Goal: Information Seeking & Learning: Learn about a topic

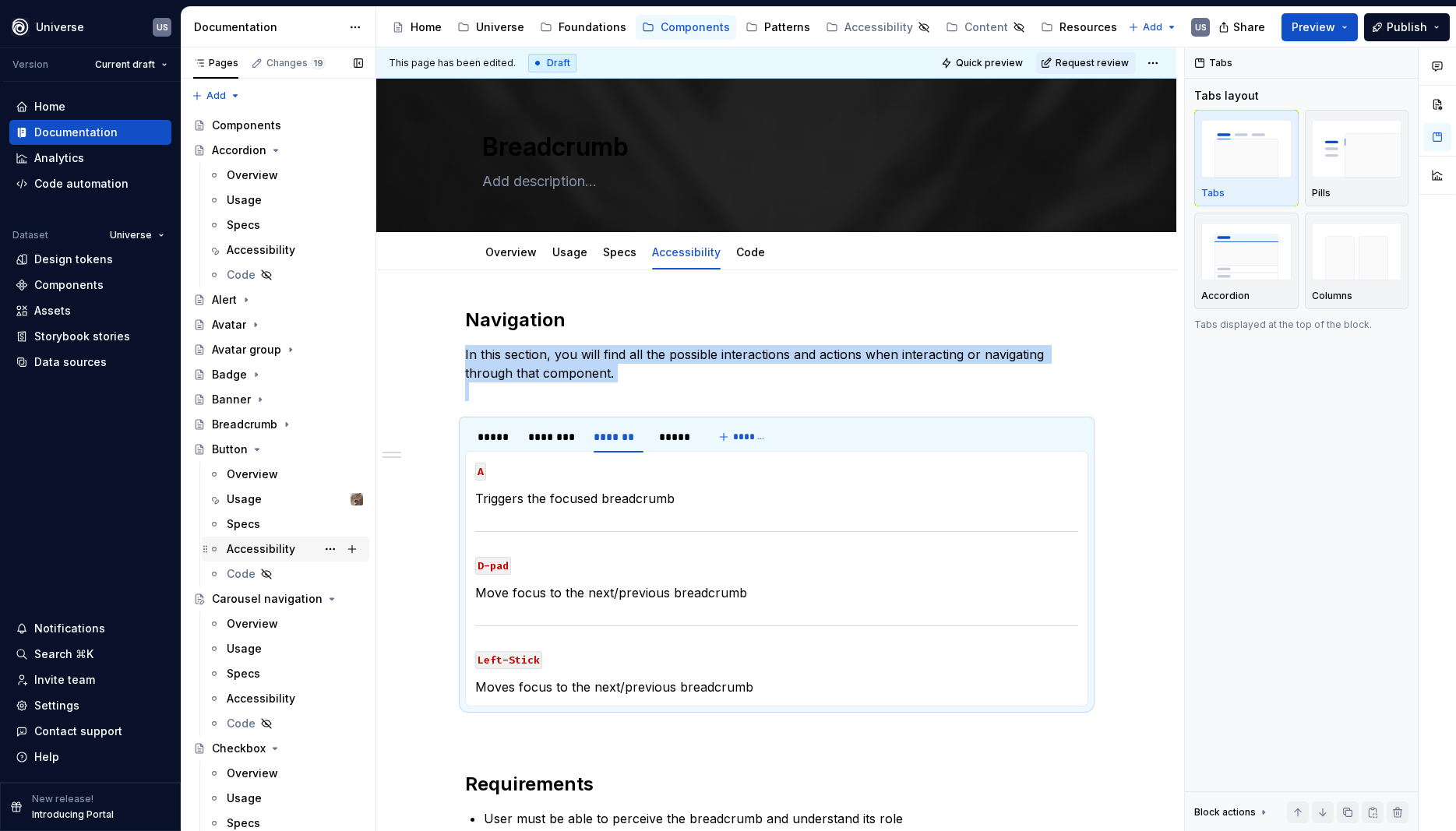
click at [251, 547] on div "Accessibility" at bounding box center [260, 549] width 68 height 16
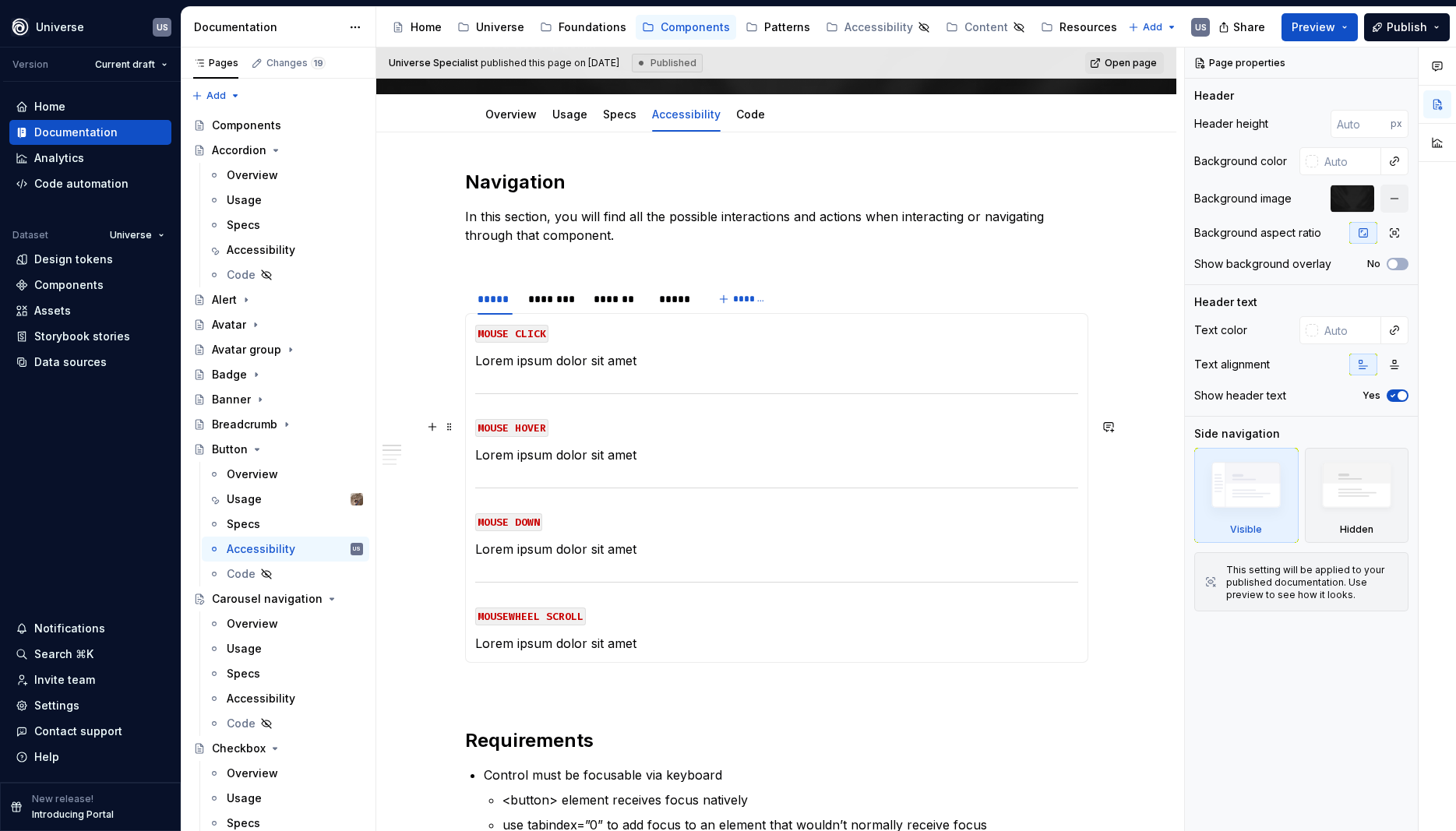
scroll to position [140, 0]
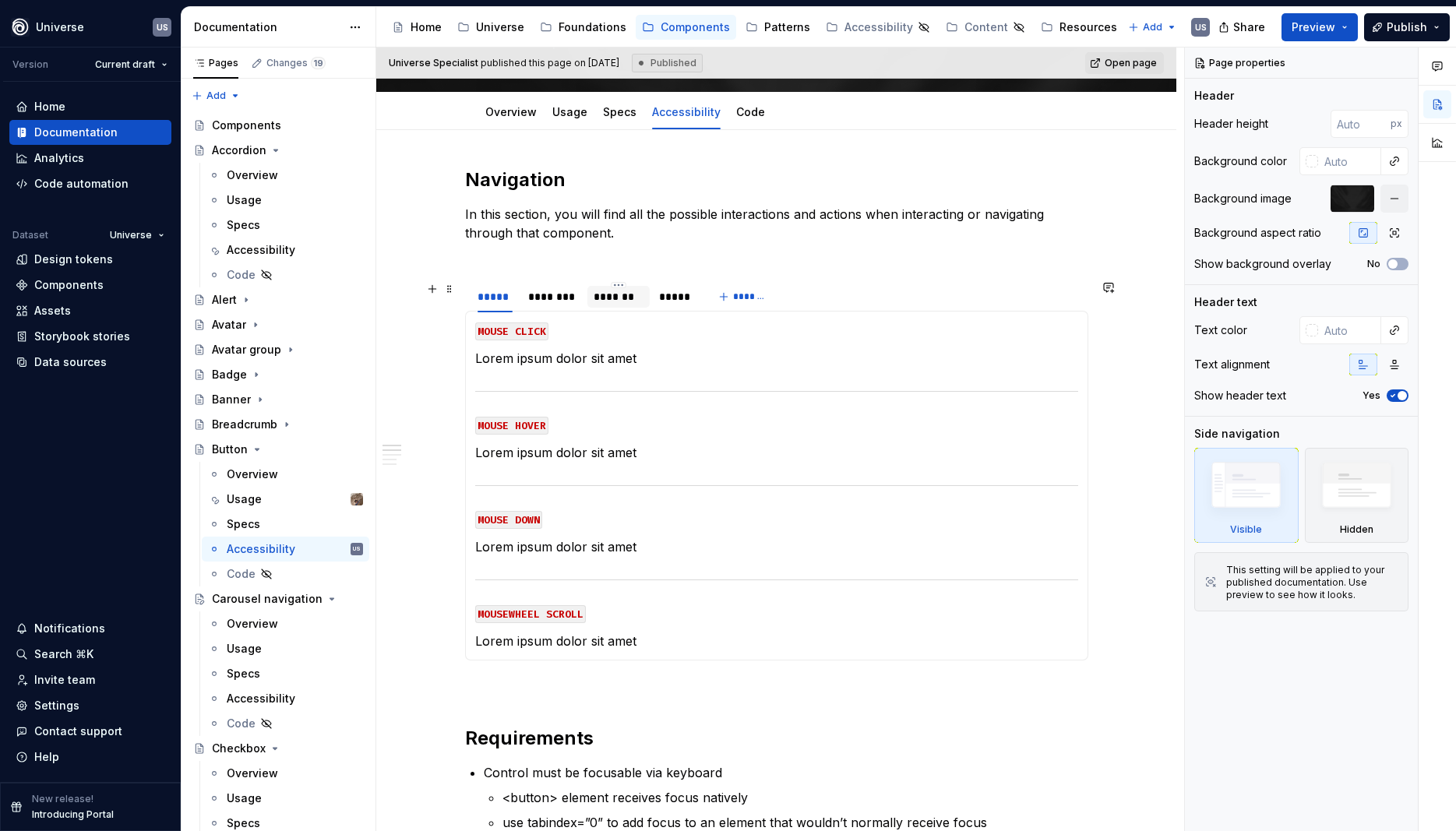
click at [611, 296] on div "*******" at bounding box center [619, 297] width 50 height 16
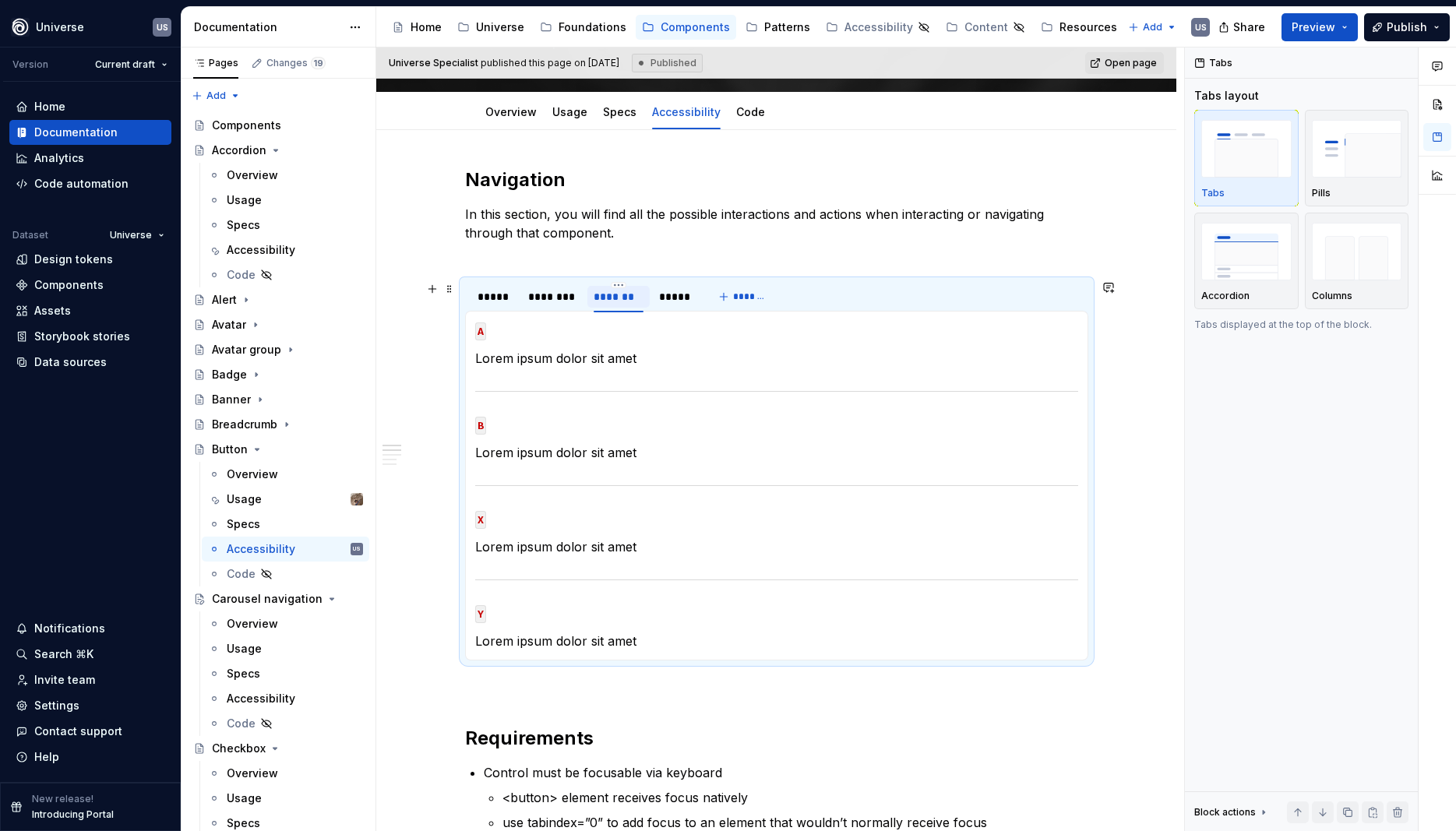
type textarea "*"
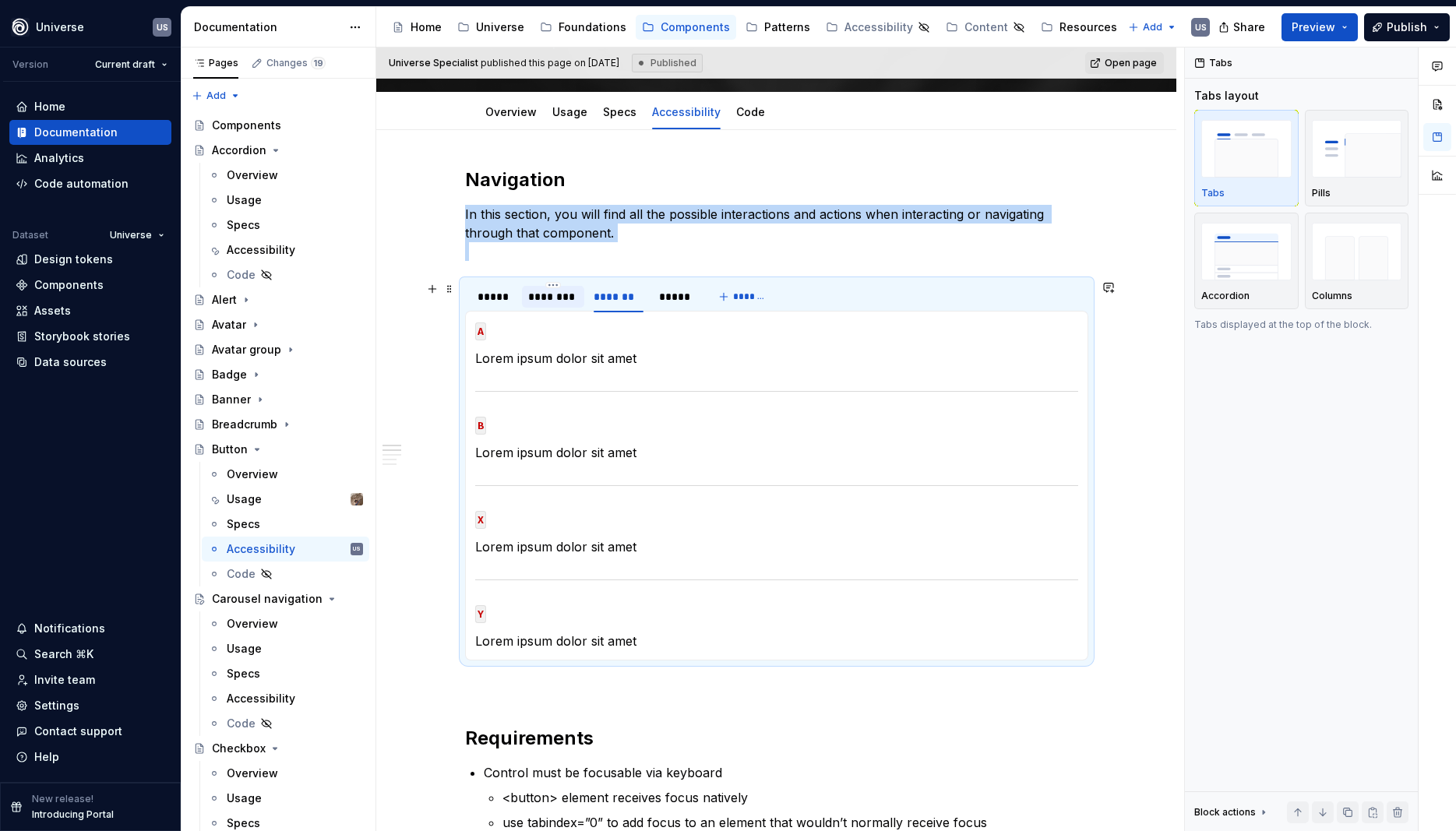
click at [553, 302] on div "********" at bounding box center [553, 297] width 50 height 16
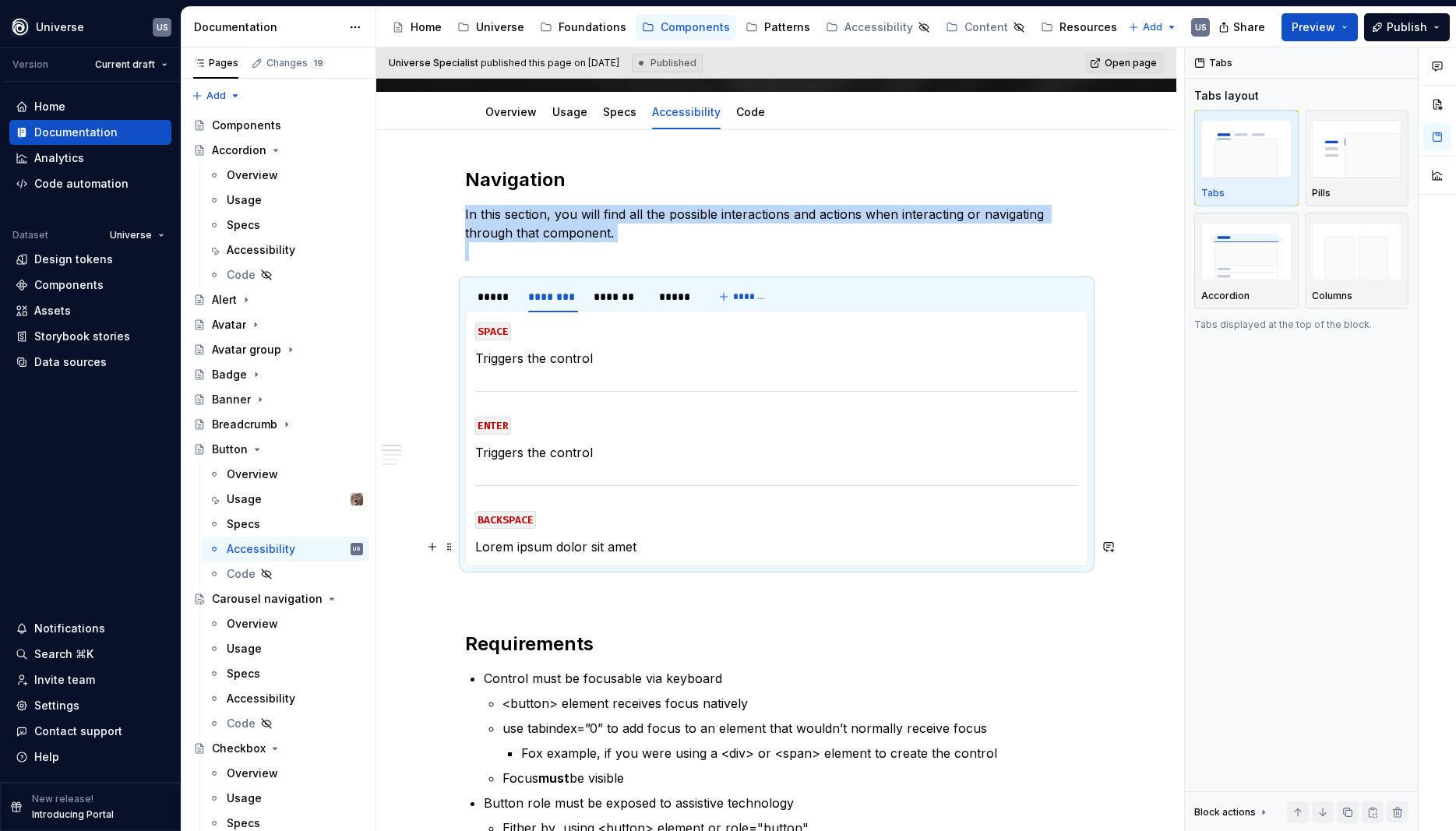
click at [652, 547] on p "Lorem ipsum dolor sit amet" at bounding box center [776, 547] width 603 height 19
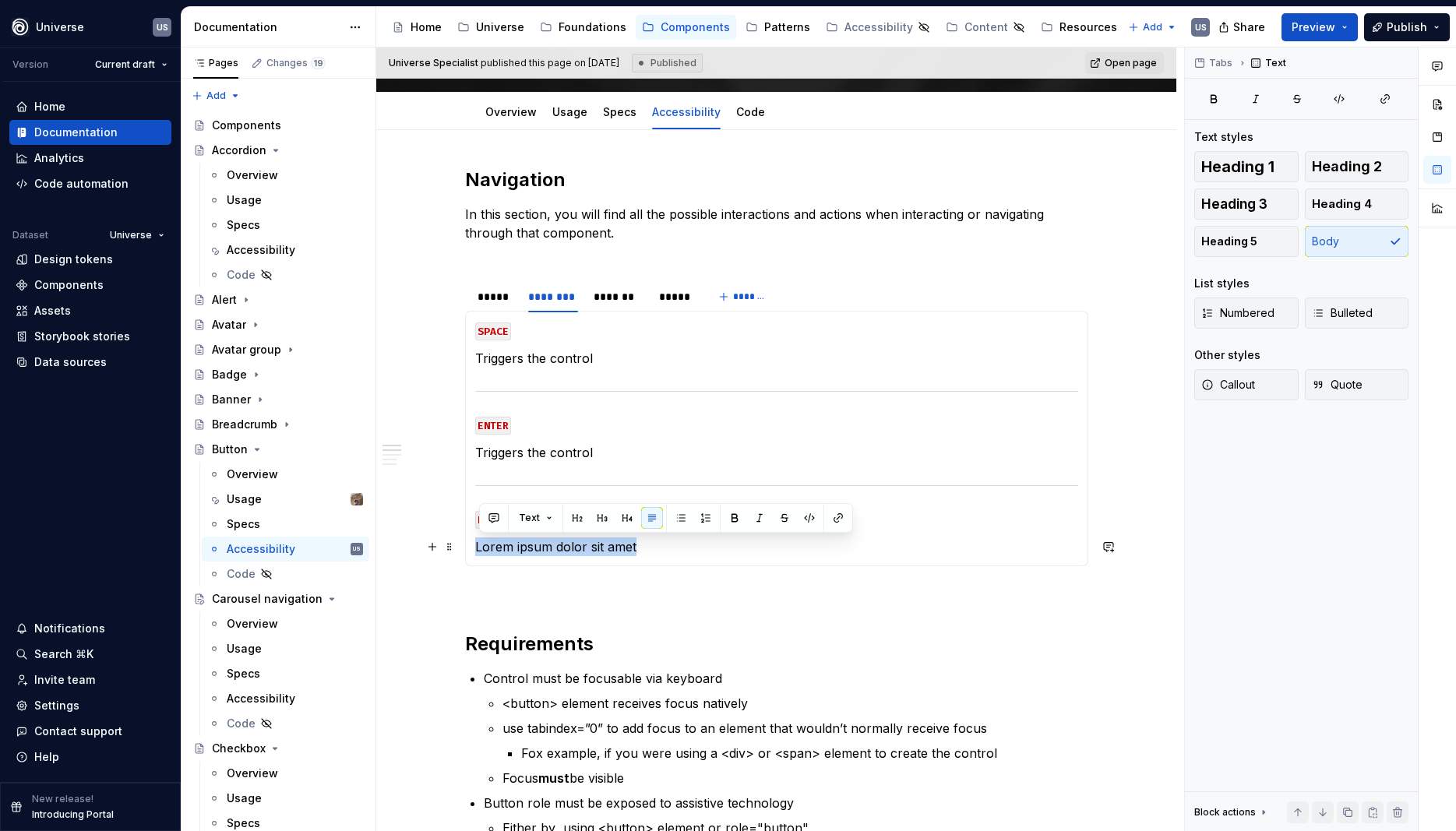
drag, startPoint x: 669, startPoint y: 546, endPoint x: 470, endPoint y: 550, distance: 199.0
click at [470, 550] on div "MOUSE CLICK Lorem ipsum dolor sit amet MOUSE HOVER Lorem ipsum dolor sit amet M…" at bounding box center [776, 438] width 623 height 255
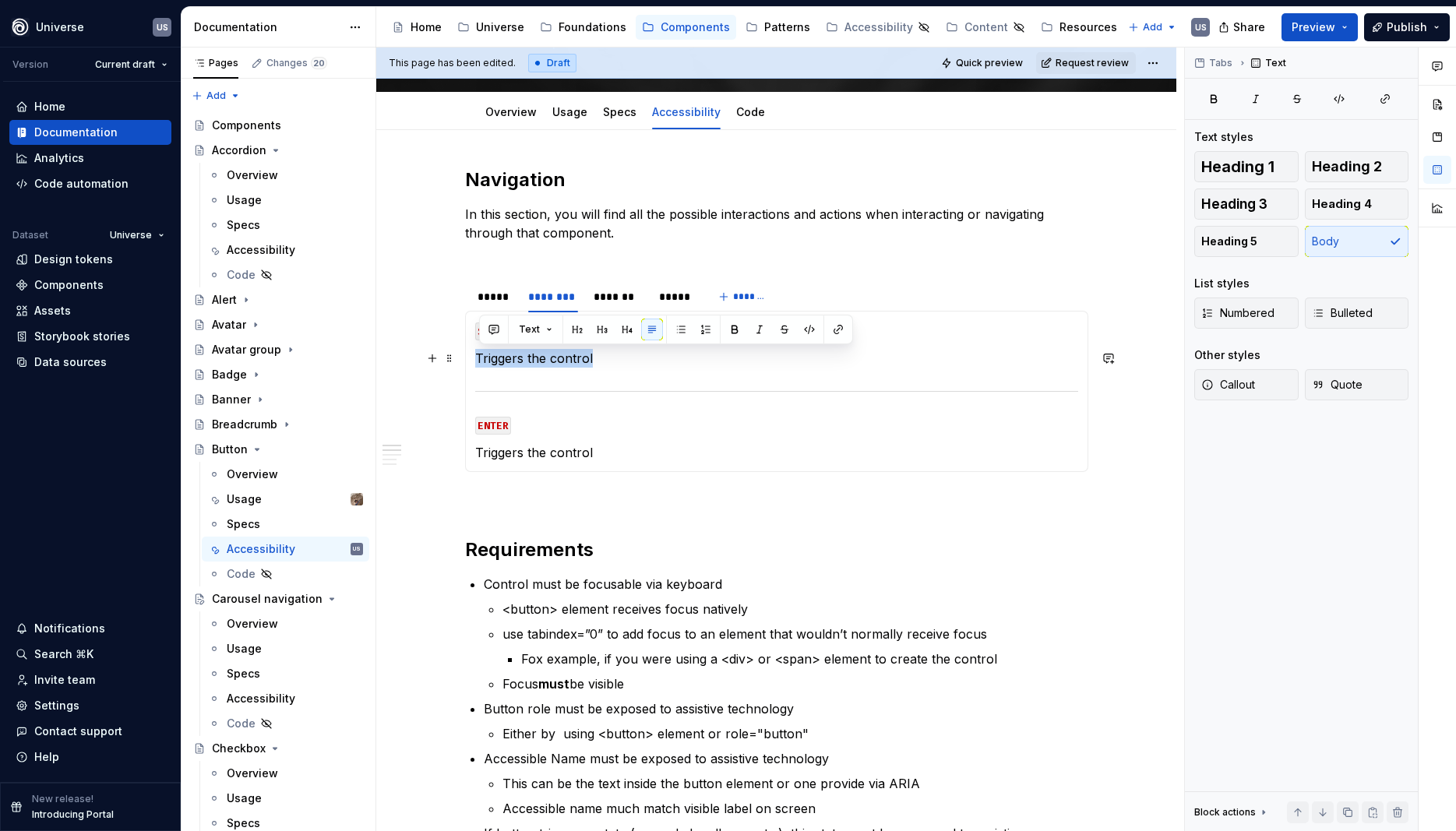
drag, startPoint x: 612, startPoint y: 355, endPoint x: 476, endPoint y: 364, distance: 136.3
click at [476, 364] on div "MOUSE CLICK Lorem ipsum dolor sit amet MOUSE HOVER Lorem ipsum dolor sit amet M…" at bounding box center [776, 391] width 623 height 161
copy p "Triggers the control"
click at [620, 294] on div "*******" at bounding box center [619, 297] width 50 height 16
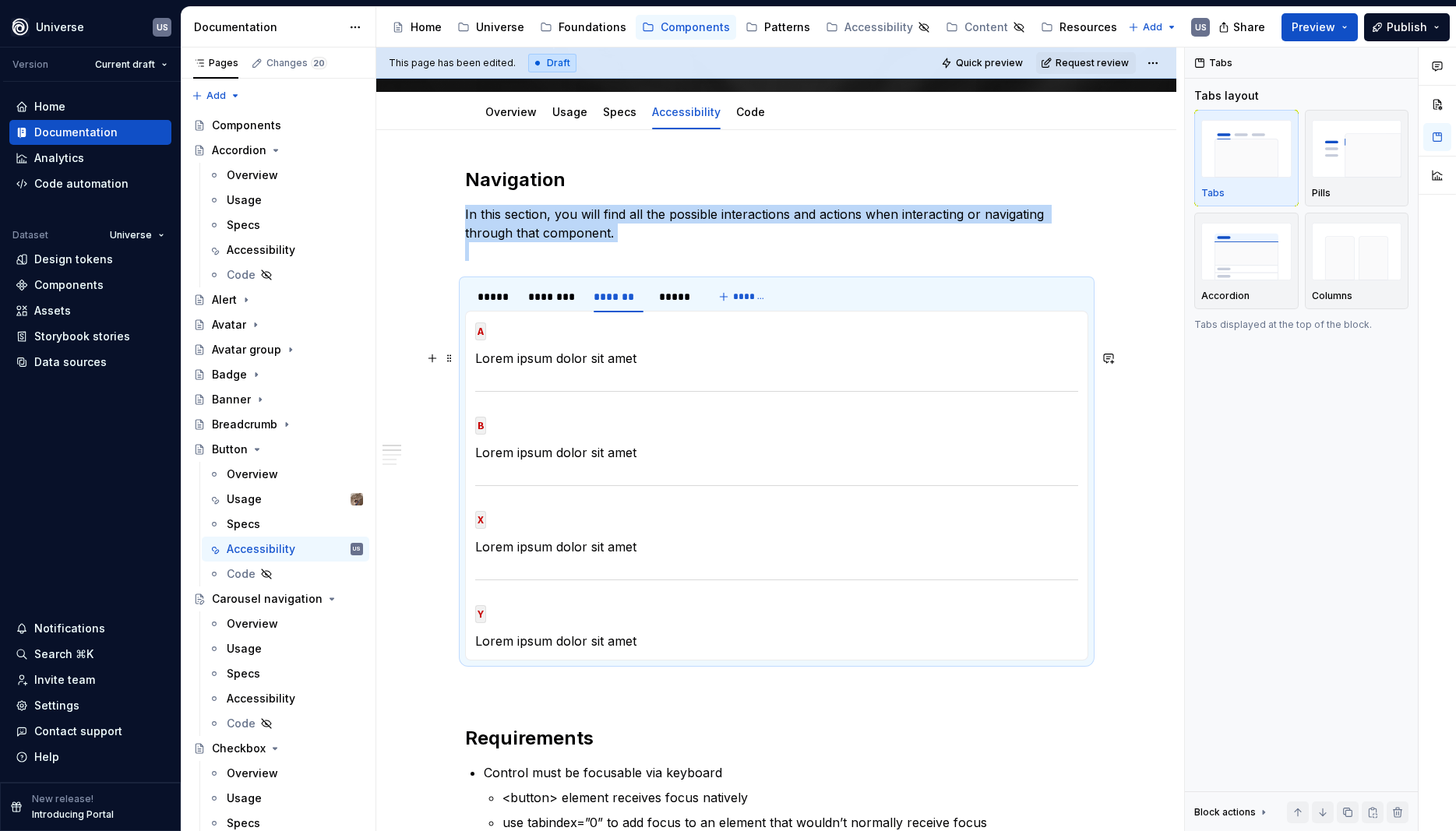
click at [581, 359] on p "Lorem ipsum dolor sit amet" at bounding box center [776, 358] width 603 height 19
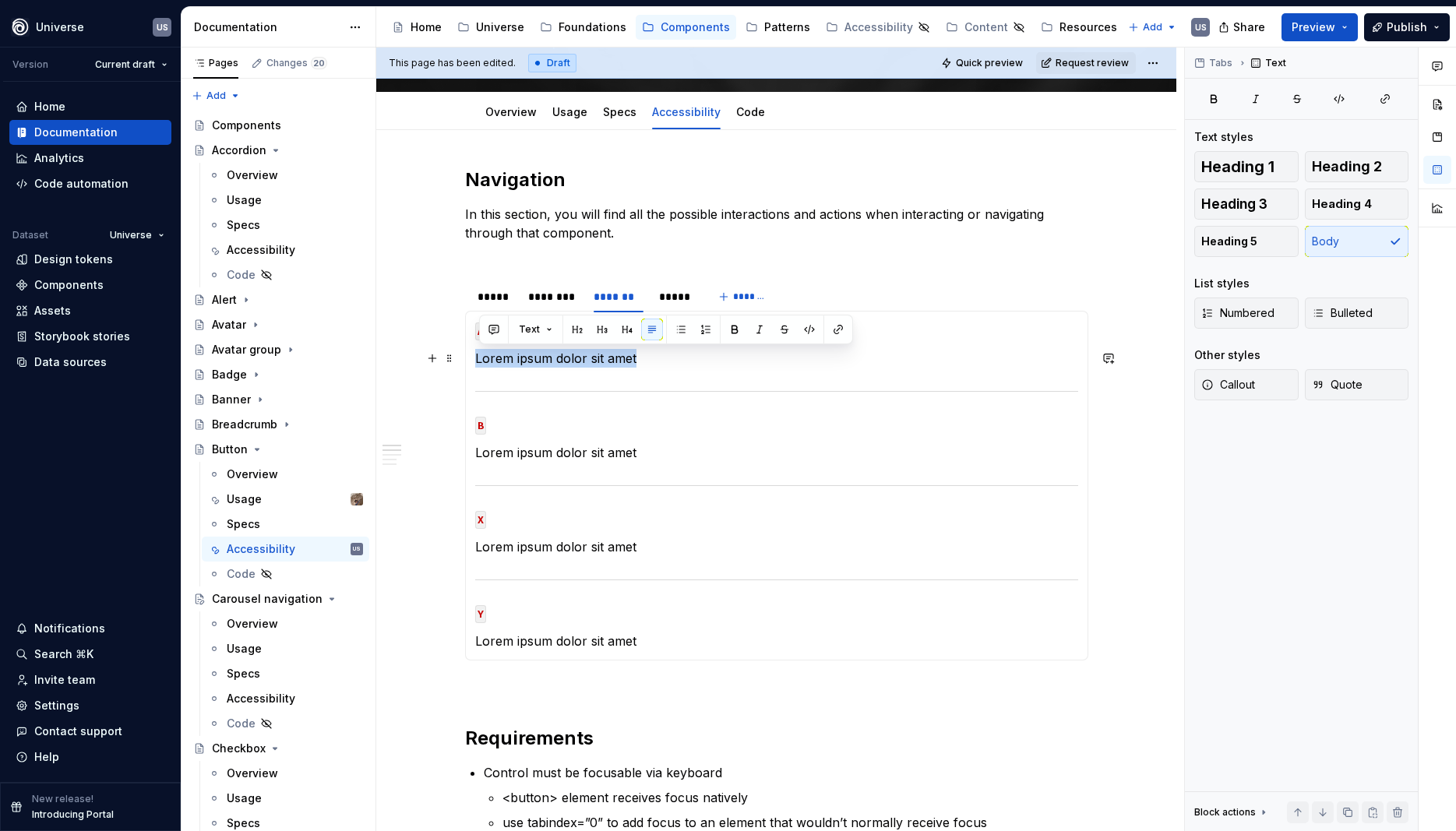
drag, startPoint x: 644, startPoint y: 356, endPoint x: 472, endPoint y: 359, distance: 172.0
click at [472, 359] on div "MOUSE CLICK Lorem ipsum dolor sit amet MOUSE HOVER Lorem ipsum dolor sit amet M…" at bounding box center [776, 485] width 623 height 349
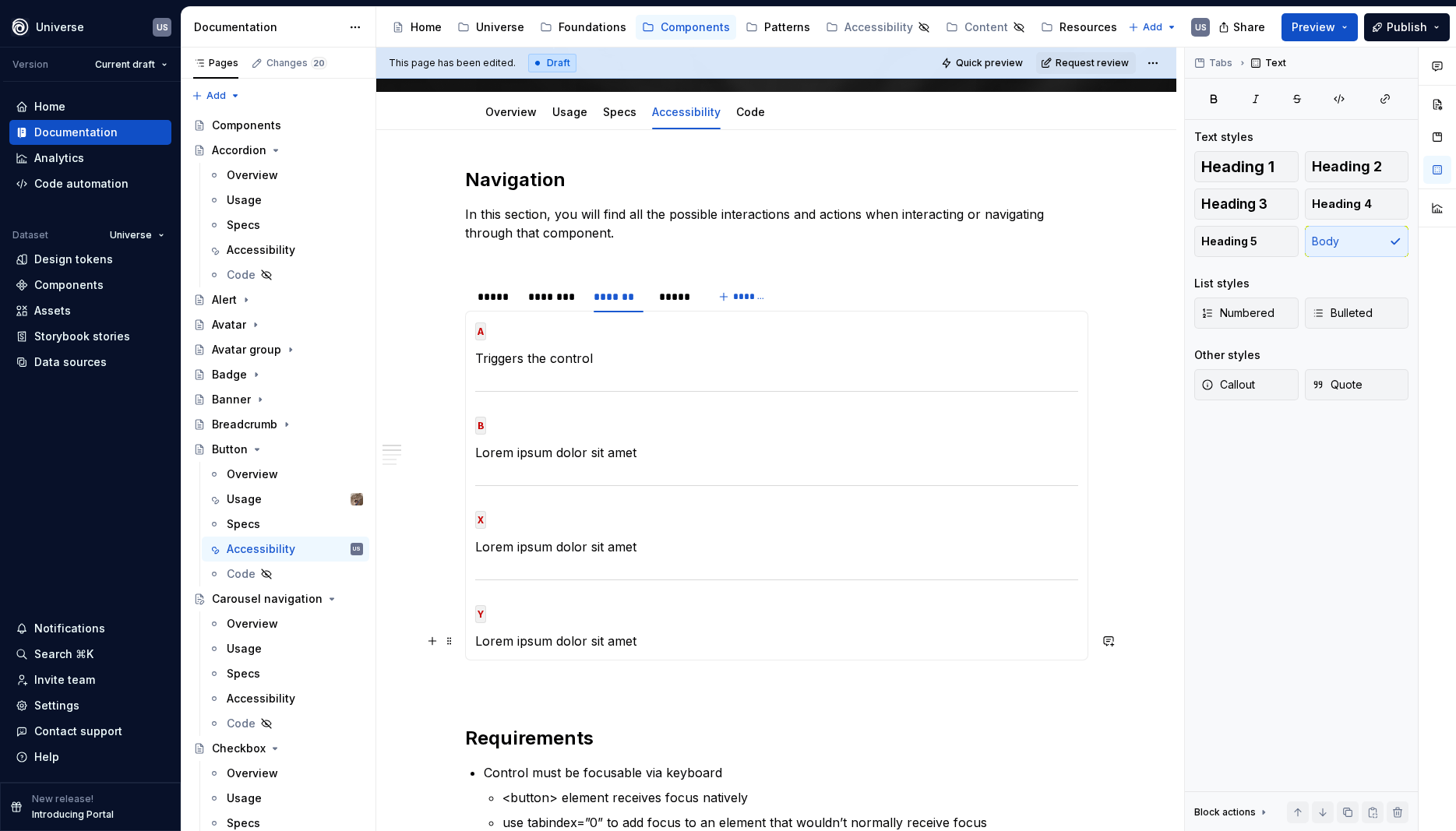
click at [655, 643] on p "Lorem ipsum dolor sit amet" at bounding box center [776, 641] width 603 height 19
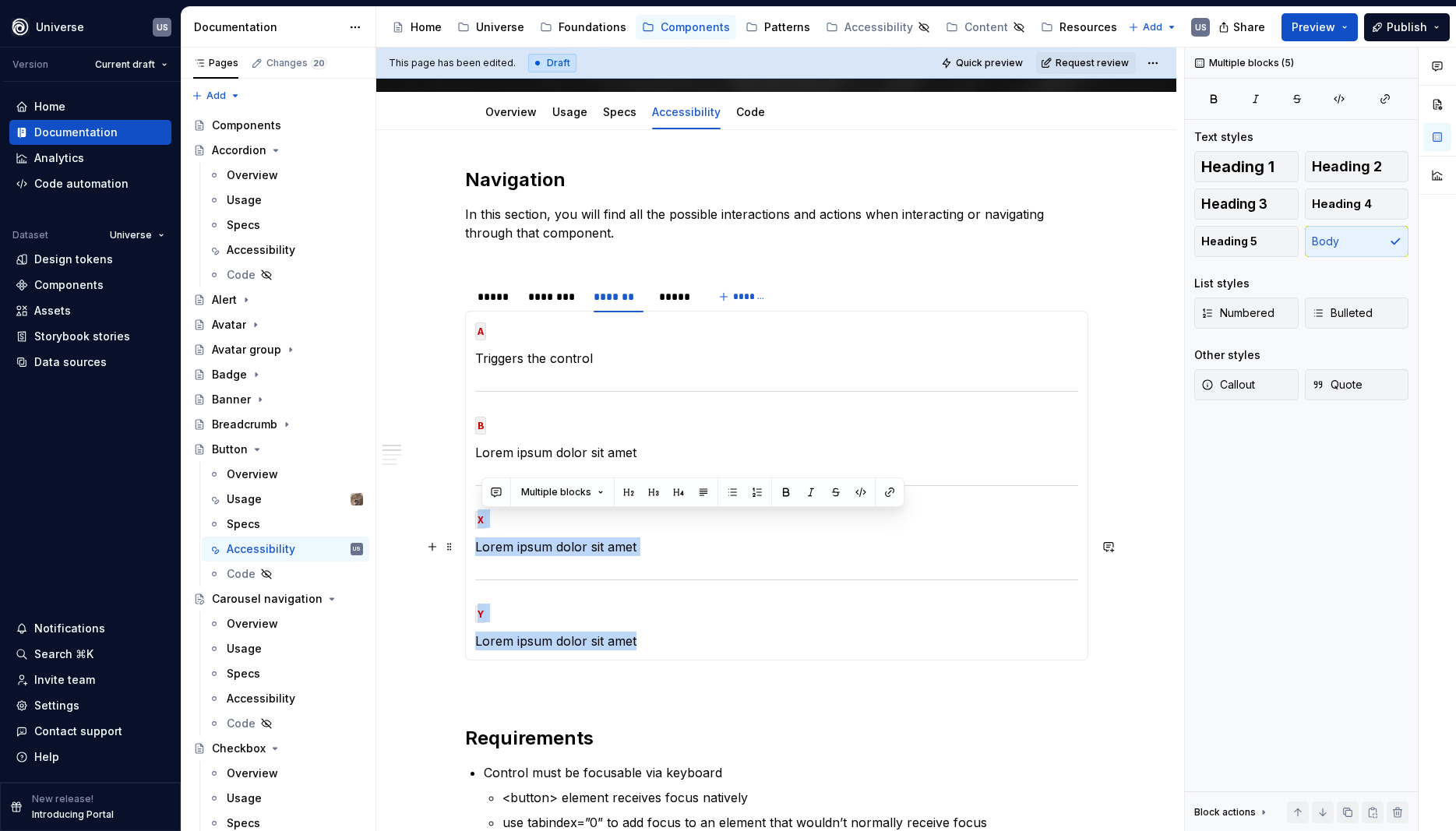
drag, startPoint x: 652, startPoint y: 638, endPoint x: 469, endPoint y: 531, distance: 212.0
click at [469, 531] on div "MOUSE CLICK Lorem ipsum dolor sit amet MOUSE HOVER Lorem ipsum dolor sit amet M…" at bounding box center [776, 485] width 623 height 349
click at [518, 545] on p "Lorem ipsum dolor sit amet" at bounding box center [776, 547] width 603 height 19
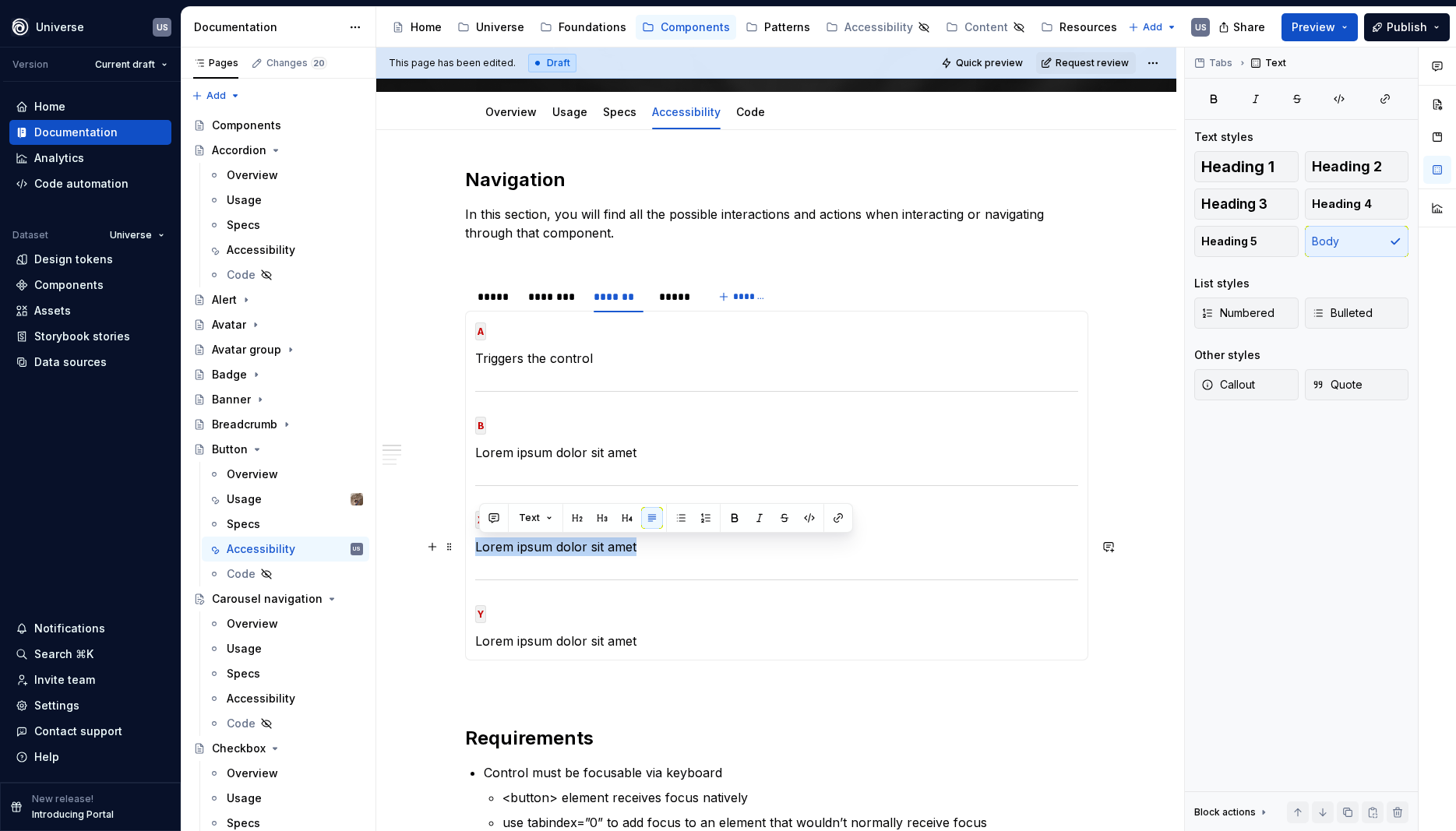
drag, startPoint x: 660, startPoint y: 551, endPoint x: 476, endPoint y: 545, distance: 184.1
click at [476, 545] on div "MOUSE CLICK Lorem ipsum dolor sit amet MOUSE HOVER Lorem ipsum dolor sit amet M…" at bounding box center [776, 485] width 623 height 349
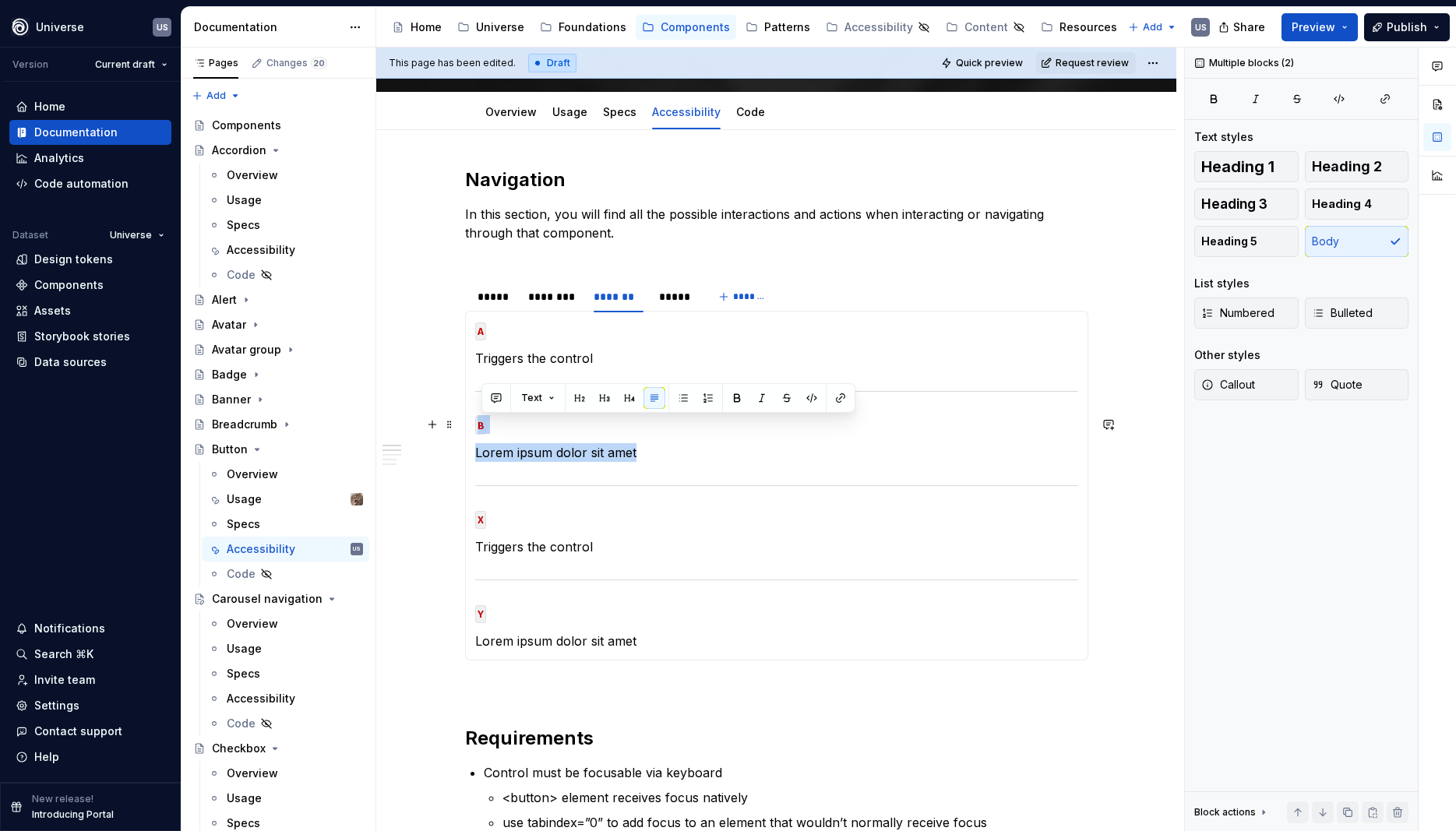
drag, startPoint x: 692, startPoint y: 457, endPoint x: 476, endPoint y: 423, distance: 218.7
click at [476, 423] on div "MOUSE CLICK Lorem ipsum dolor sit amet MOUSE HOVER Lorem ipsum dolor sit amet M…" at bounding box center [776, 485] width 623 height 349
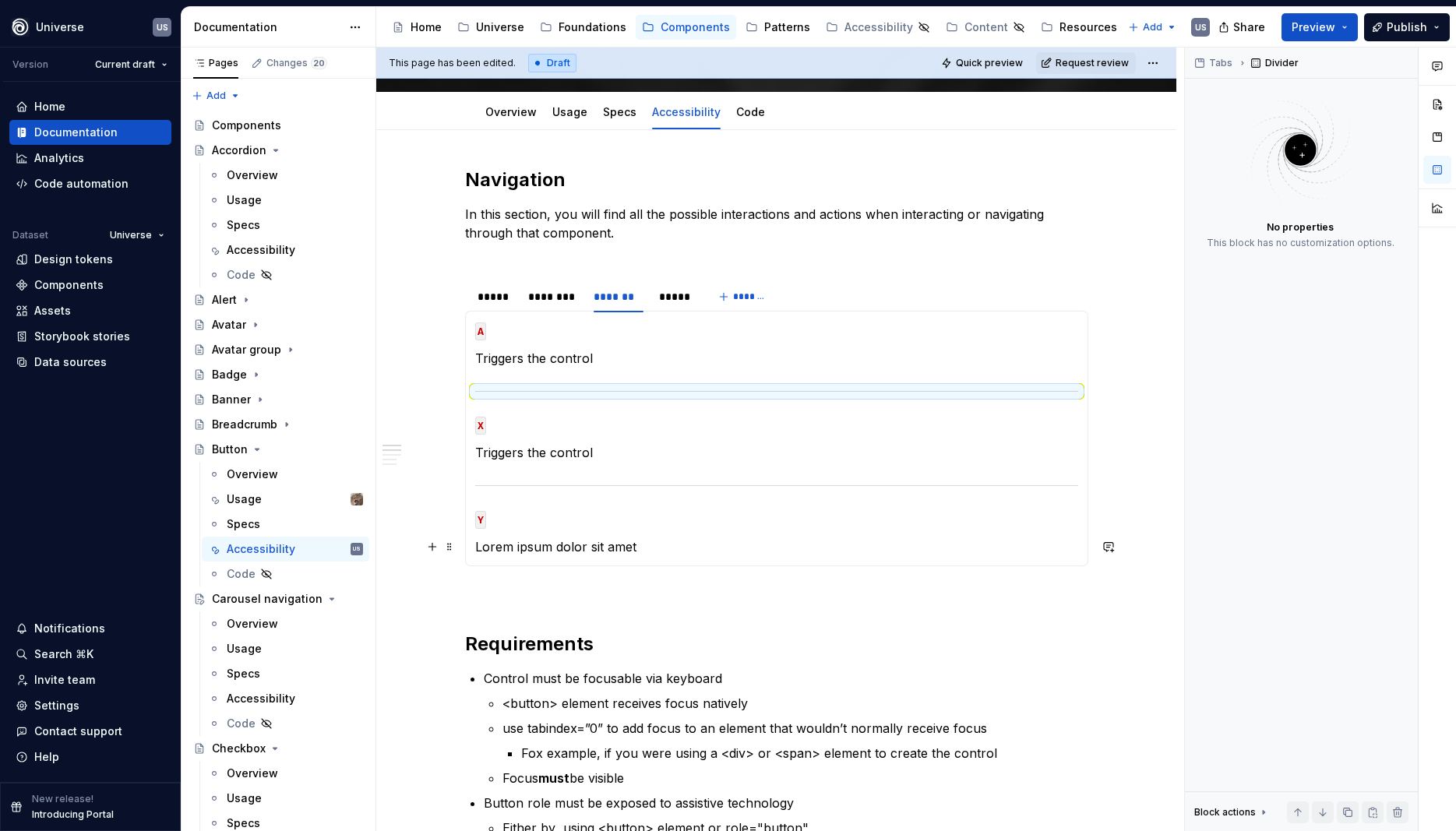
click at [658, 546] on p "Lorem ipsum dolor sit amet" at bounding box center [776, 547] width 603 height 19
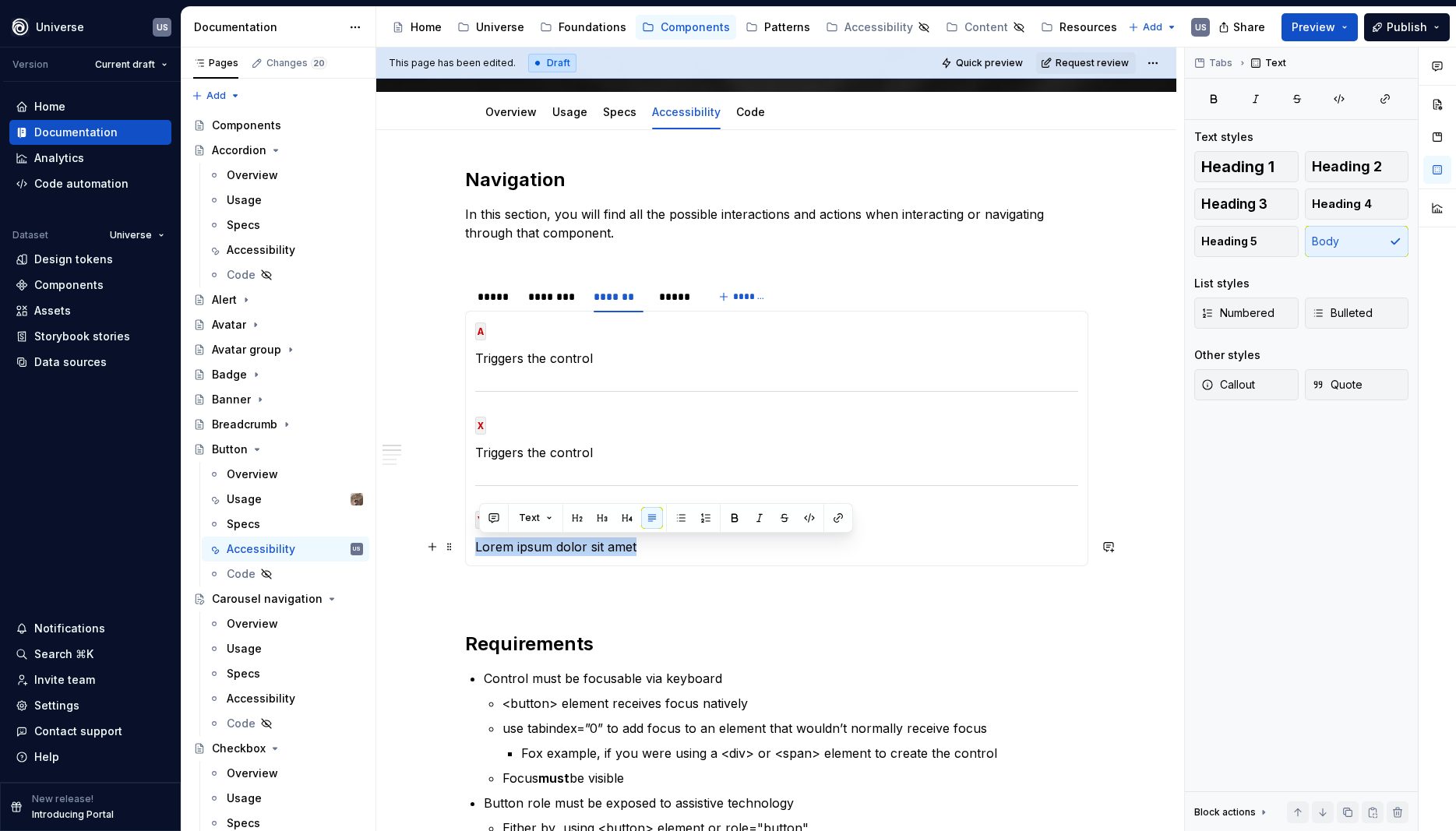
drag, startPoint x: 658, startPoint y: 546, endPoint x: 475, endPoint y: 548, distance: 183.0
click at [476, 548] on div "MOUSE CLICK Lorem ipsum dolor sit amet MOUSE HOVER Lorem ipsum dolor sit amet M…" at bounding box center [776, 438] width 623 height 255
click at [628, 448] on p "Triggers the control" at bounding box center [776, 452] width 603 height 19
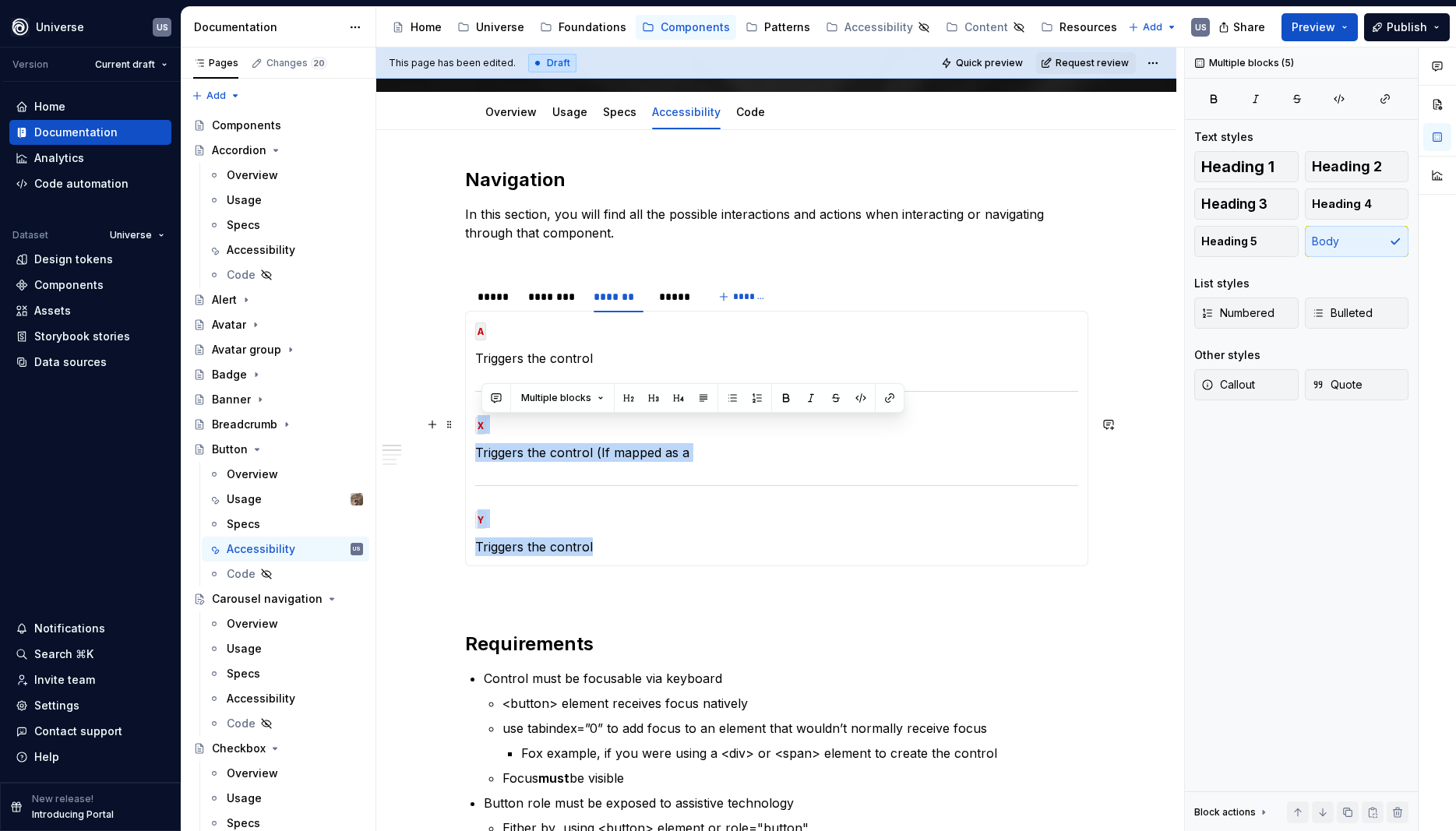
drag, startPoint x: 613, startPoint y: 550, endPoint x: 475, endPoint y: 397, distance: 206.0
click at [475, 397] on div "MOUSE CLICK Lorem ipsum dolor sit amet MOUSE HOVER Lorem ipsum dolor sit amet M…" at bounding box center [776, 438] width 623 height 255
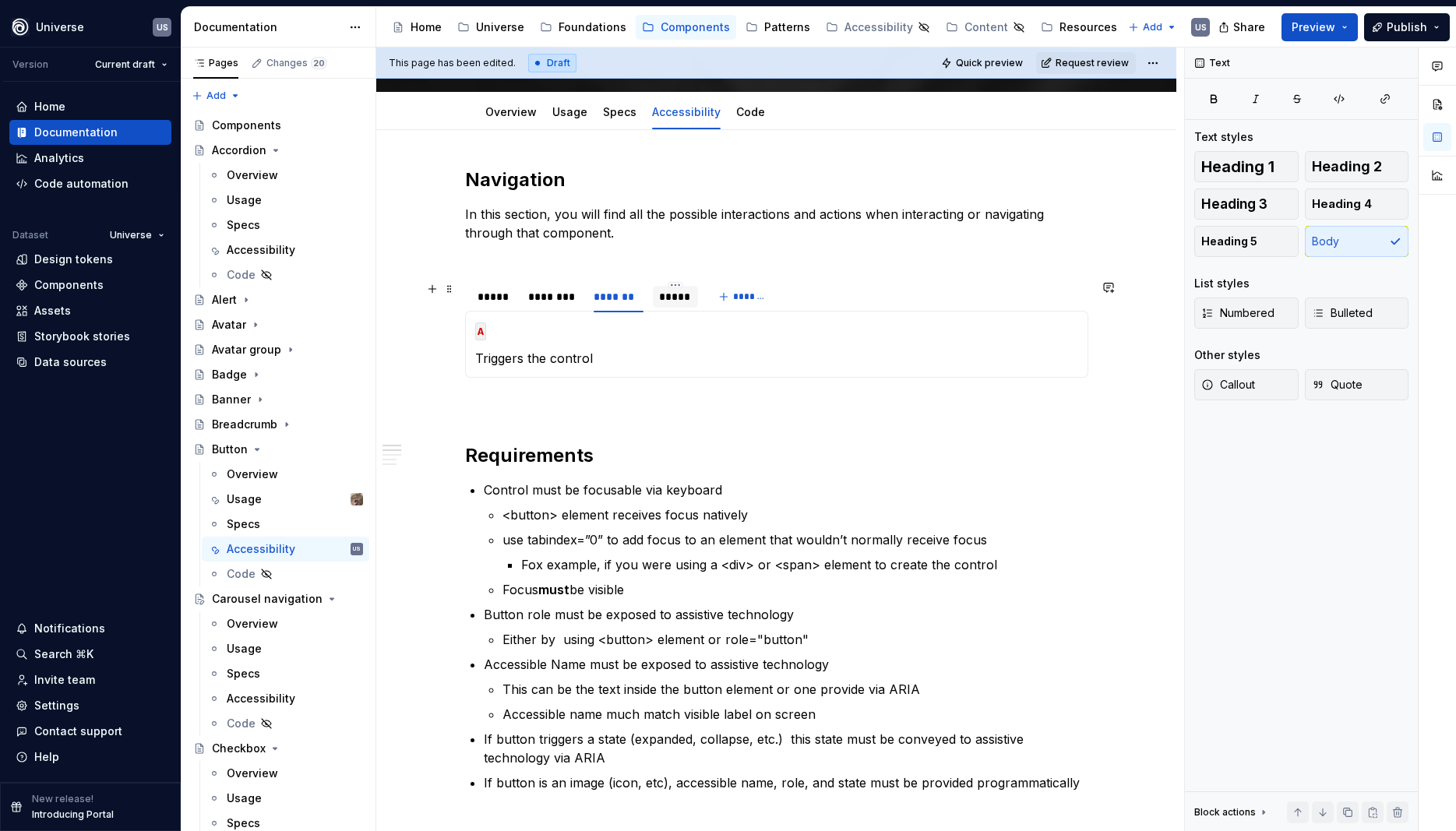
click at [686, 299] on div "*****" at bounding box center [675, 297] width 32 height 16
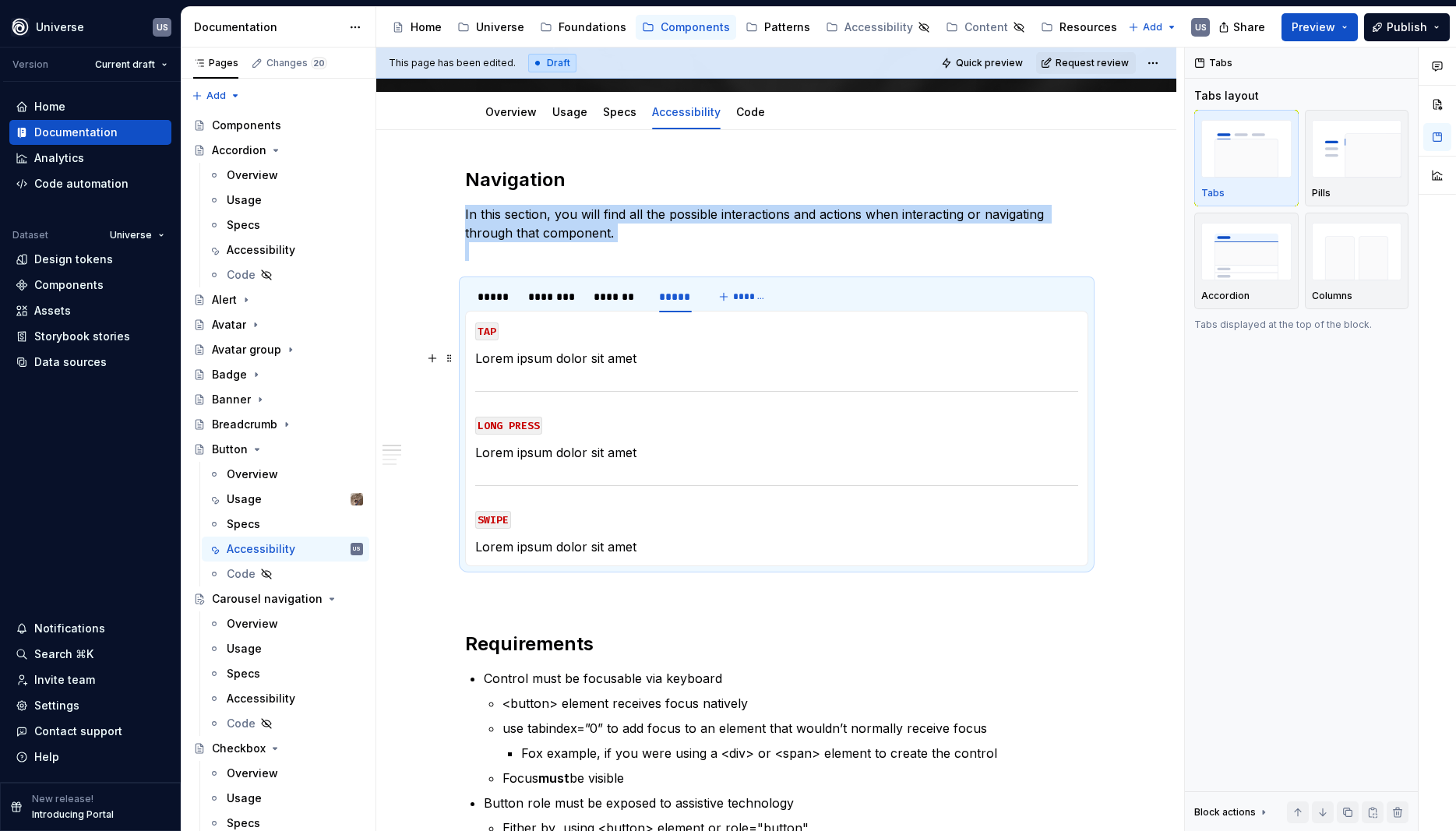
drag, startPoint x: 538, startPoint y: 349, endPoint x: 608, endPoint y: 361, distance: 71.0
click at [539, 349] on p "Lorem ipsum dolor sit amet" at bounding box center [776, 358] width 603 height 19
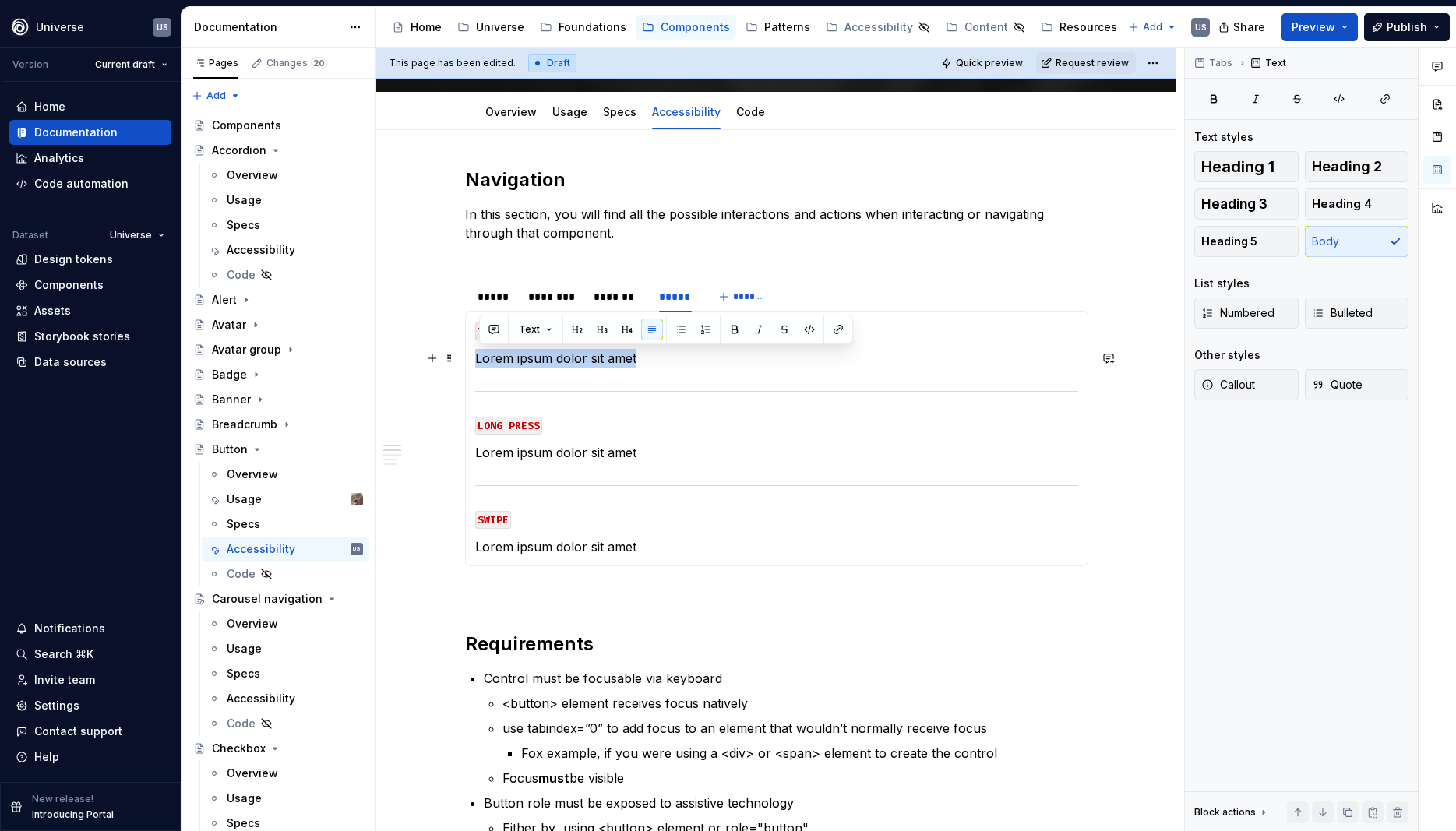
drag, startPoint x: 653, startPoint y: 364, endPoint x: 475, endPoint y: 359, distance: 178.1
click at [475, 359] on div "MOUSE CLICK Lorem ipsum dolor sit amet MOUSE HOVER Lorem ipsum dolor sit amet M…" at bounding box center [776, 438] width 623 height 255
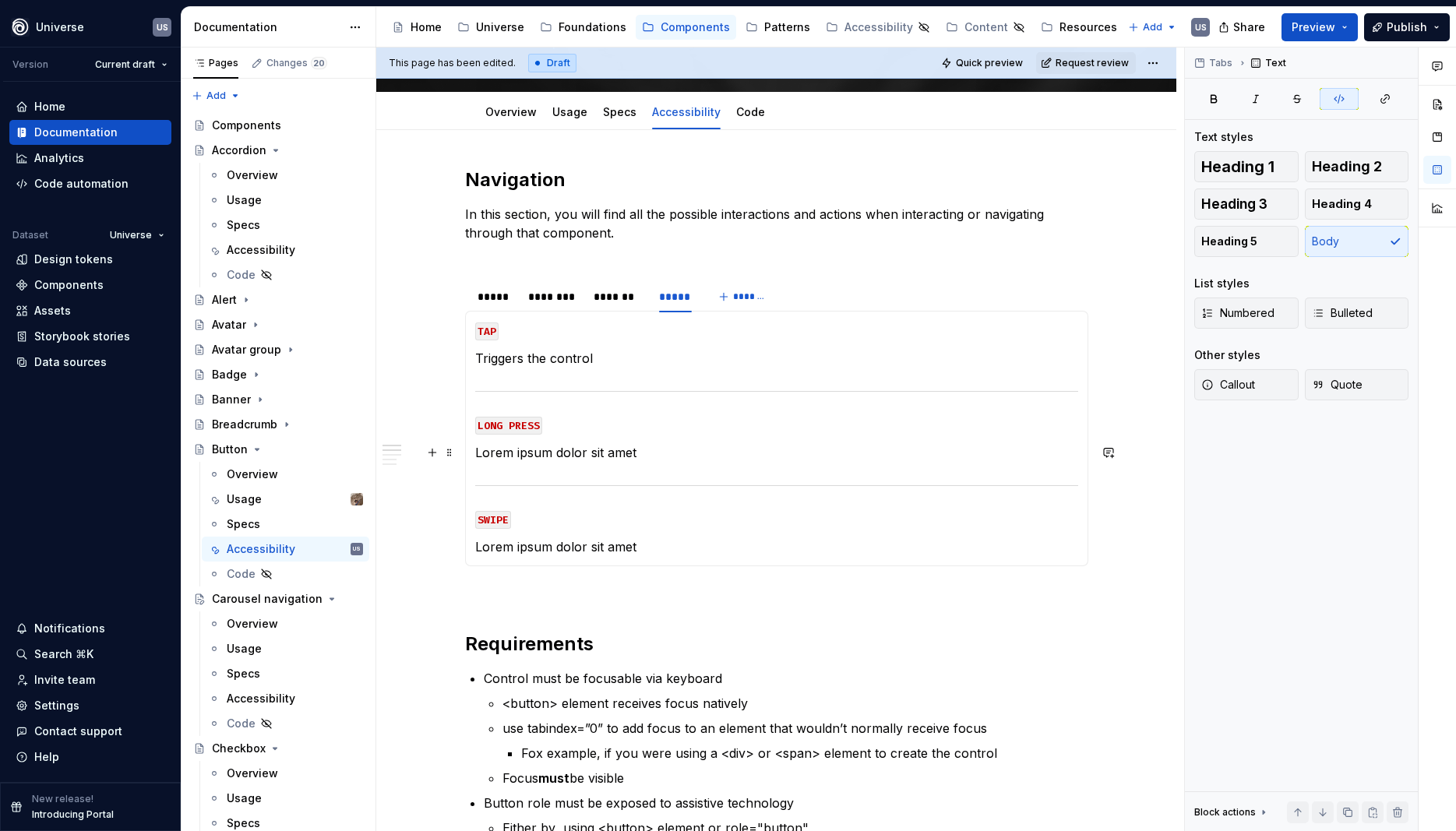
click at [607, 436] on section-item-column "TAP Triggers the control LONG PRESS Lorem ipsum dolor sit amet SWIPE Lorem ipsu…" at bounding box center [776, 438] width 603 height 236
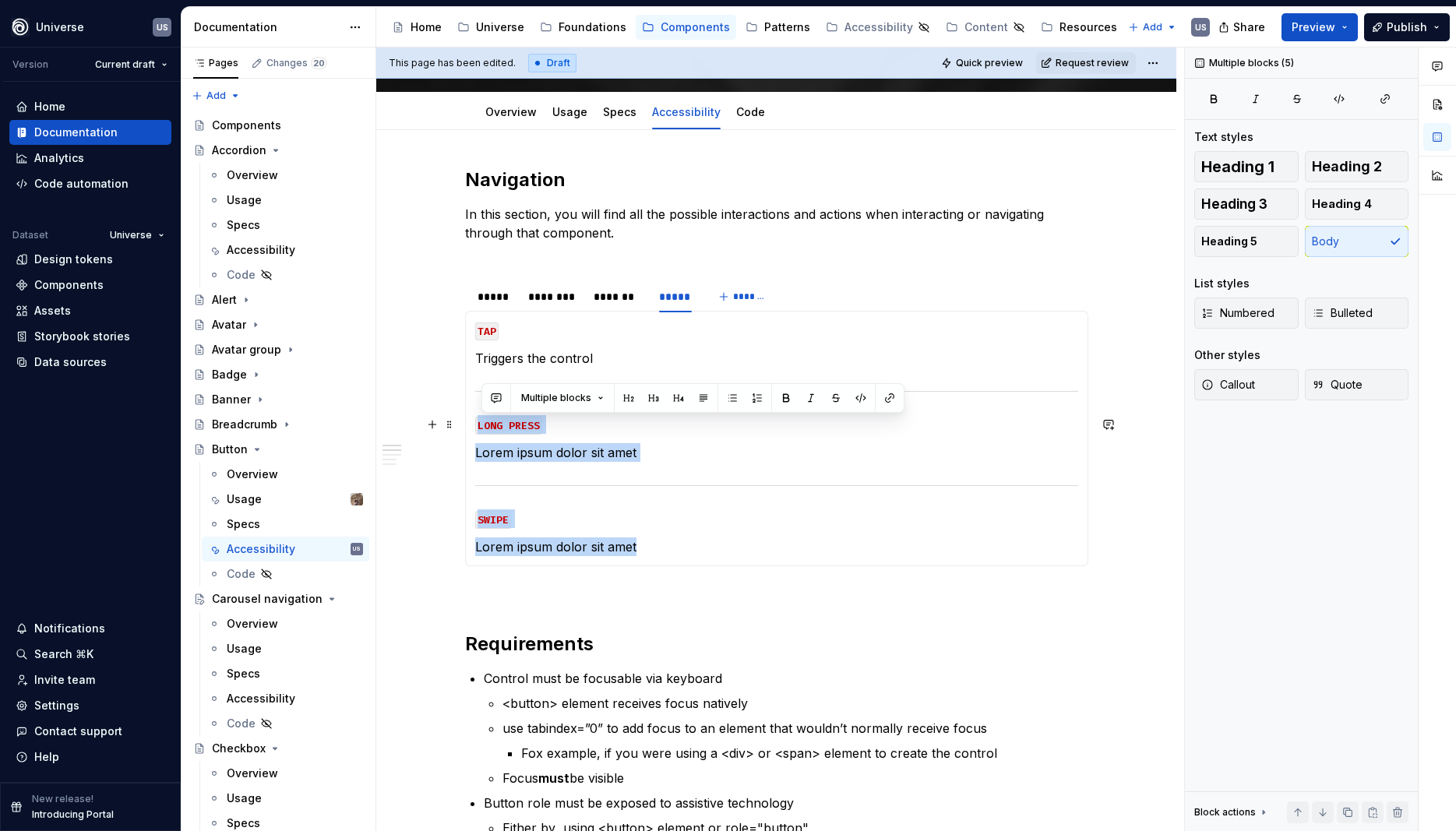
drag, startPoint x: 678, startPoint y: 547, endPoint x: 469, endPoint y: 418, distance: 245.6
click at [469, 418] on div "MOUSE CLICK Lorem ipsum dolor sit amet MOUSE HOVER Lorem ipsum dolor sit amet M…" at bounding box center [776, 438] width 623 height 255
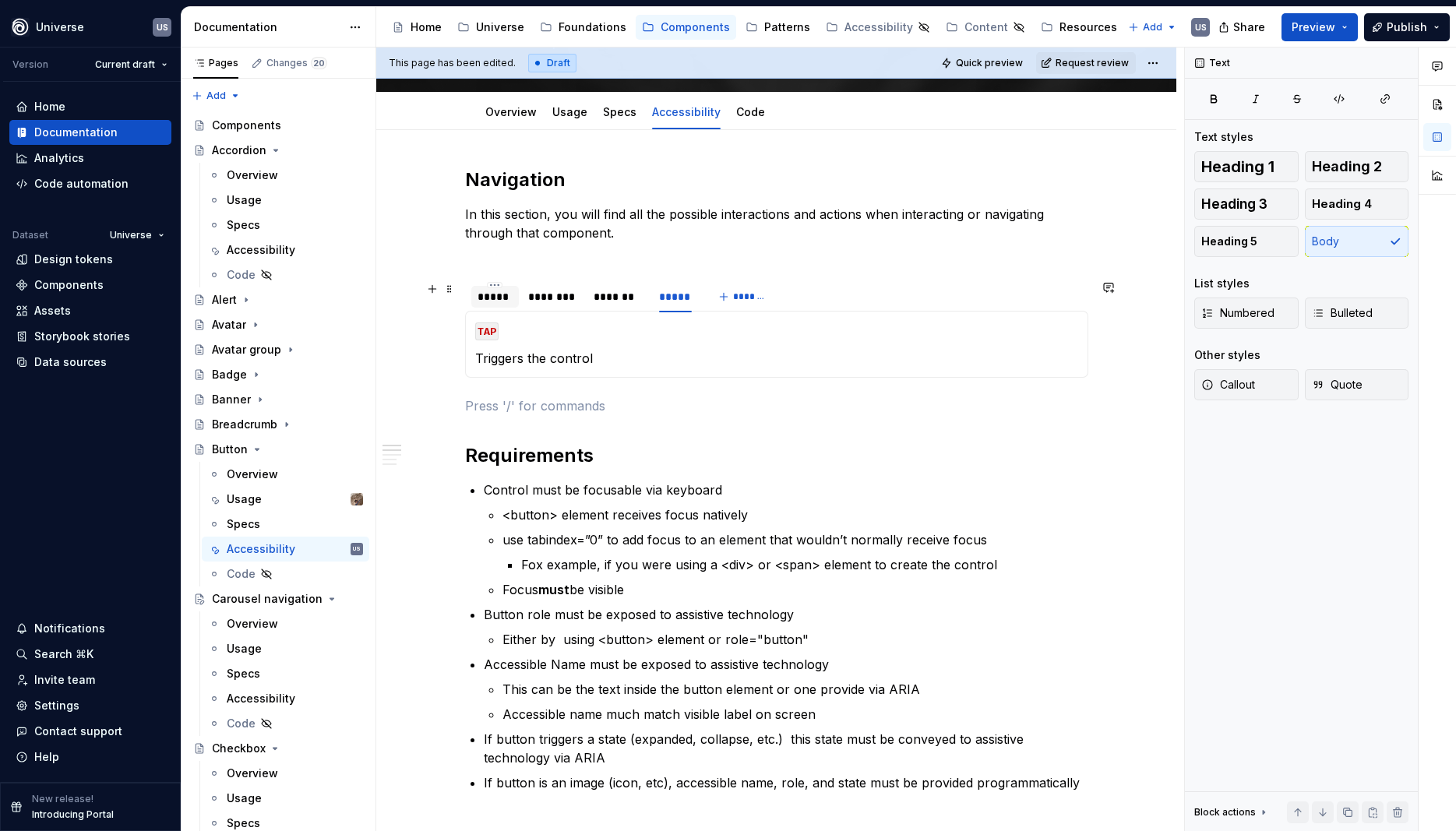
click at [505, 299] on div "*****" at bounding box center [494, 297] width 35 height 16
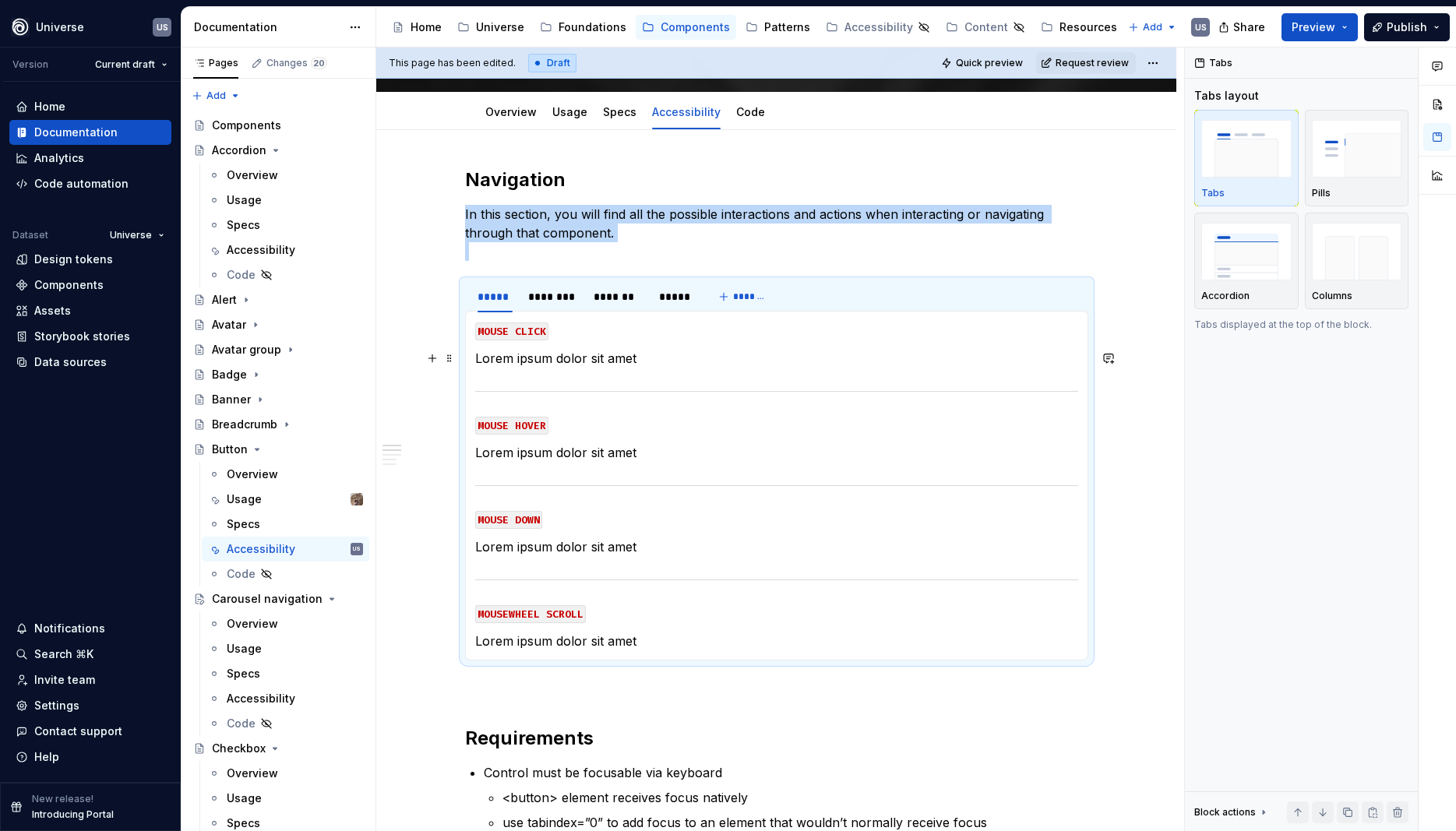
click at [595, 356] on p "Lorem ipsum dolor sit amet" at bounding box center [776, 358] width 603 height 19
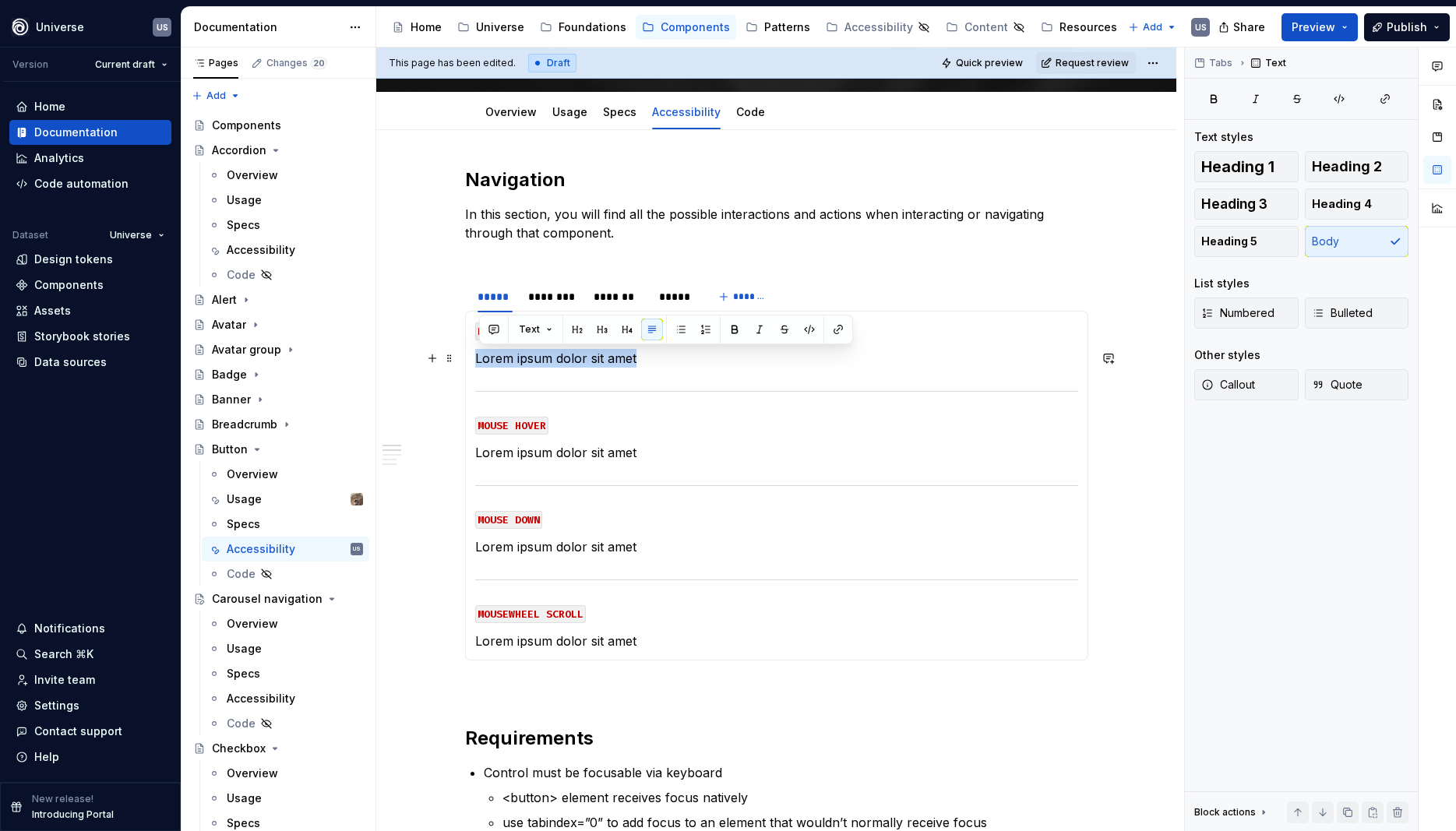
drag, startPoint x: 668, startPoint y: 354, endPoint x: 477, endPoint y: 355, distance: 191.0
click at [477, 355] on div "MOUSE CLICK Lorem ipsum dolor sit amet MOUSE HOVER Lorem ipsum dolor sit amet M…" at bounding box center [776, 485] width 623 height 349
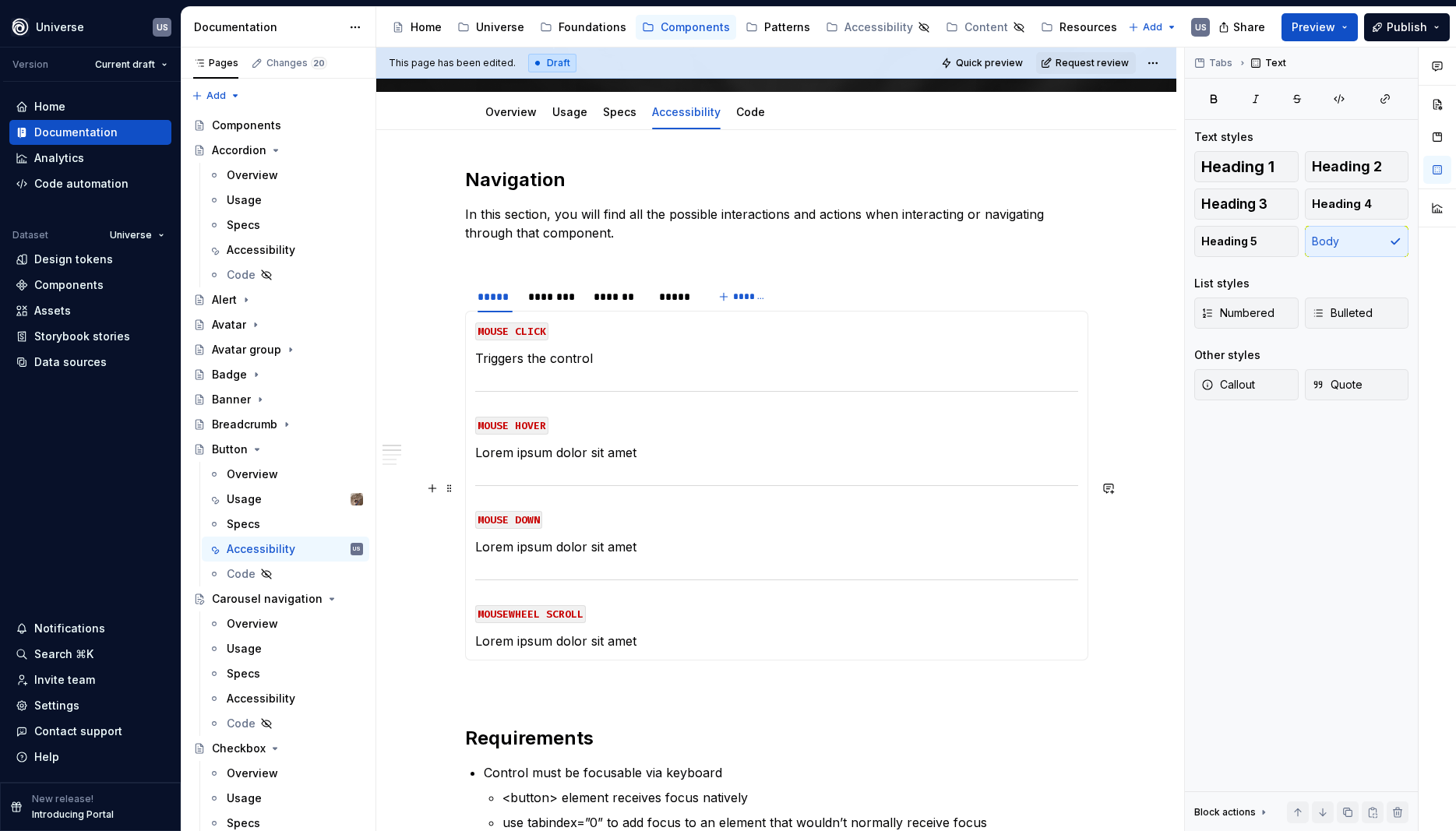
click at [588, 465] on section-item-column "MOUSE CLICK Triggers the control MOUSE HOVER Lorem ipsum dolor sit amet MOUSE D…" at bounding box center [776, 485] width 603 height 330
drag, startPoint x: 611, startPoint y: 450, endPoint x: 470, endPoint y: 443, distance: 141.2
click at [470, 443] on div "MOUSE CLICK Triggers the control MOUSE HOVER Lorem ipsum dolor sit amet MOUSE D…" at bounding box center [776, 485] width 623 height 349
click at [521, 451] on p "Display the hover state" at bounding box center [776, 452] width 603 height 19
drag, startPoint x: 645, startPoint y: 554, endPoint x: 484, endPoint y: 548, distance: 161.1
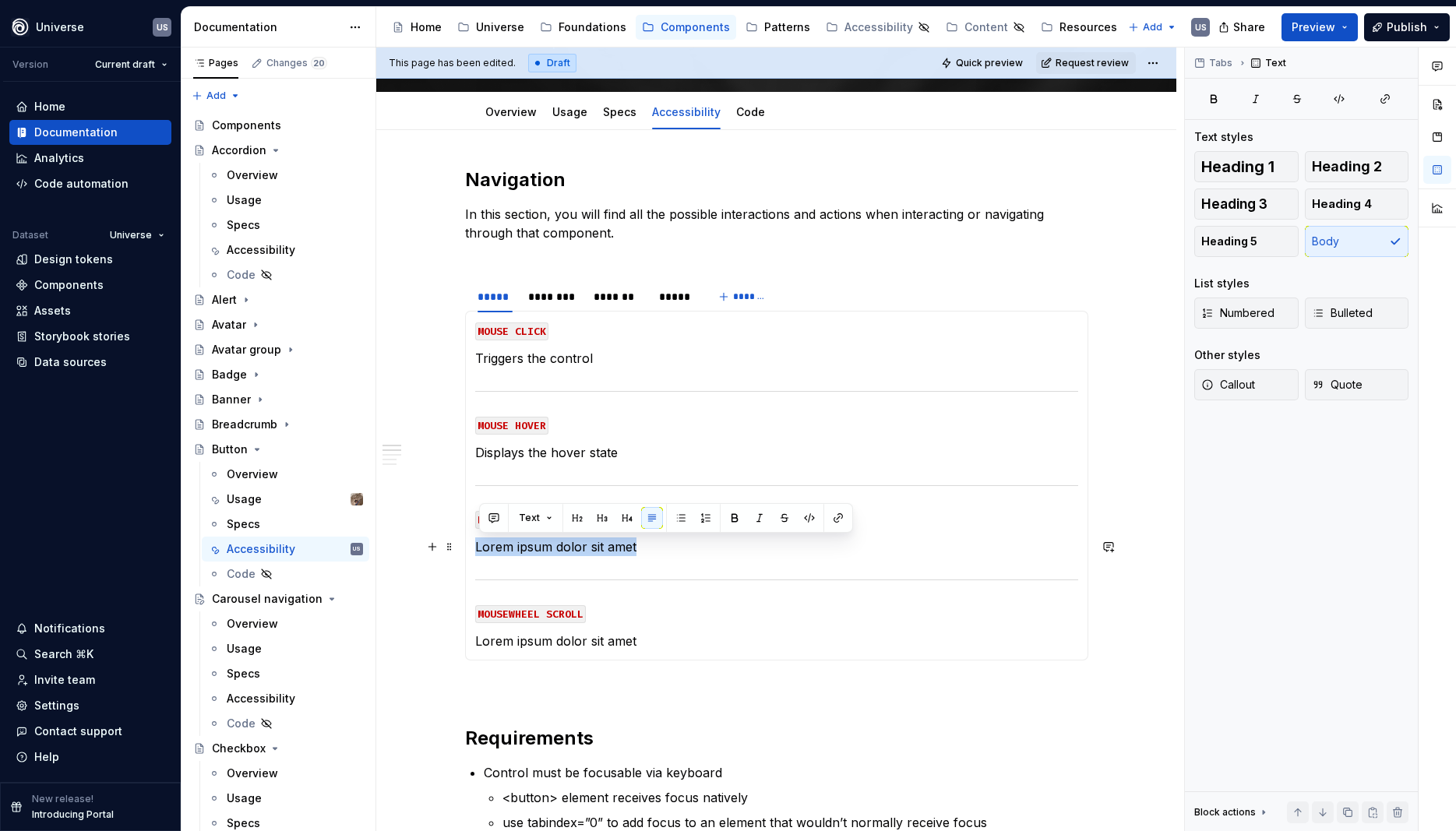
click at [481, 550] on p "Lorem ipsum dolor sit amet" at bounding box center [776, 547] width 603 height 19
click at [588, 633] on p "Lorem ipsum dolor sit amet" at bounding box center [776, 641] width 603 height 19
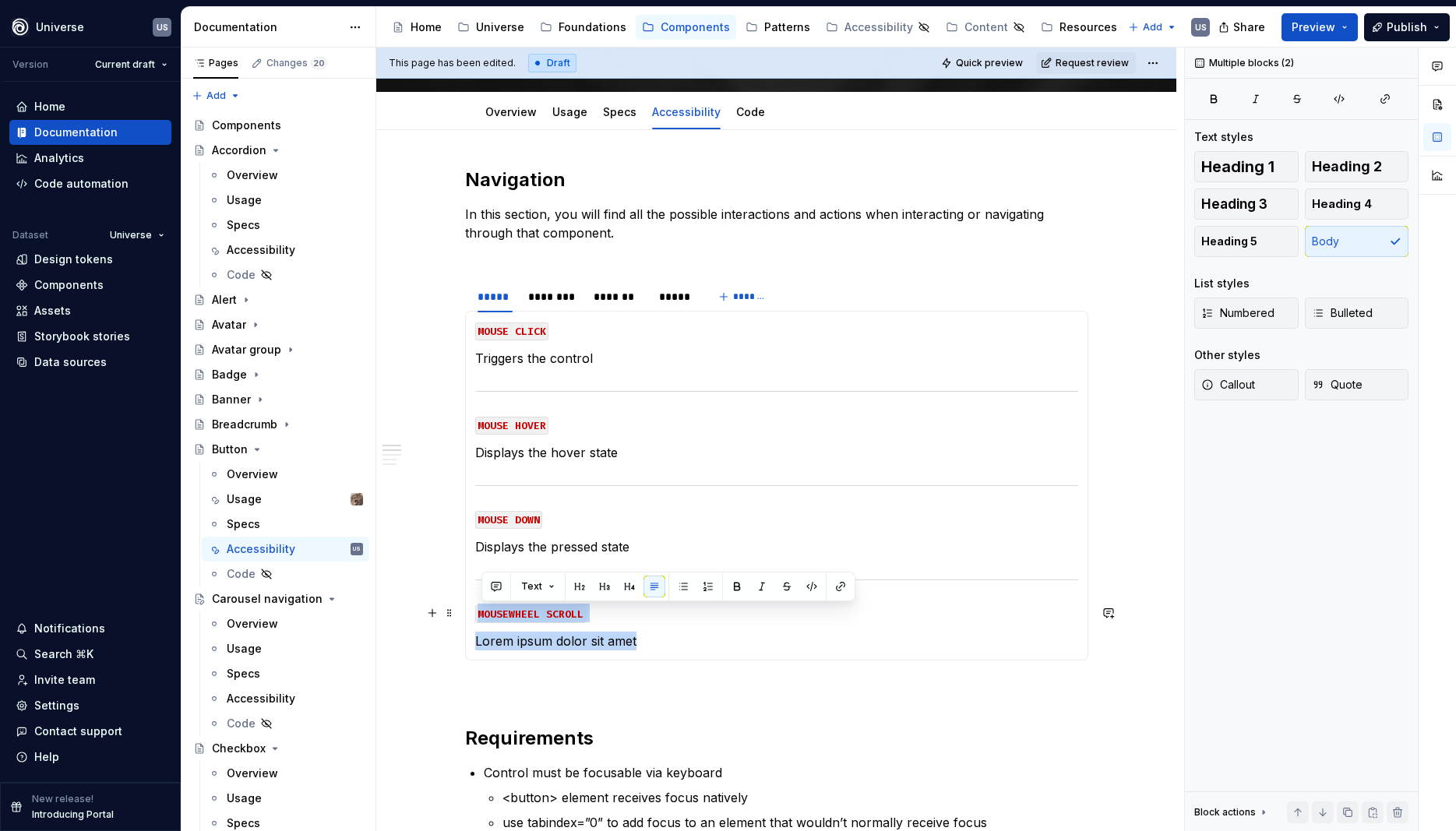
drag, startPoint x: 603, startPoint y: 643, endPoint x: 468, endPoint y: 606, distance: 140.0
click at [468, 606] on div "MOUSE CLICK Triggers the control MOUSE HOVER Displays the hover state MOUSE DOW…" at bounding box center [776, 485] width 623 height 349
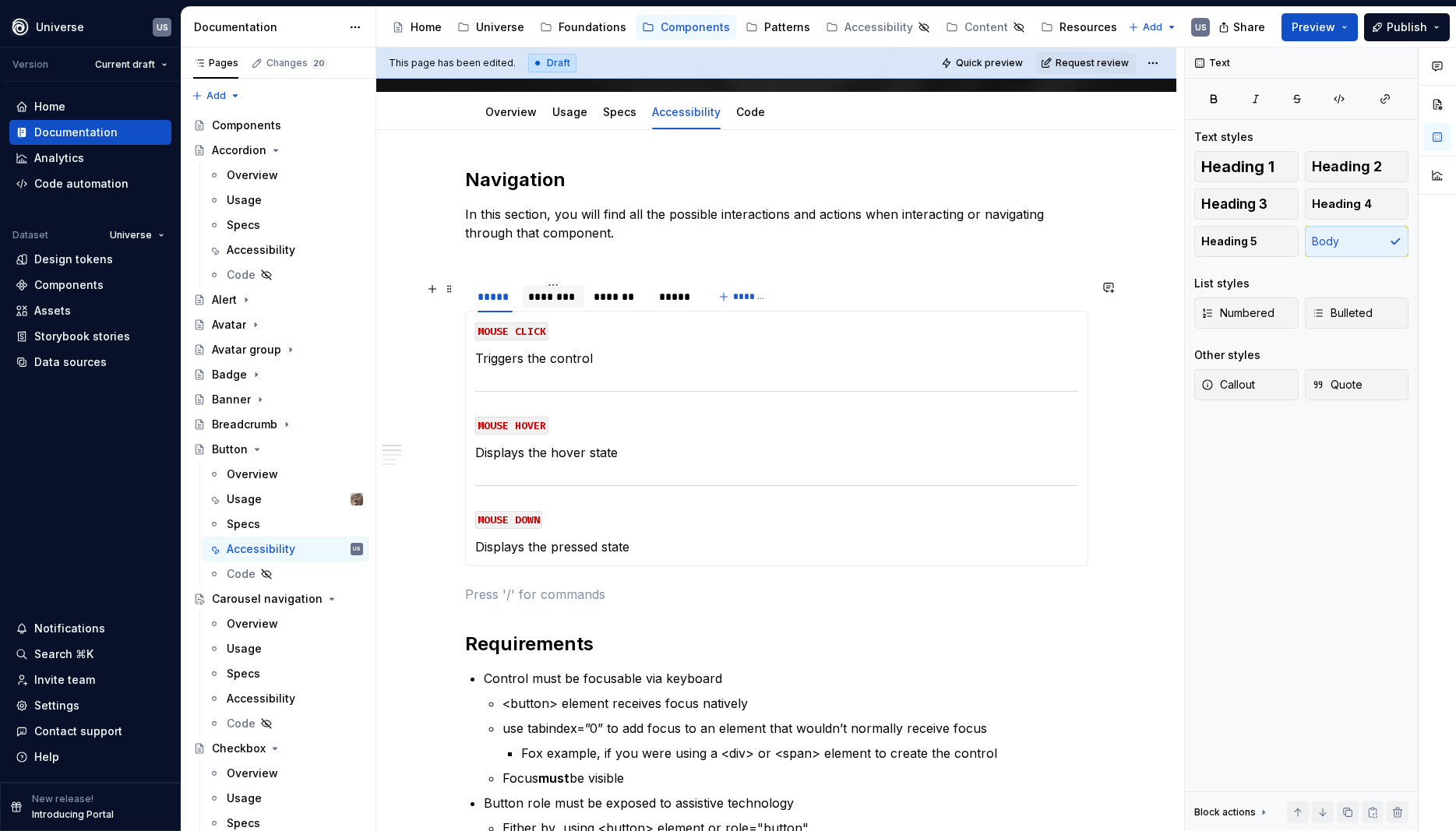
click at [570, 300] on div "********" at bounding box center [553, 297] width 50 height 16
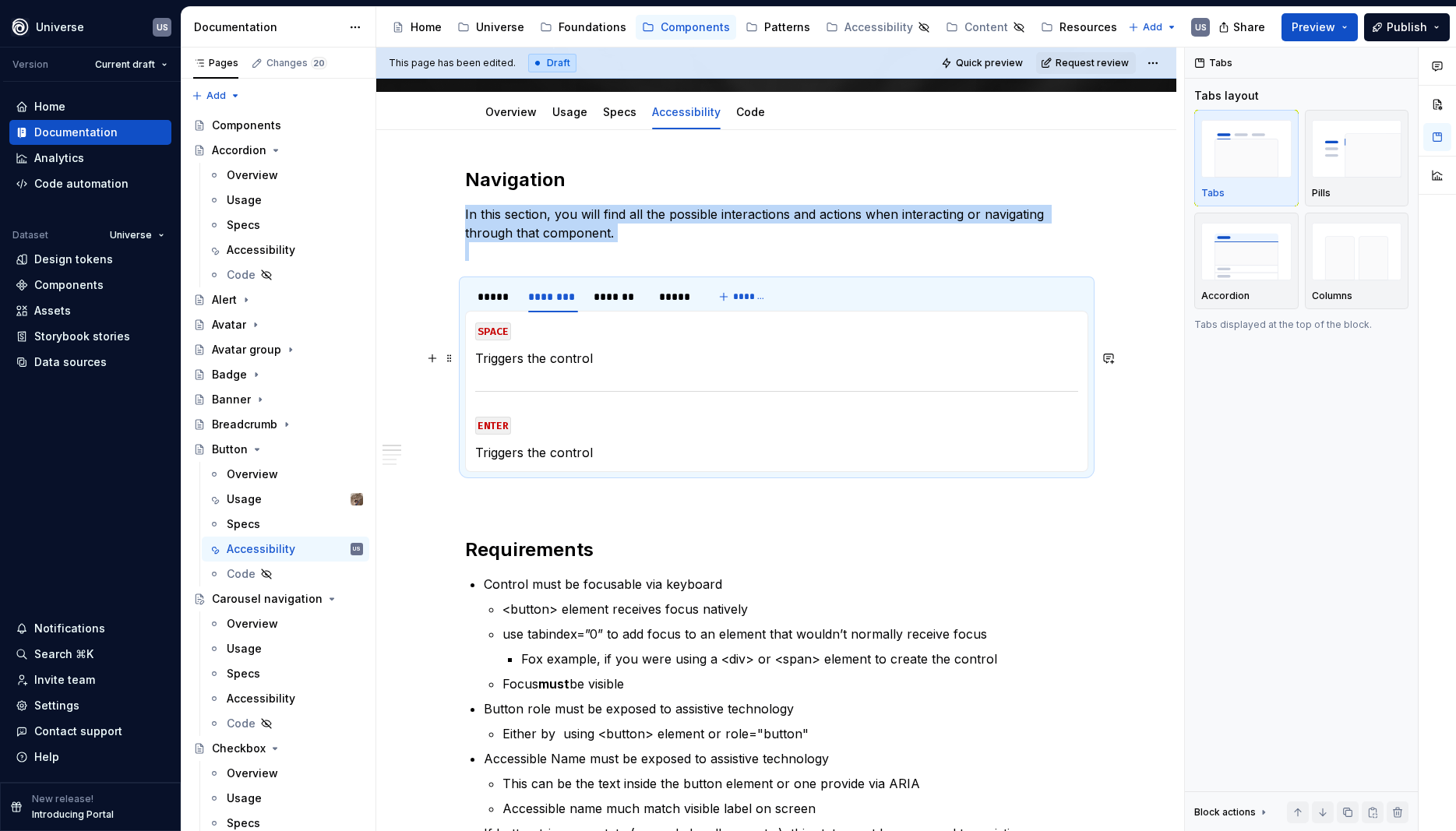
click at [617, 361] on p "Triggers the control" at bounding box center [776, 358] width 603 height 19
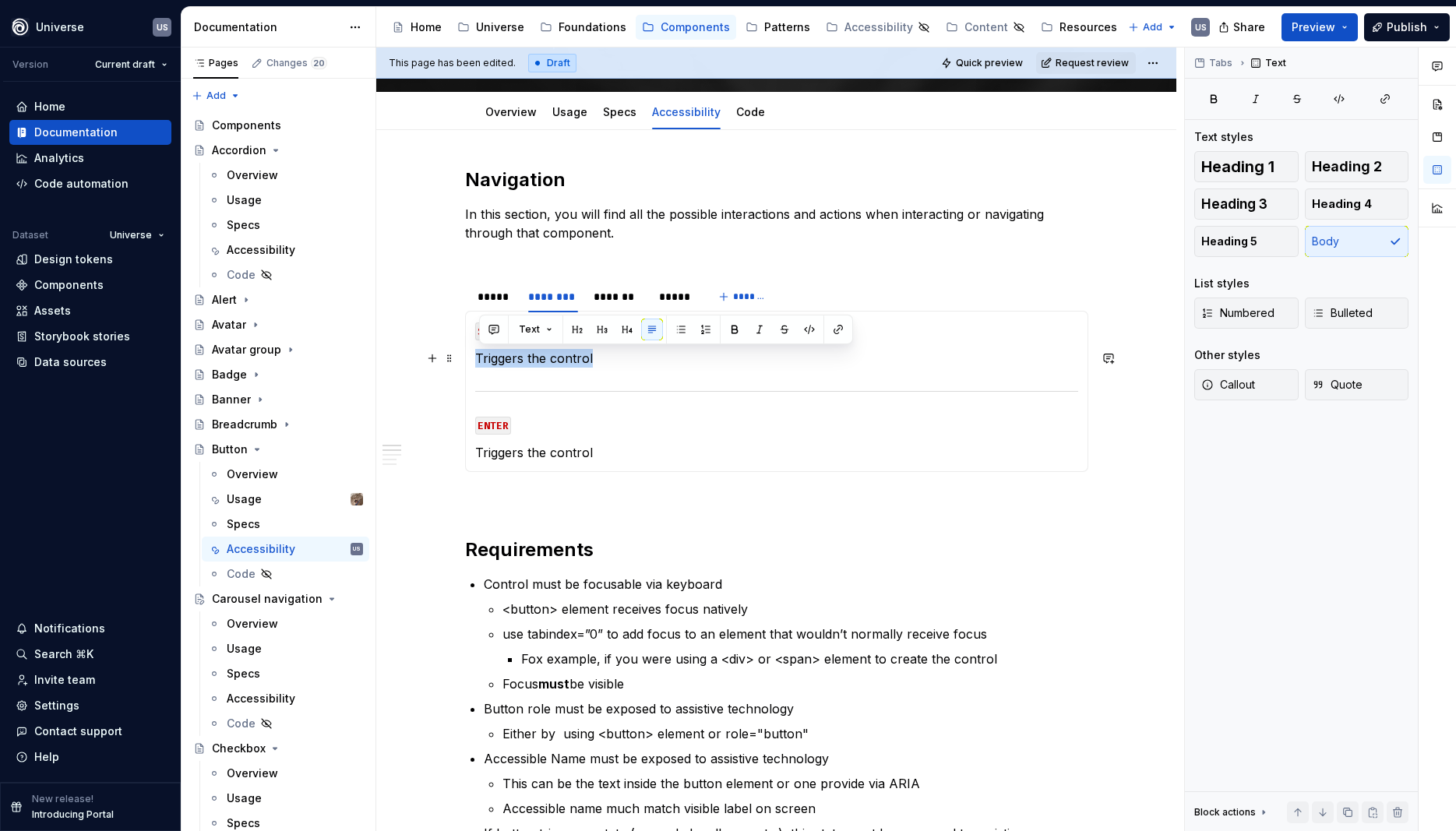
drag, startPoint x: 615, startPoint y: 361, endPoint x: 475, endPoint y: 352, distance: 140.3
click at [475, 352] on div "MOUSE CLICK Triggers the control MOUSE HOVER Displays the hover state MOUSE DOW…" at bounding box center [776, 391] width 623 height 161
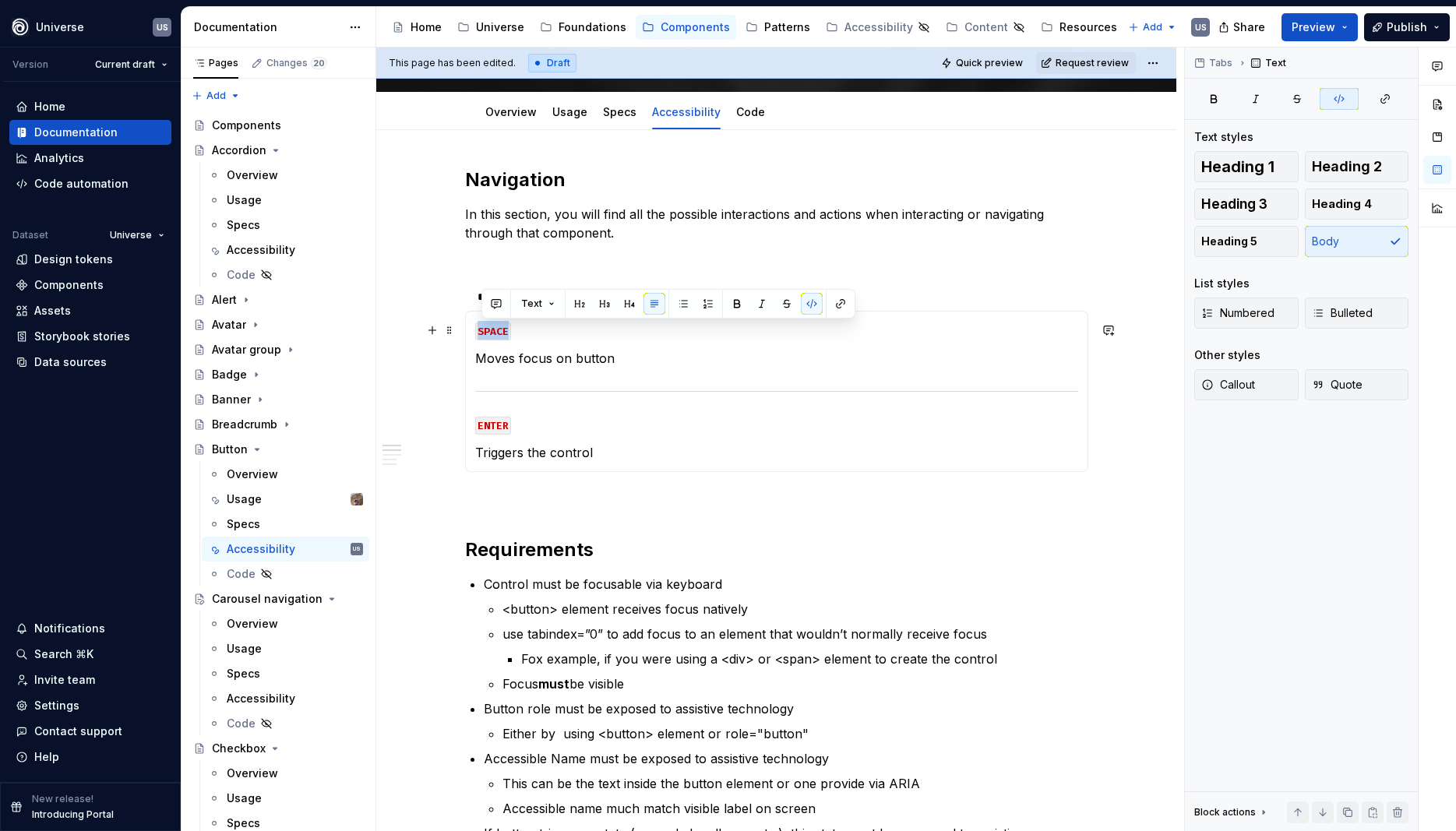
drag, startPoint x: 510, startPoint y: 329, endPoint x: 482, endPoint y: 329, distance: 28.0
click at [482, 329] on code "SPACE" at bounding box center [492, 332] width 36 height 18
click at [613, 299] on div "*******" at bounding box center [619, 297] width 50 height 16
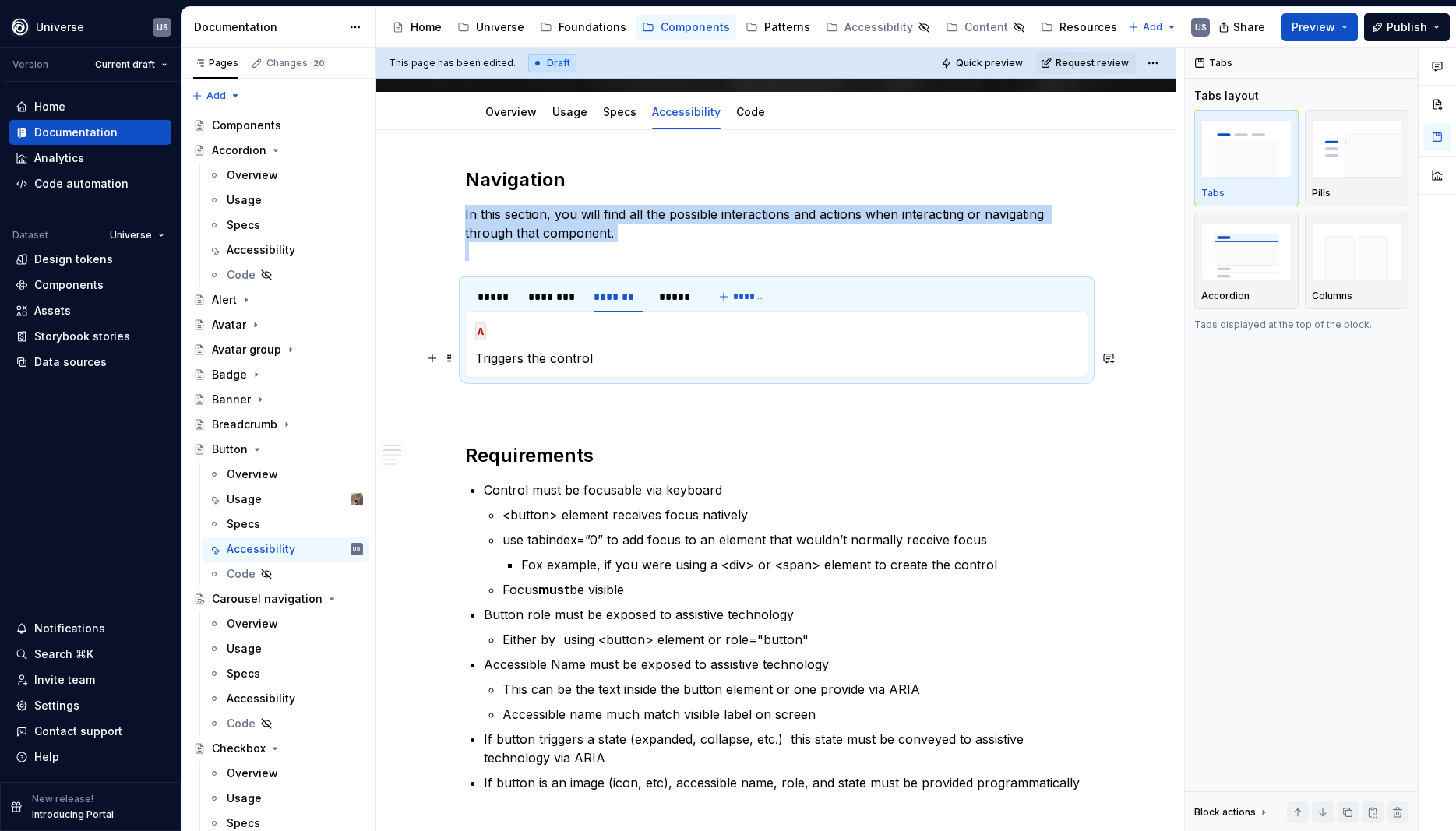
click at [628, 352] on p "Triggers the control" at bounding box center [776, 358] width 603 height 19
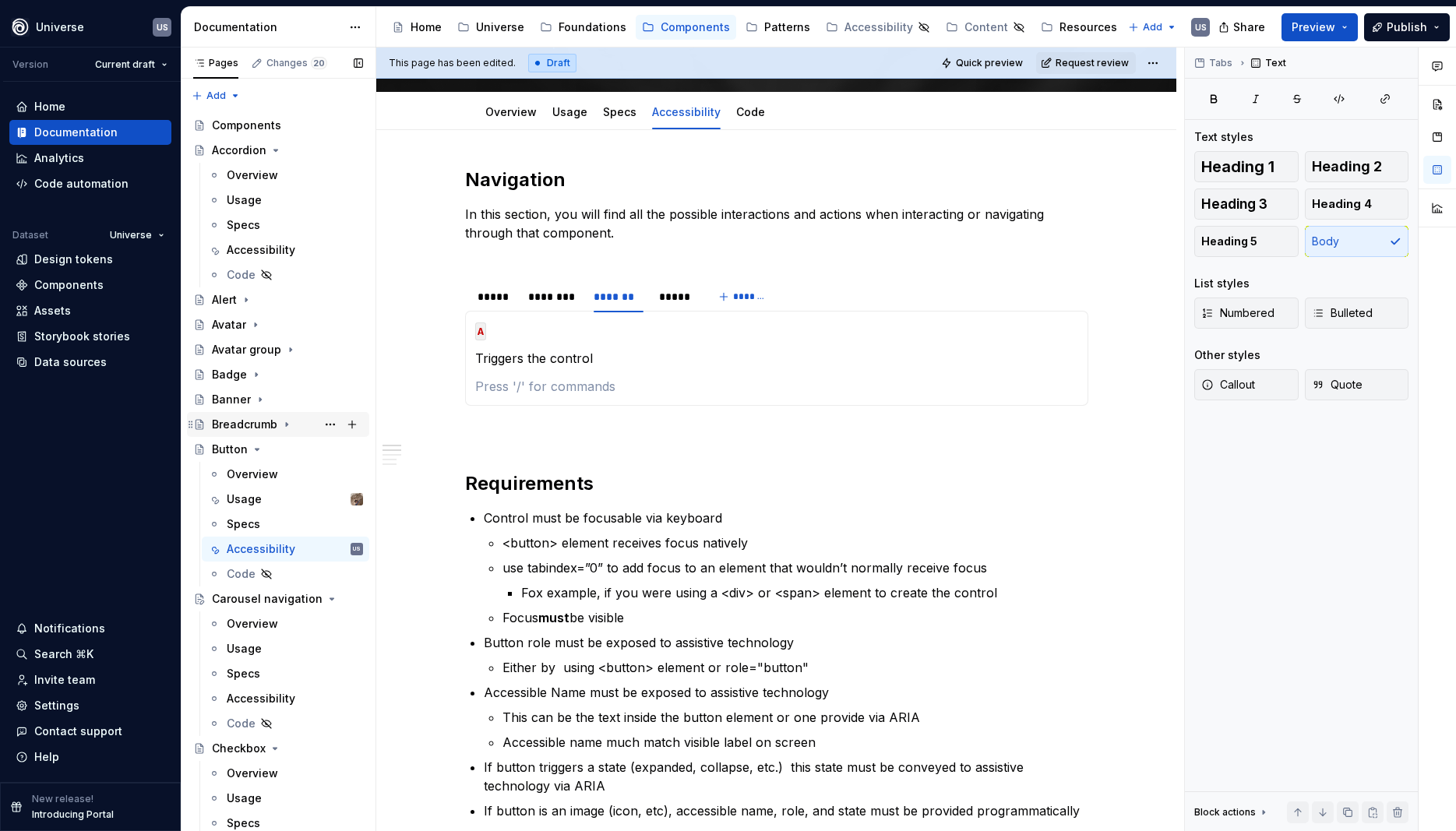
click at [286, 423] on icon "Page tree" at bounding box center [287, 425] width 2 height 4
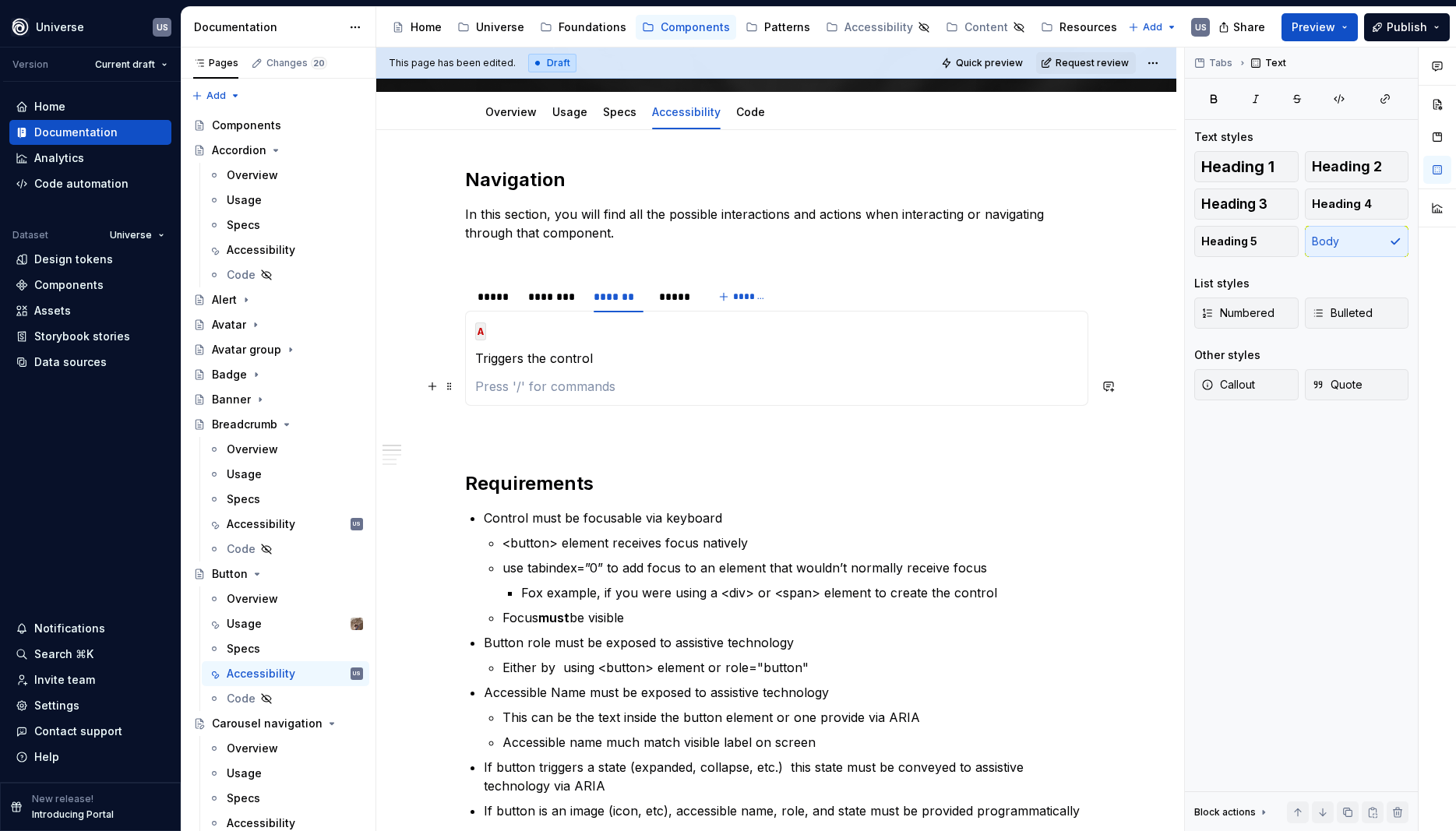
click at [533, 387] on p at bounding box center [776, 386] width 603 height 19
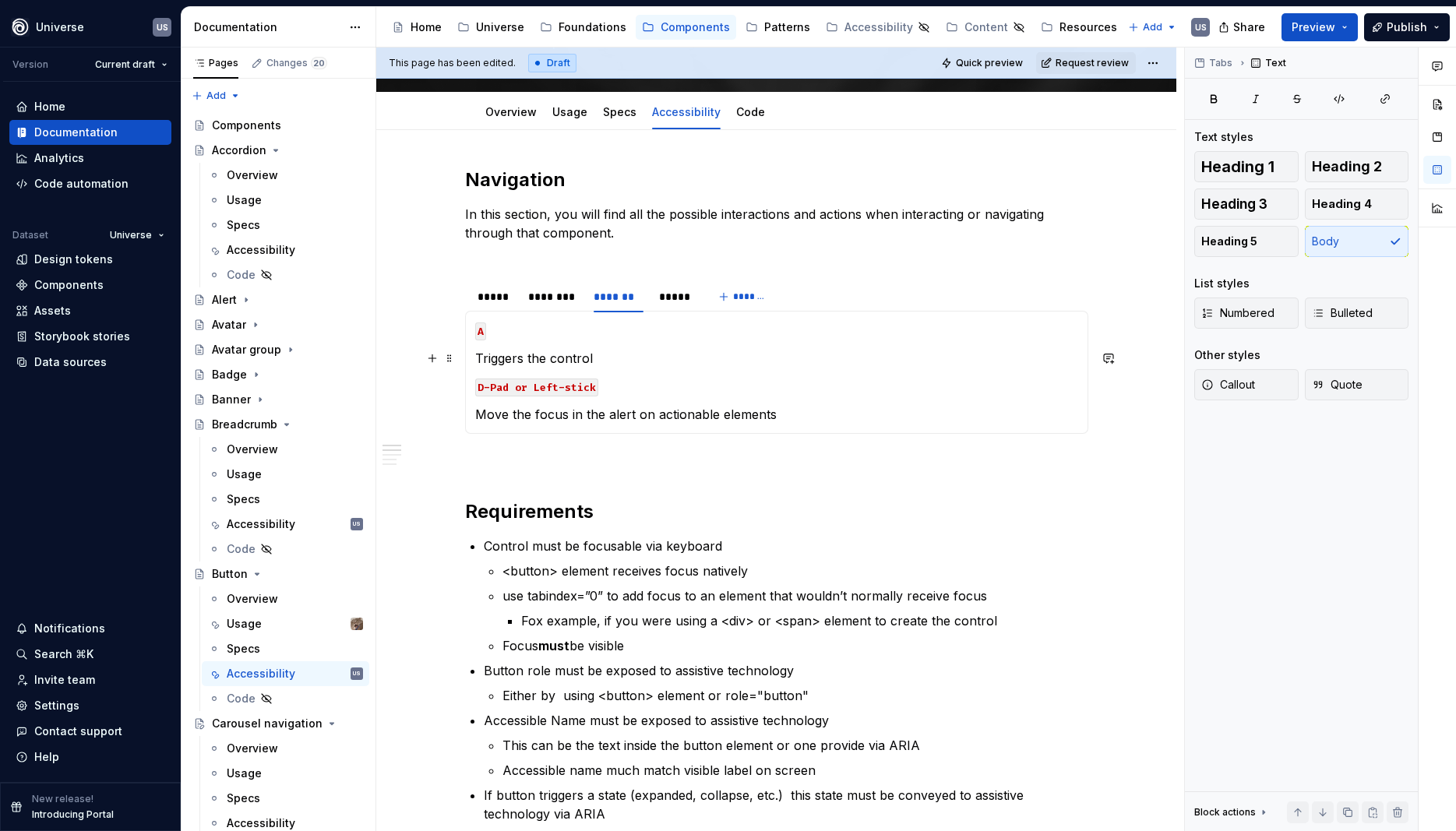
click at [612, 350] on p "Triggers the control" at bounding box center [776, 358] width 603 height 19
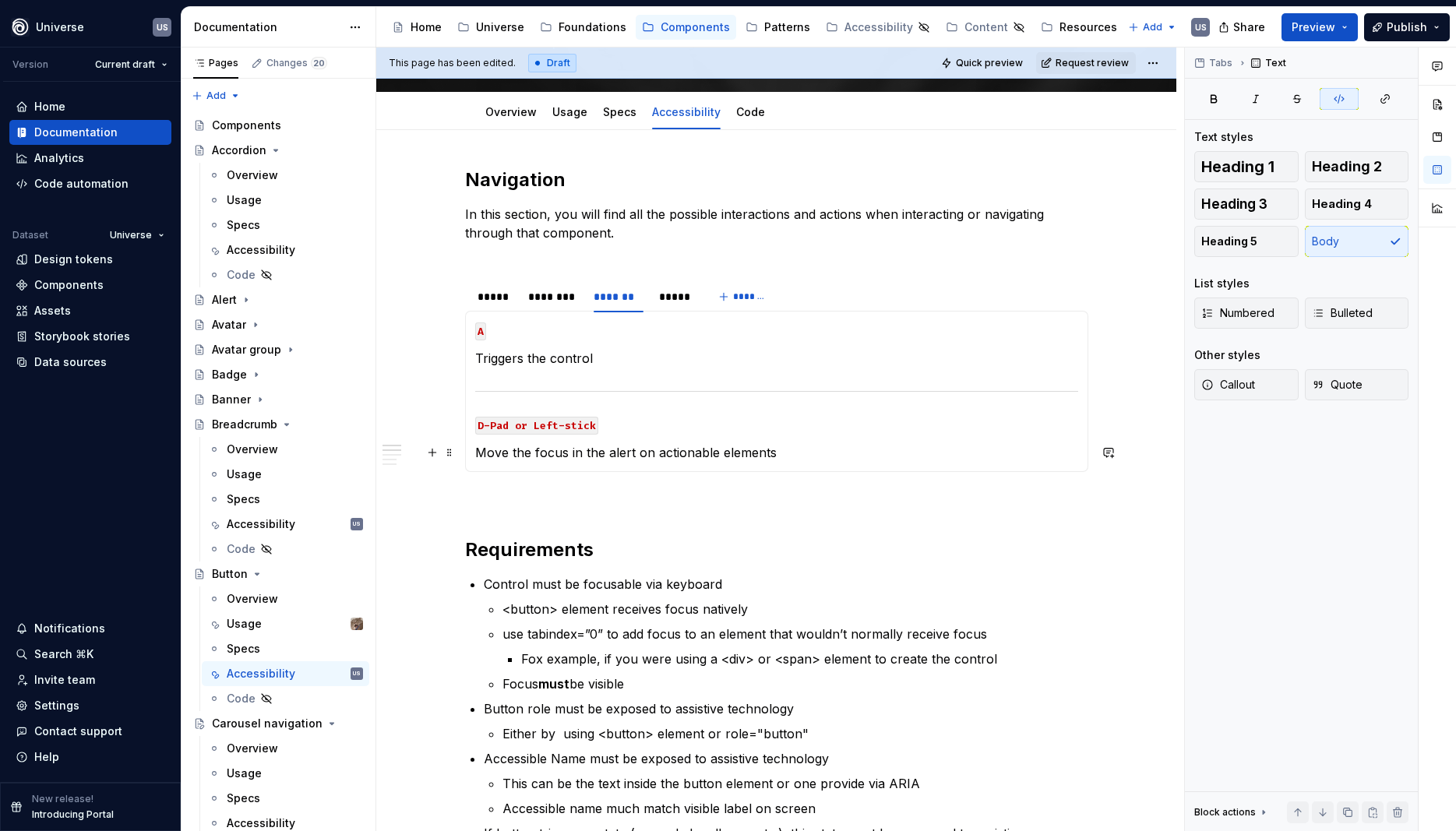
click at [616, 461] on p "Move the focus in the alert on actionable elements" at bounding box center [776, 452] width 603 height 19
drag, startPoint x: 569, startPoint y: 453, endPoint x: 788, endPoint y: 456, distance: 219.0
click at [788, 456] on p "Move the focus in the alert on actionable elements" at bounding box center [776, 452] width 603 height 19
click at [755, 444] on p "Move the focus on the button" at bounding box center [776, 452] width 603 height 19
click at [671, 300] on div "*****" at bounding box center [675, 297] width 32 height 16
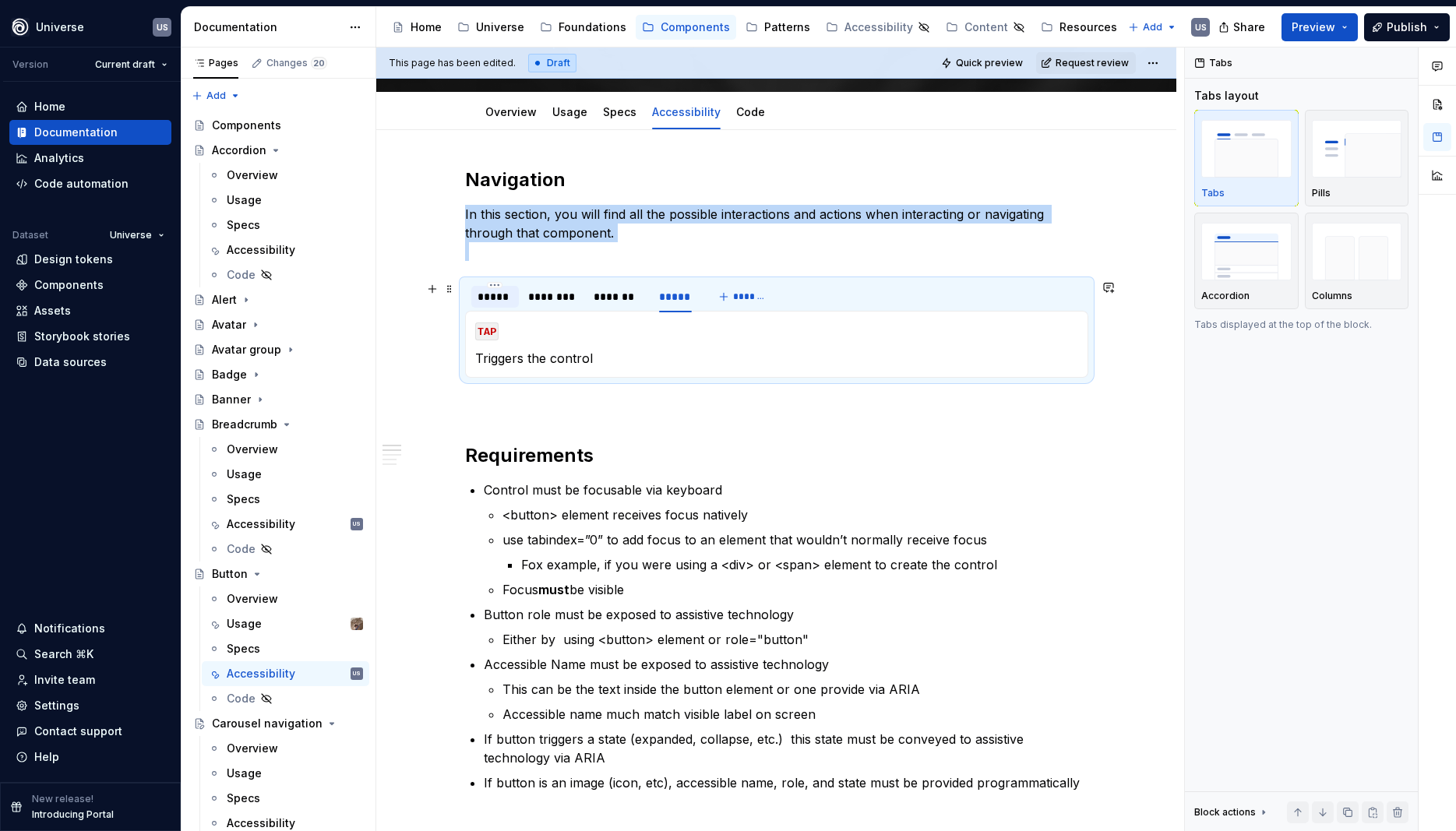
click at [495, 297] on div "*****" at bounding box center [494, 297] width 35 height 16
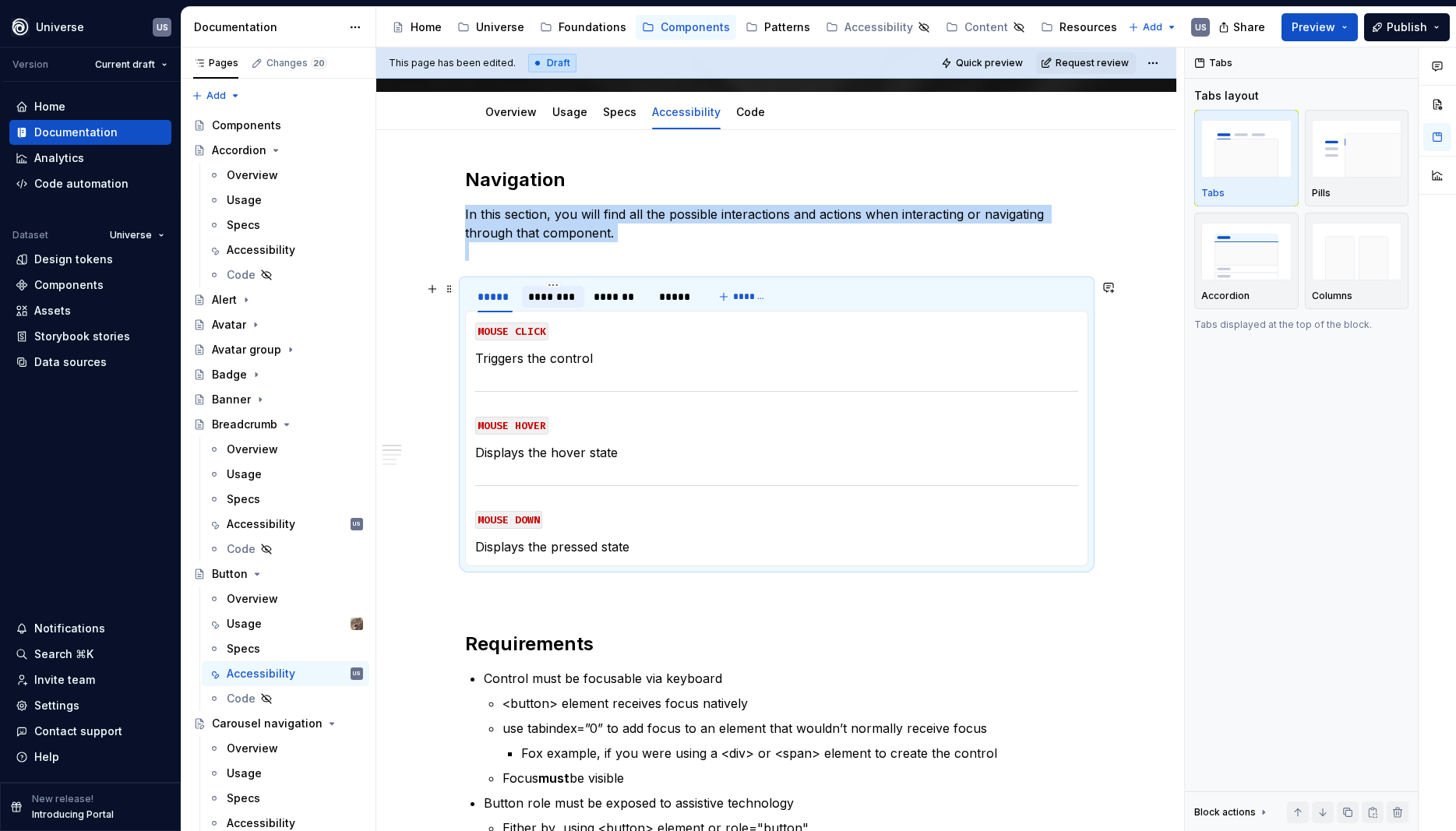
click at [553, 298] on div "********" at bounding box center [553, 297] width 50 height 16
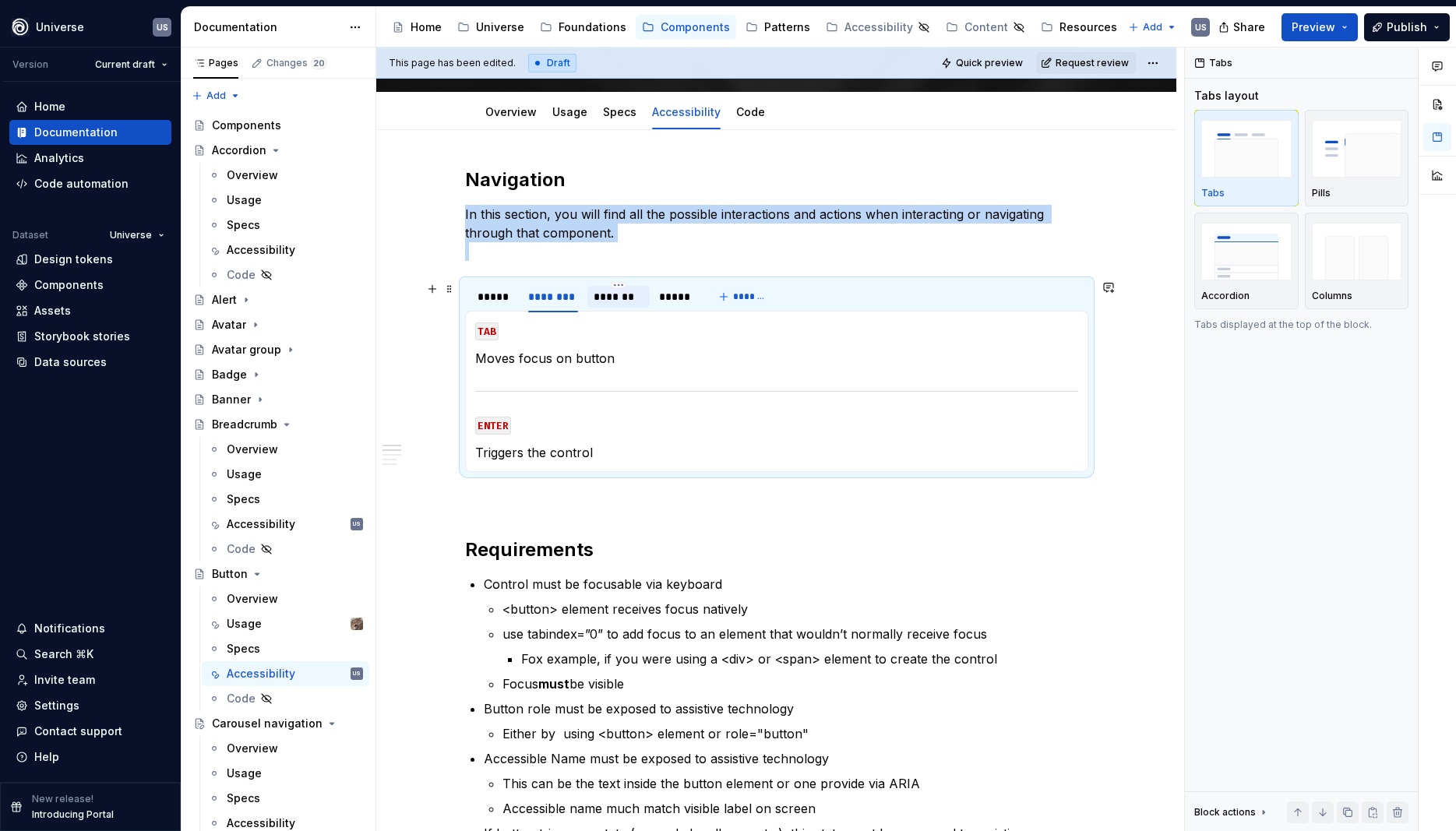
click at [625, 300] on div "*******" at bounding box center [619, 297] width 50 height 16
click at [552, 302] on div "********" at bounding box center [553, 297] width 50 height 16
click at [513, 296] on div "*****" at bounding box center [494, 297] width 35 height 16
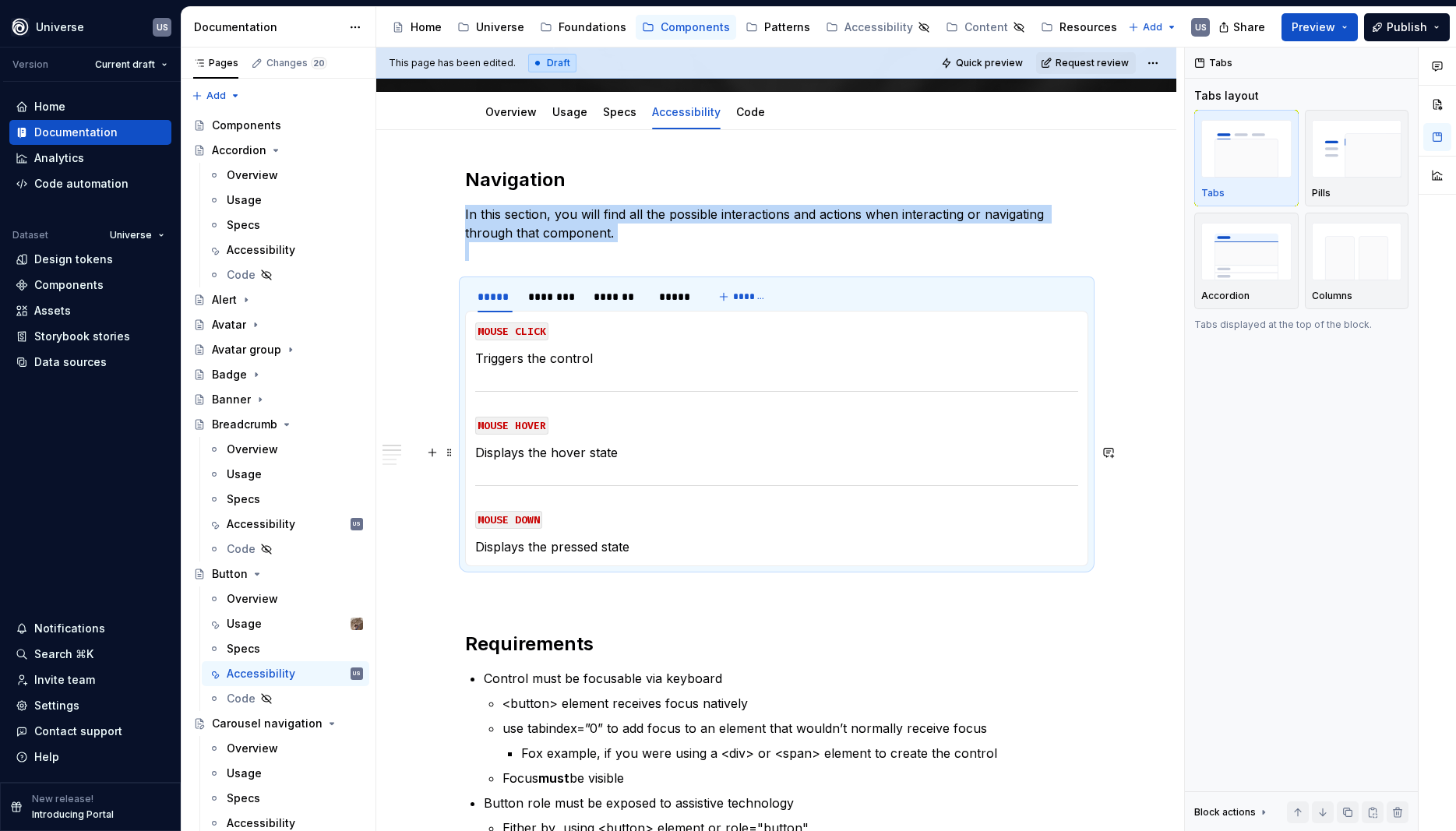
click at [632, 456] on p "Displays the hover state" at bounding box center [776, 452] width 603 height 19
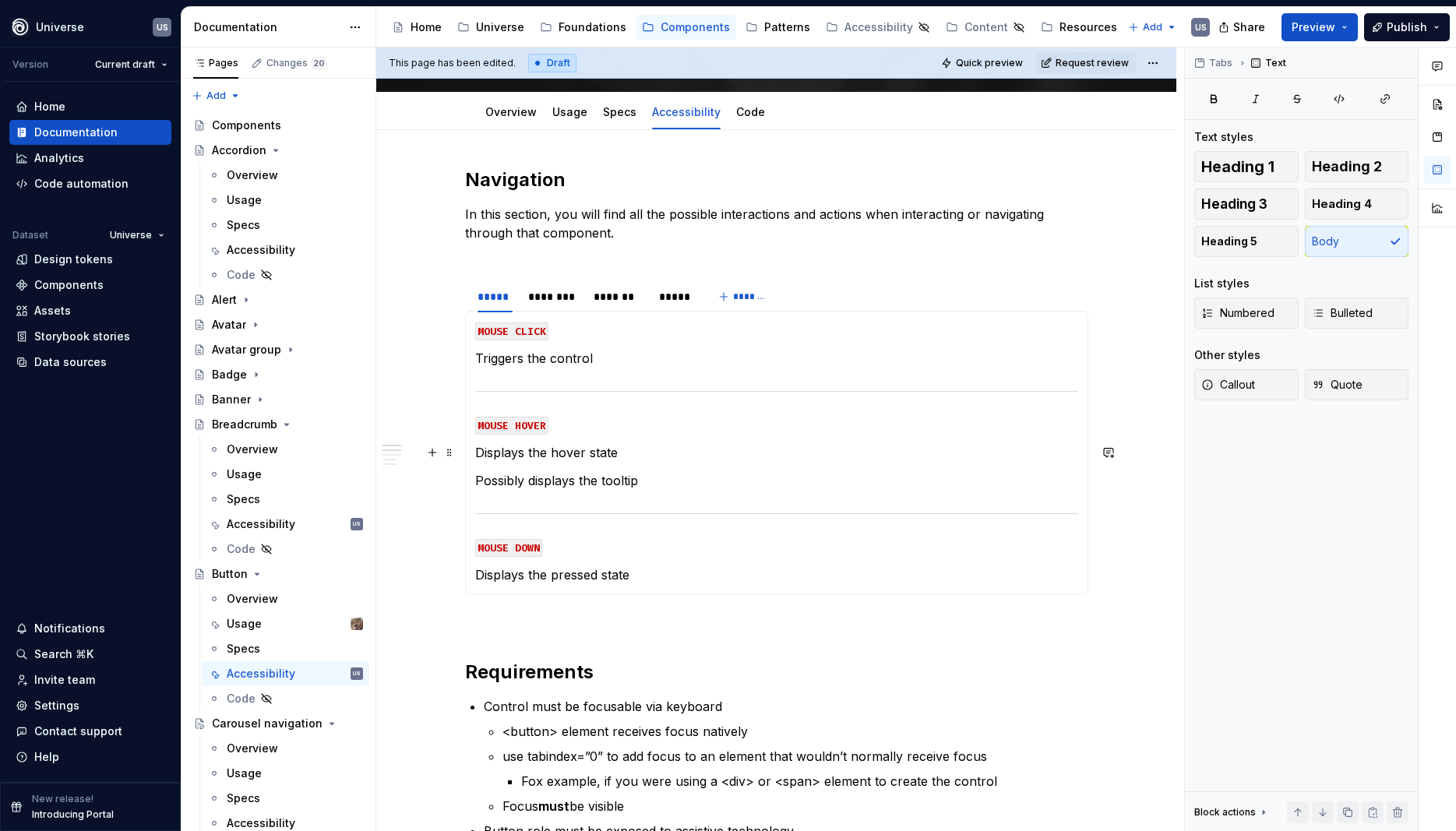
click at [634, 446] on p "Displays the hover state" at bounding box center [776, 452] width 603 height 19
drag, startPoint x: 694, startPoint y: 482, endPoint x: 466, endPoint y: 468, distance: 228.4
click at [466, 468] on section "***** ******** ******* ***** ******* MOUSE CLICK Triggers the control MOUSE HOV…" at bounding box center [776, 437] width 623 height 315
click at [565, 449] on p "Displays the hover state (Possibly the tooltip)" at bounding box center [776, 452] width 603 height 19
click at [575, 483] on p "Possibly displays the tooltip" at bounding box center [776, 480] width 603 height 19
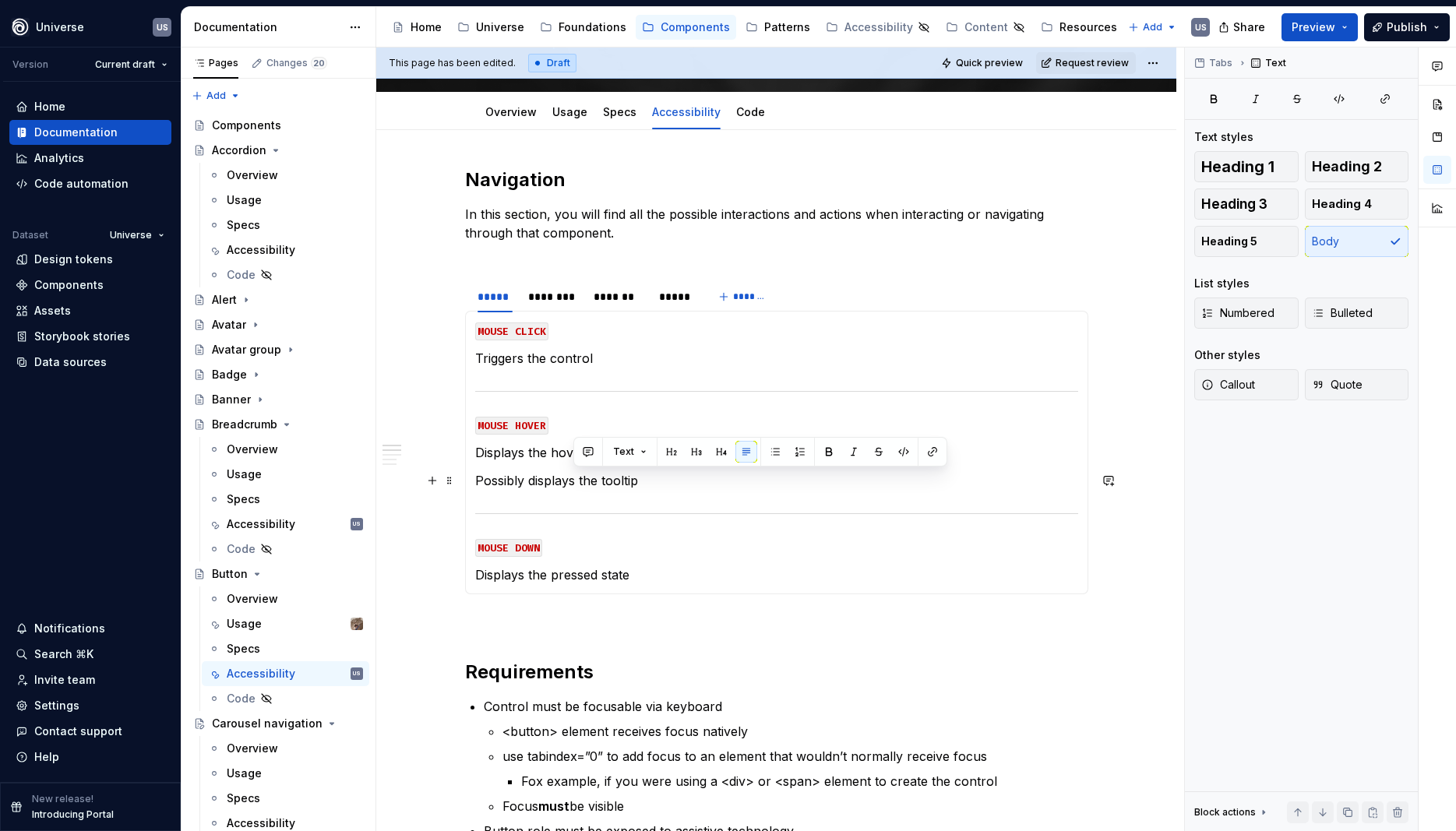
click at [677, 483] on p "Possibly displays the tooltip" at bounding box center [776, 480] width 603 height 19
drag, startPoint x: 673, startPoint y: 485, endPoint x: 470, endPoint y: 484, distance: 203.0
click at [470, 484] on div "MOUSE CLICK Triggers the control MOUSE HOVER Displays the hover state (Possibly…" at bounding box center [776, 452] width 623 height 284
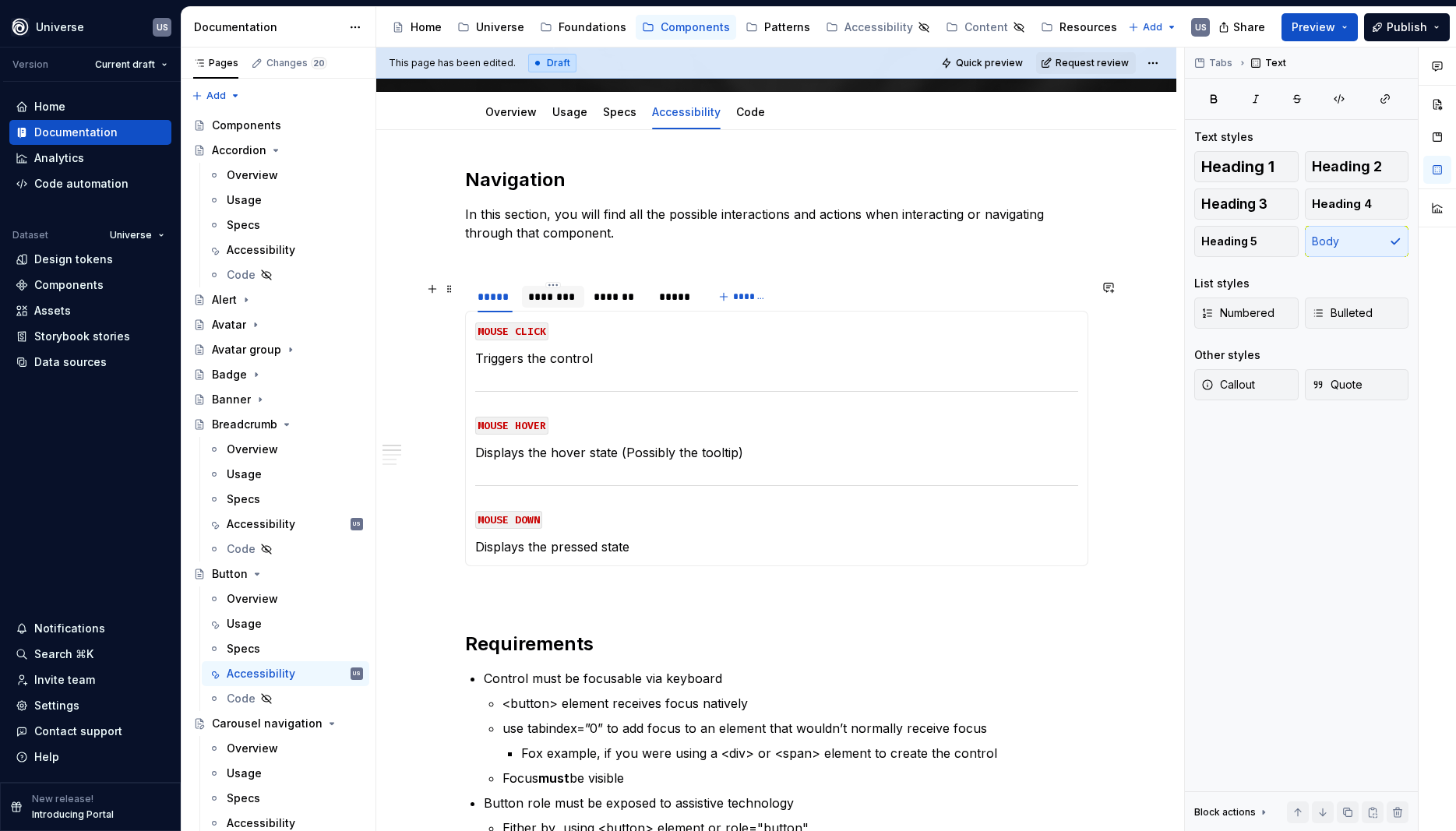
click at [544, 305] on div "********" at bounding box center [553, 297] width 62 height 22
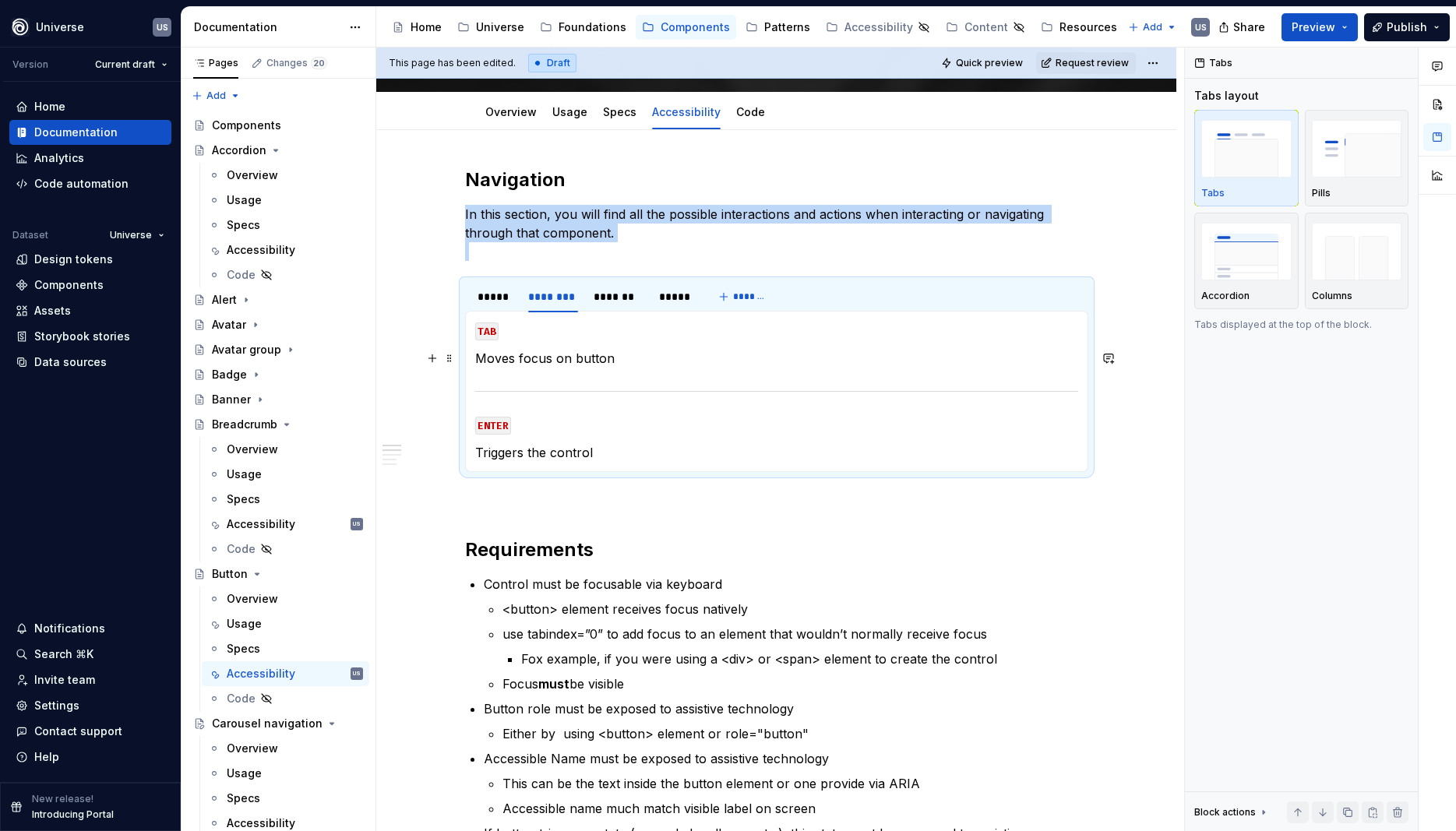
click at [658, 359] on p "Moves focus on button" at bounding box center [776, 358] width 603 height 19
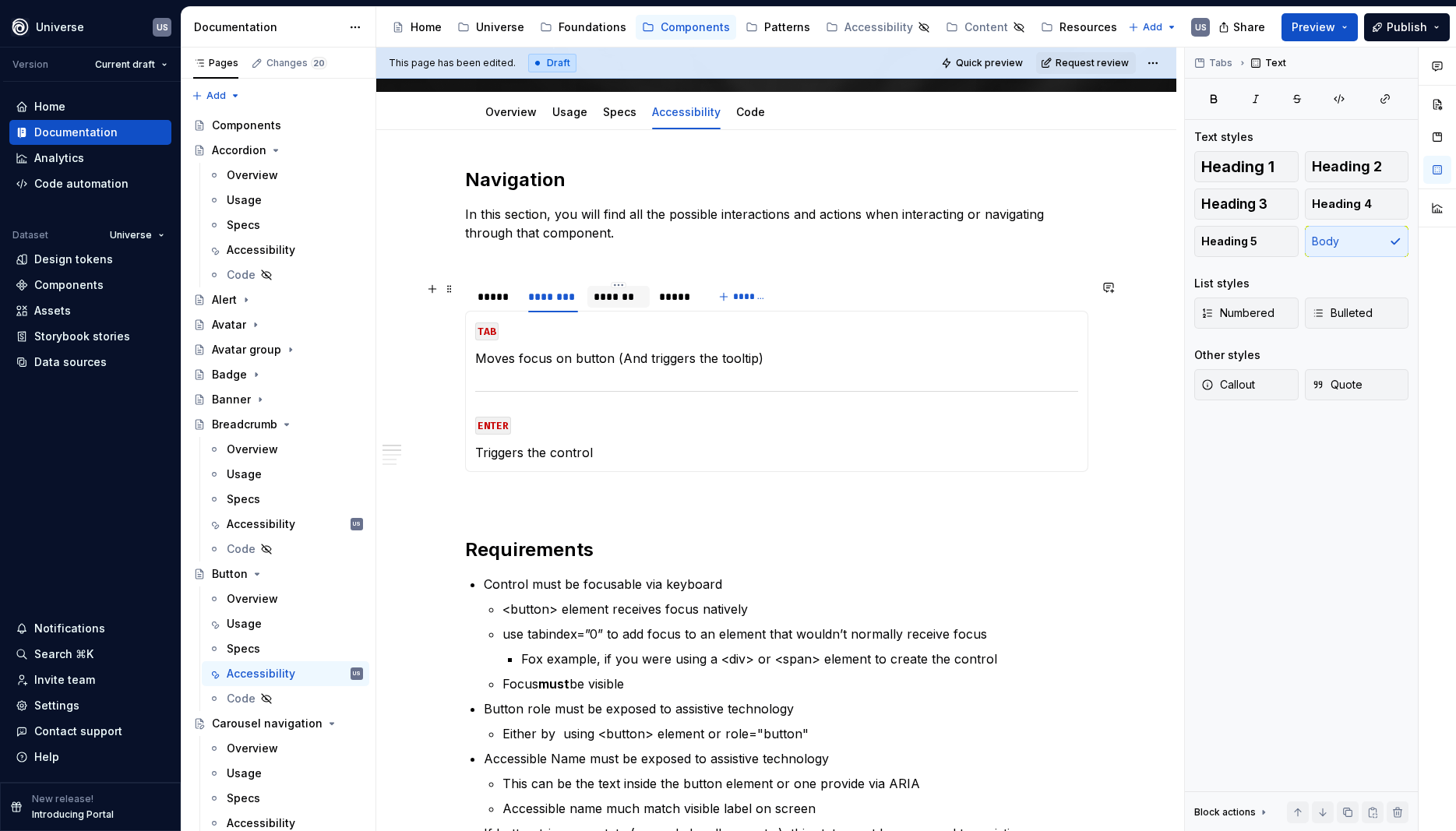
click at [613, 297] on div "*******" at bounding box center [619, 297] width 50 height 16
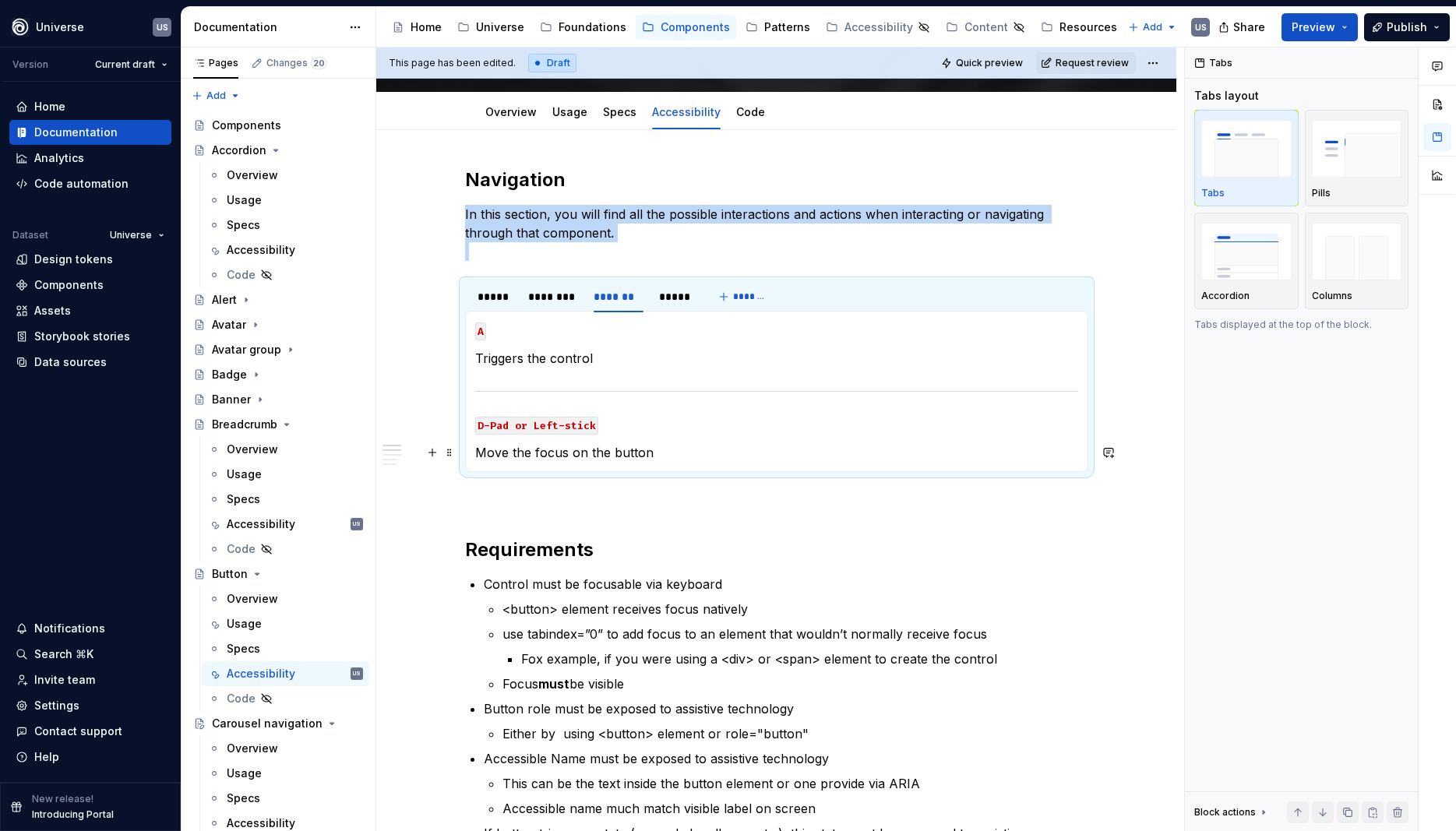
click at [684, 452] on p "Move the focus on the button" at bounding box center [776, 452] width 603 height 19
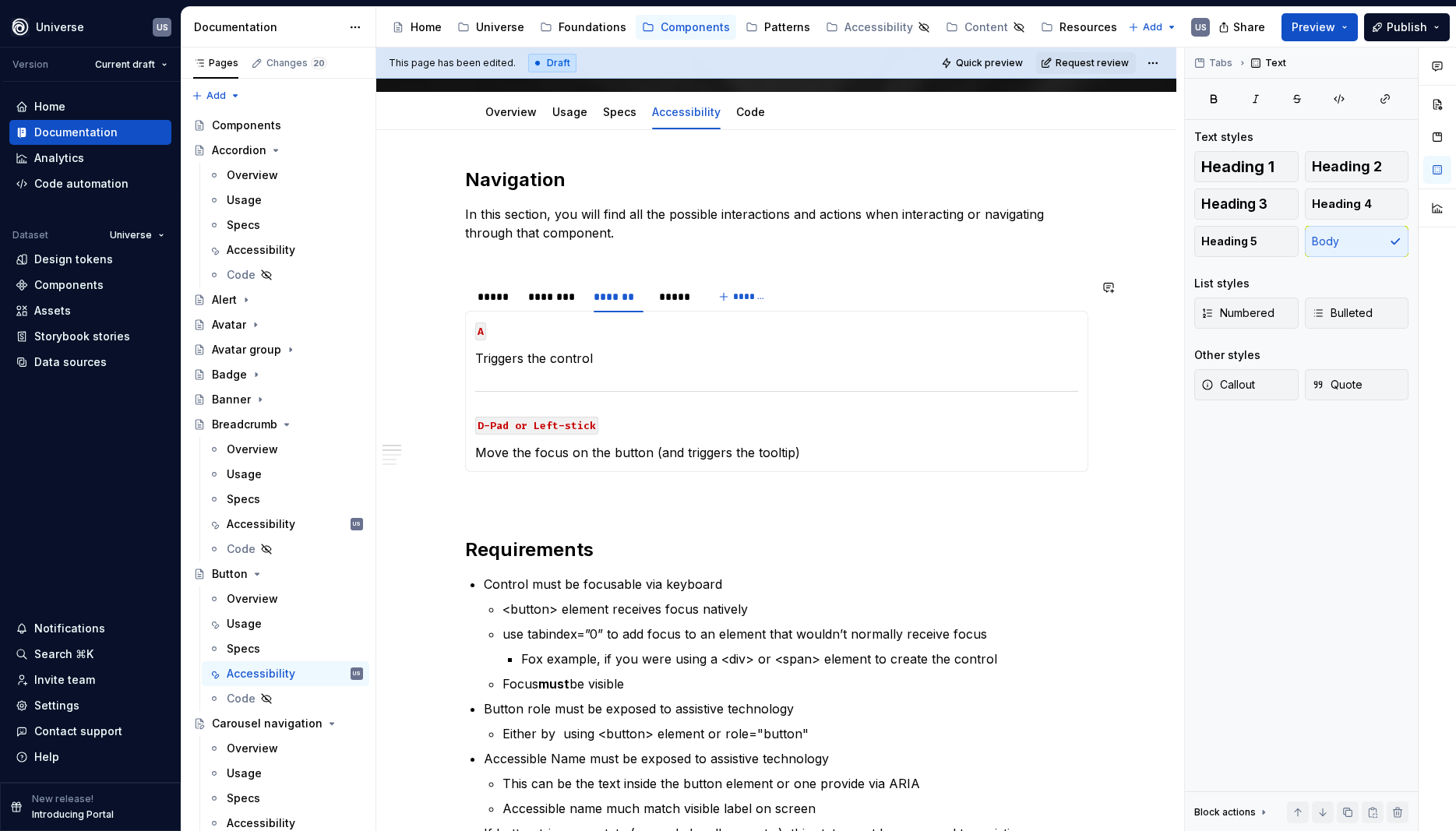
click at [736, 472] on section "***** ******** ******* ***** ******* MOUSE CLICK Triggers the control MOUSE HOV…" at bounding box center [776, 376] width 623 height 192
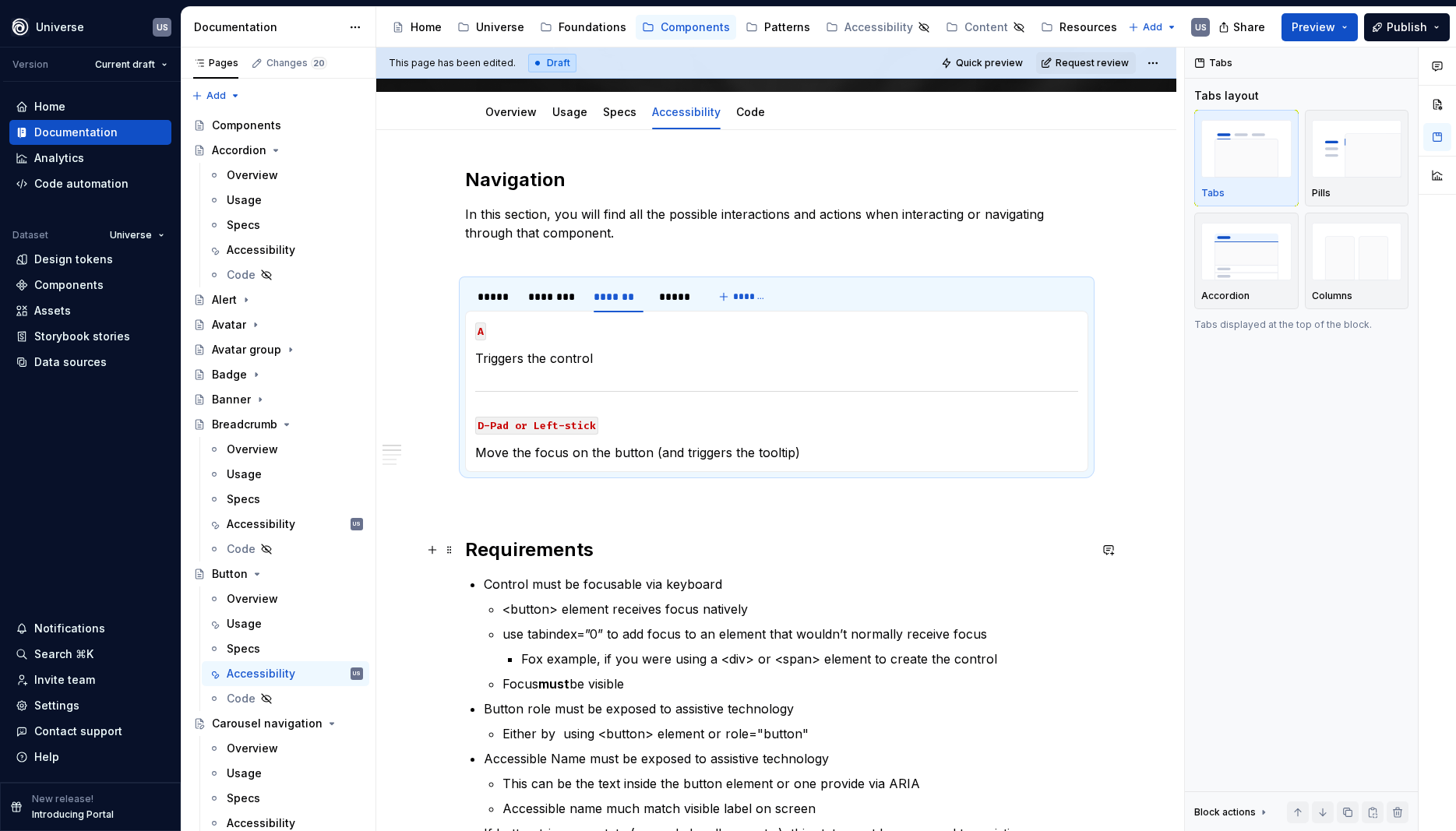
click at [696, 550] on h2 "Requirements" at bounding box center [776, 550] width 623 height 25
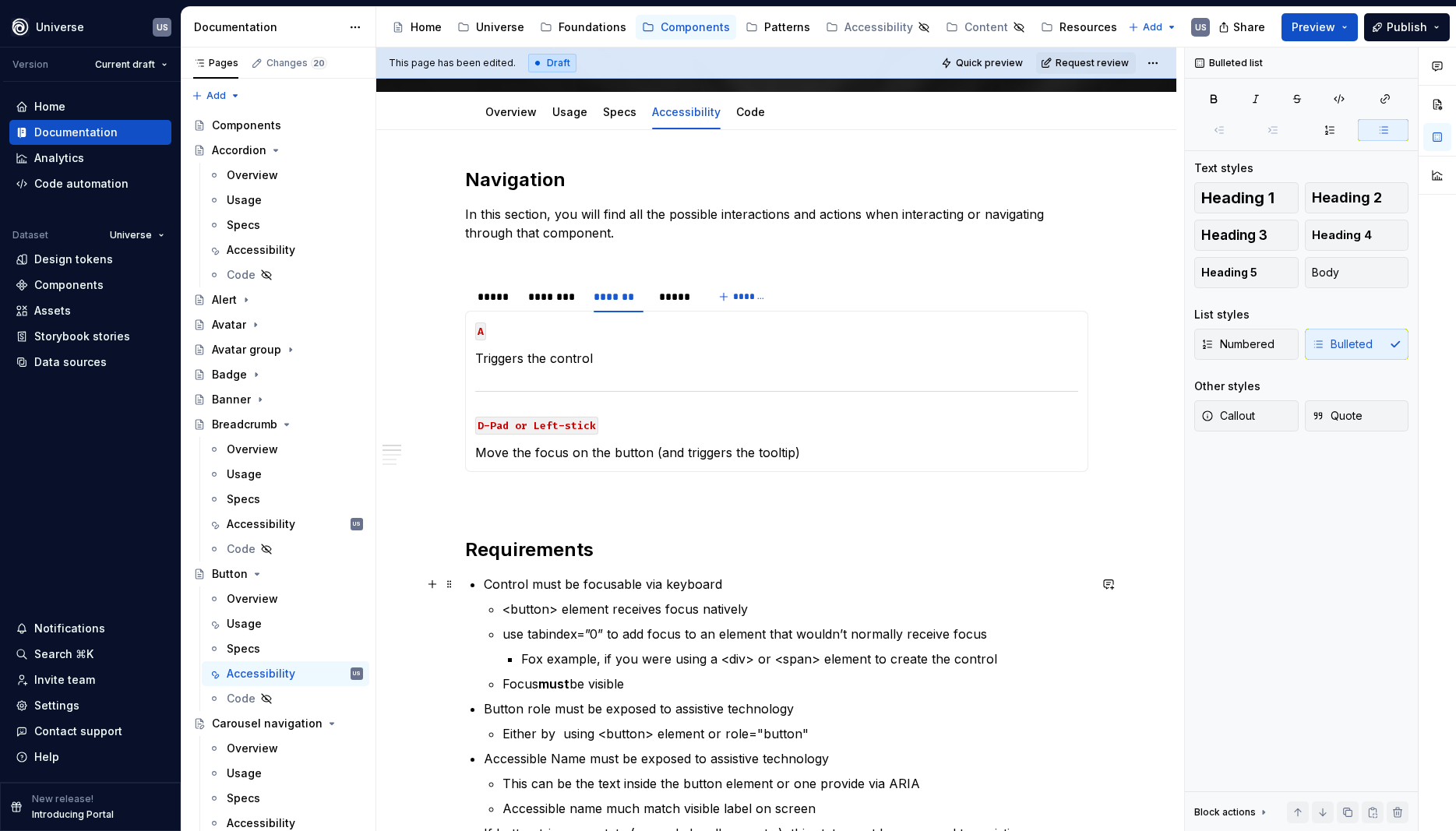
click at [506, 582] on p "Control must be focusable via keyboard" at bounding box center [786, 584] width 604 height 19
click at [278, 426] on div "Breadcrumb" at bounding box center [287, 424] width 151 height 22
click at [286, 424] on icon "Page tree" at bounding box center [287, 425] width 4 height 2
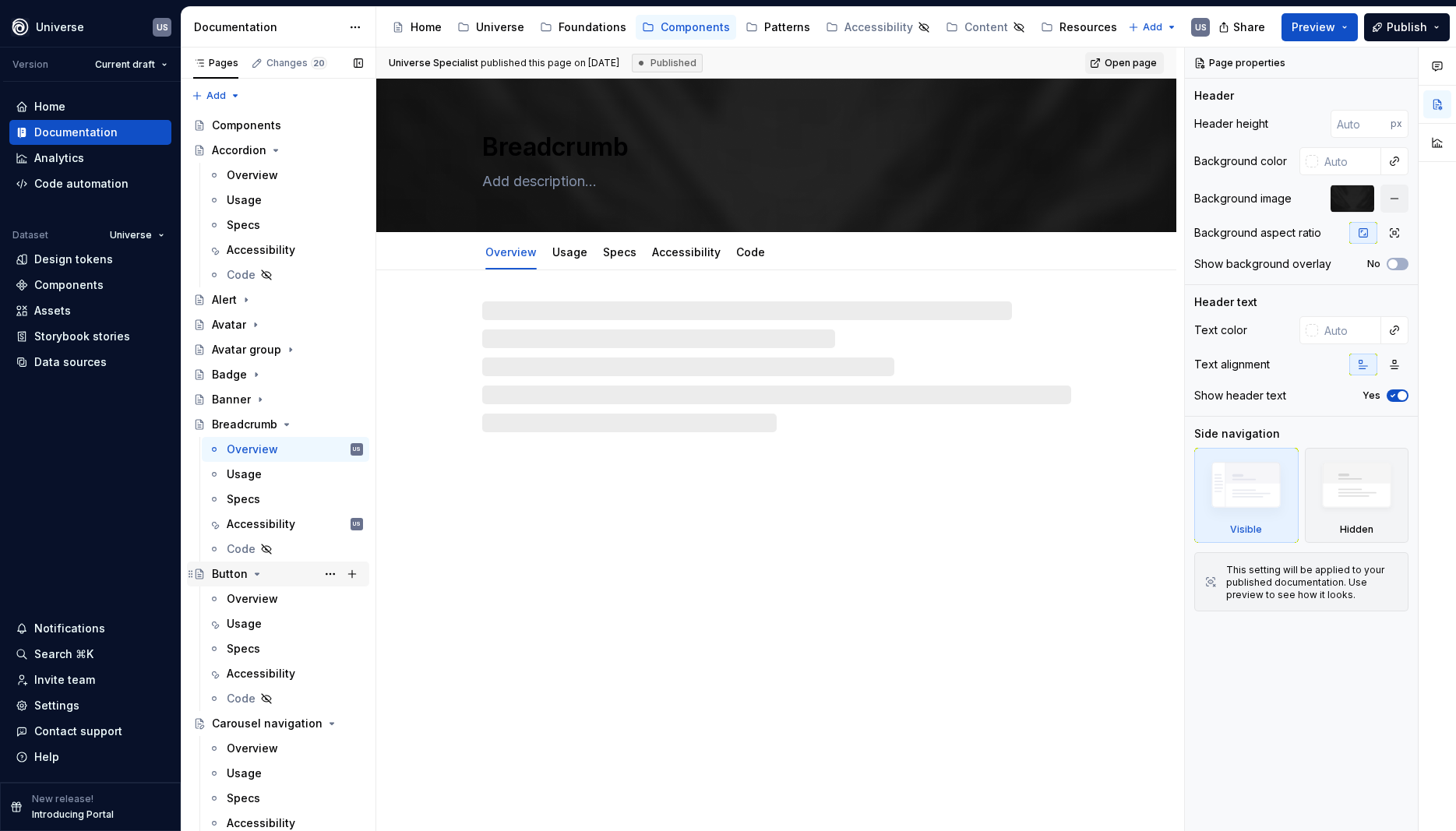
click at [255, 449] on div "Overview" at bounding box center [252, 450] width 52 height 16
click at [260, 571] on icon "Page tree" at bounding box center [257, 574] width 12 height 12
click at [286, 425] on icon "Page tree" at bounding box center [286, 425] width 12 height 12
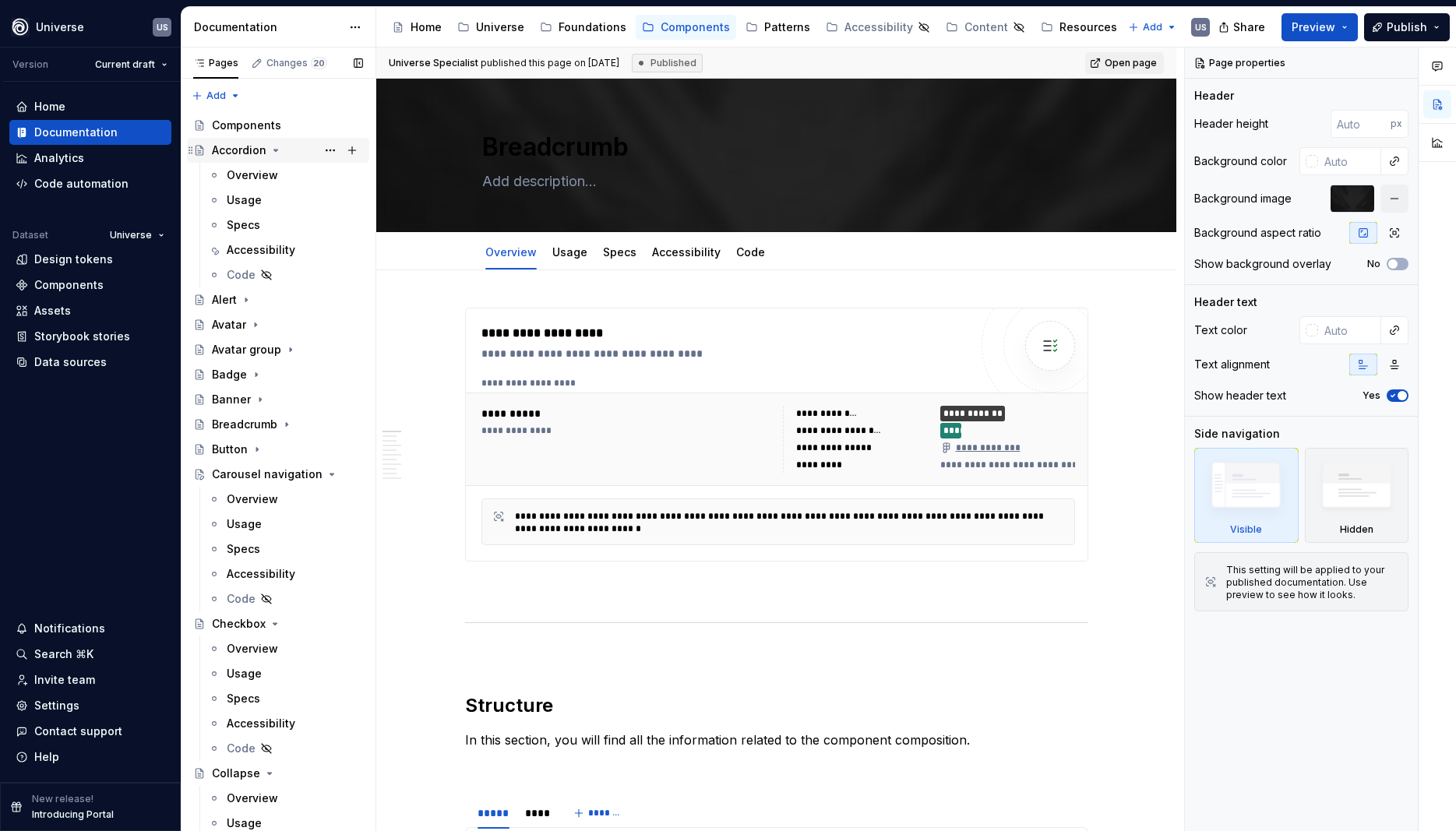
click at [274, 150] on icon "Page tree" at bounding box center [276, 150] width 4 height 2
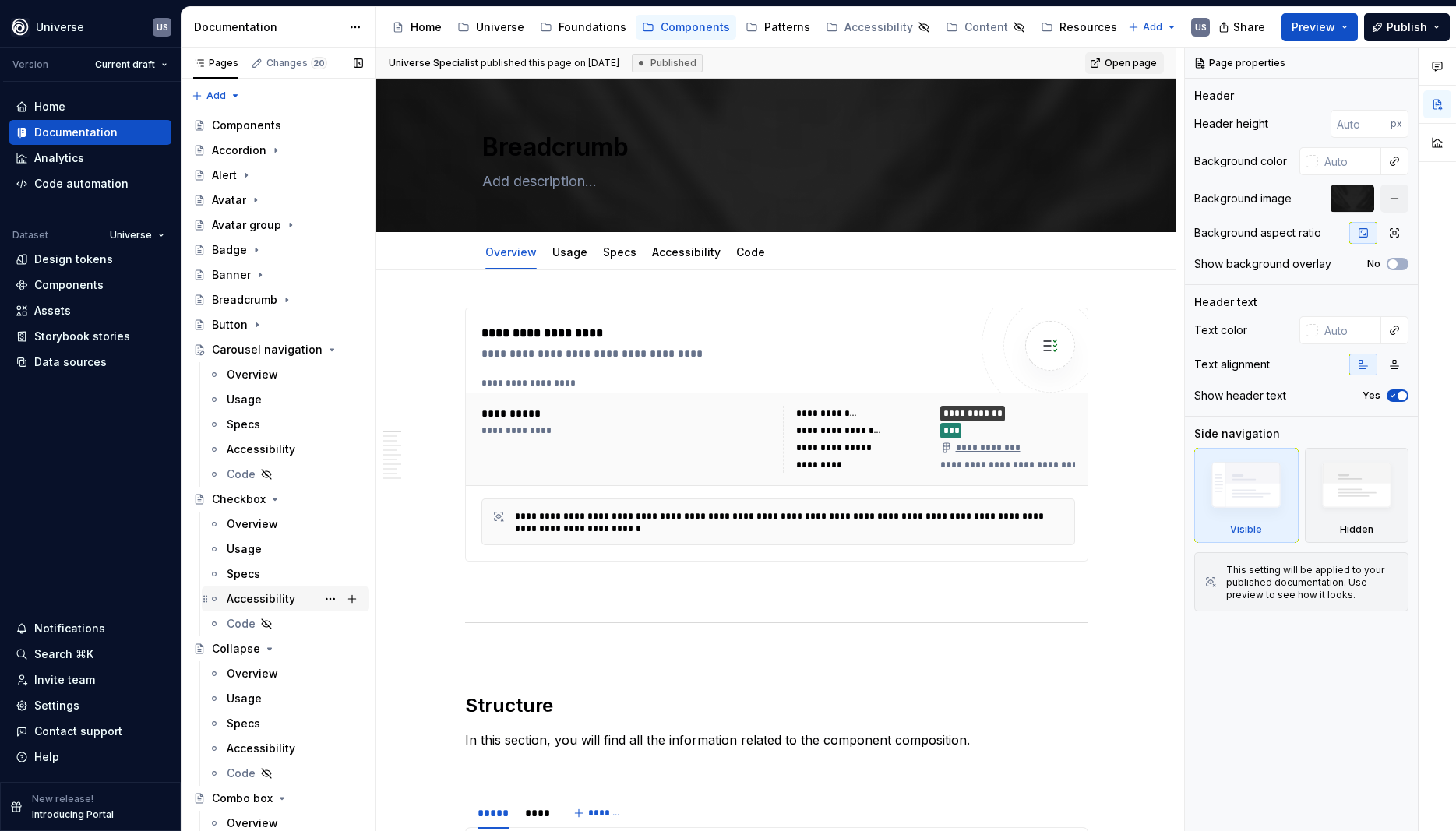
click at [252, 595] on div "Accessibility" at bounding box center [260, 599] width 68 height 16
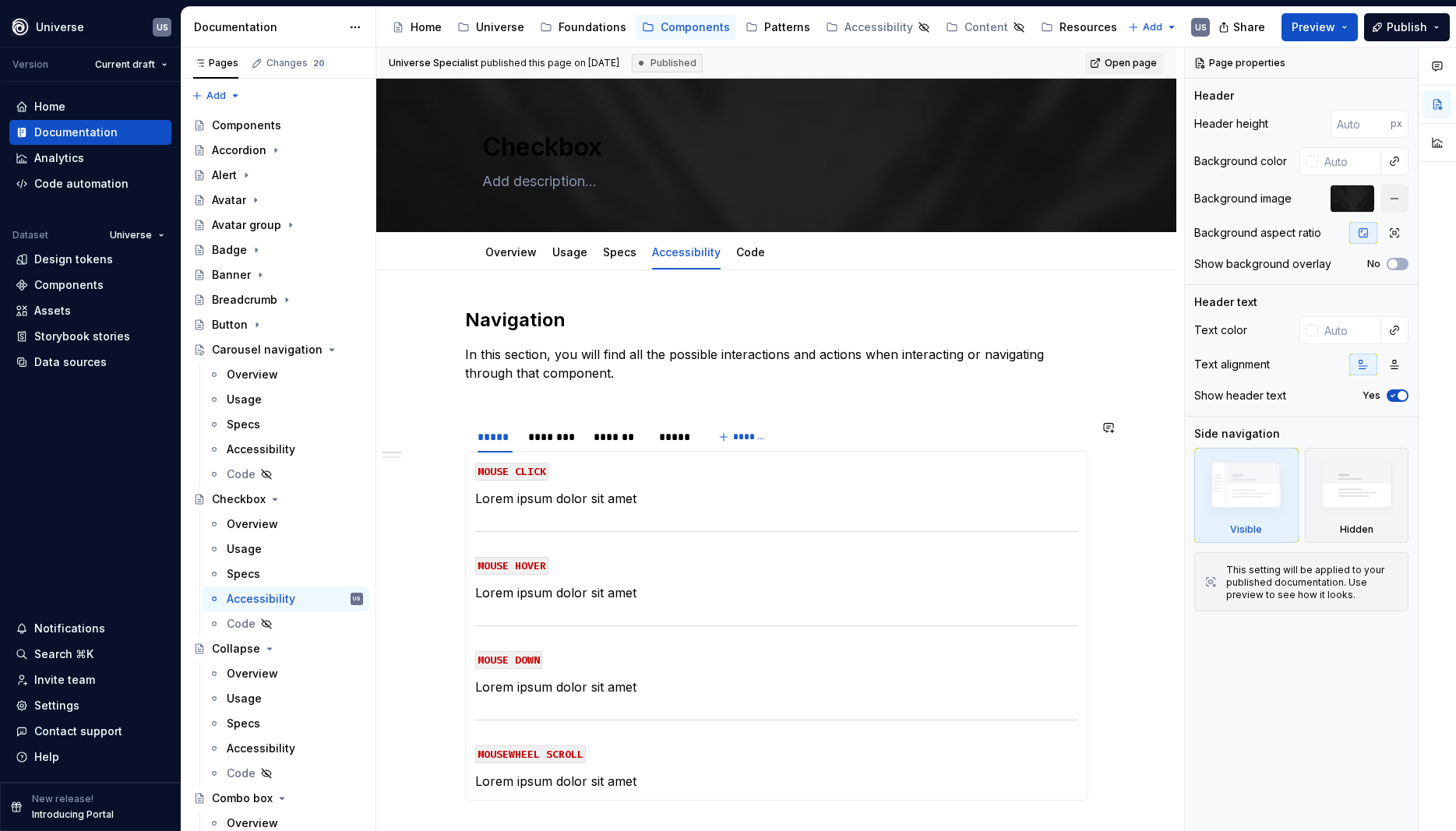
type textarea "*"
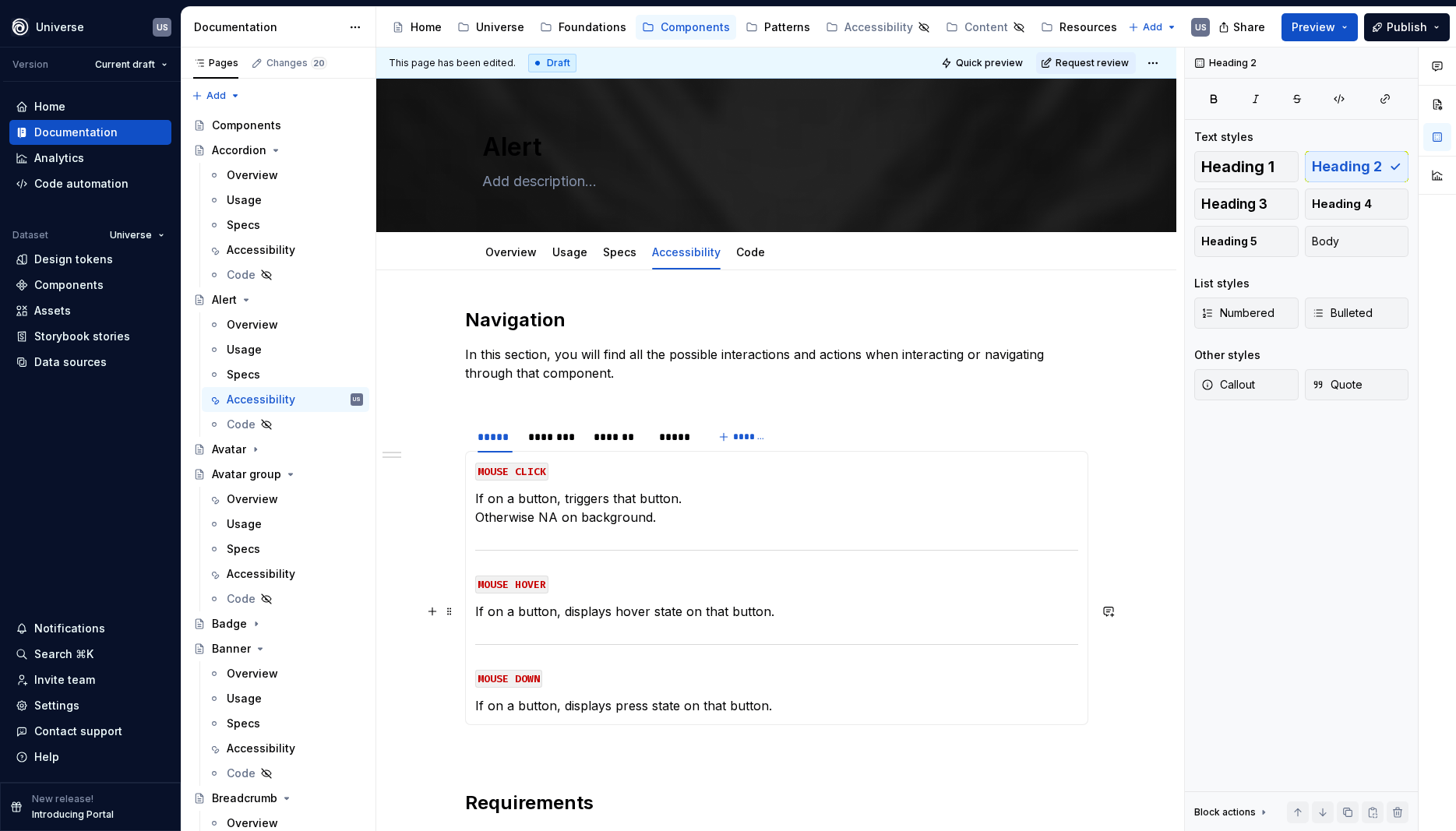
scroll to position [70, 0]
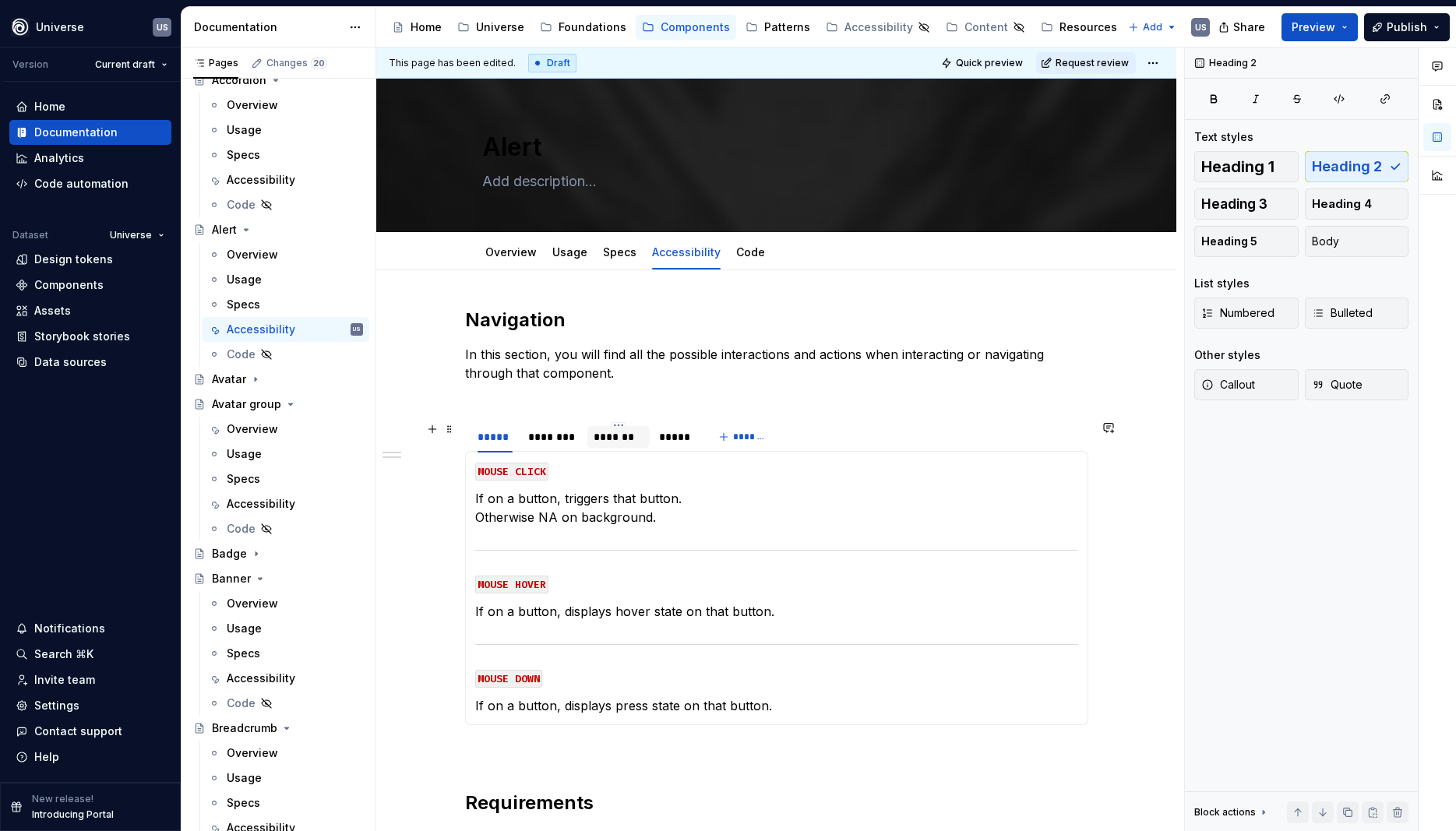
click at [611, 438] on div "*******" at bounding box center [619, 437] width 50 height 16
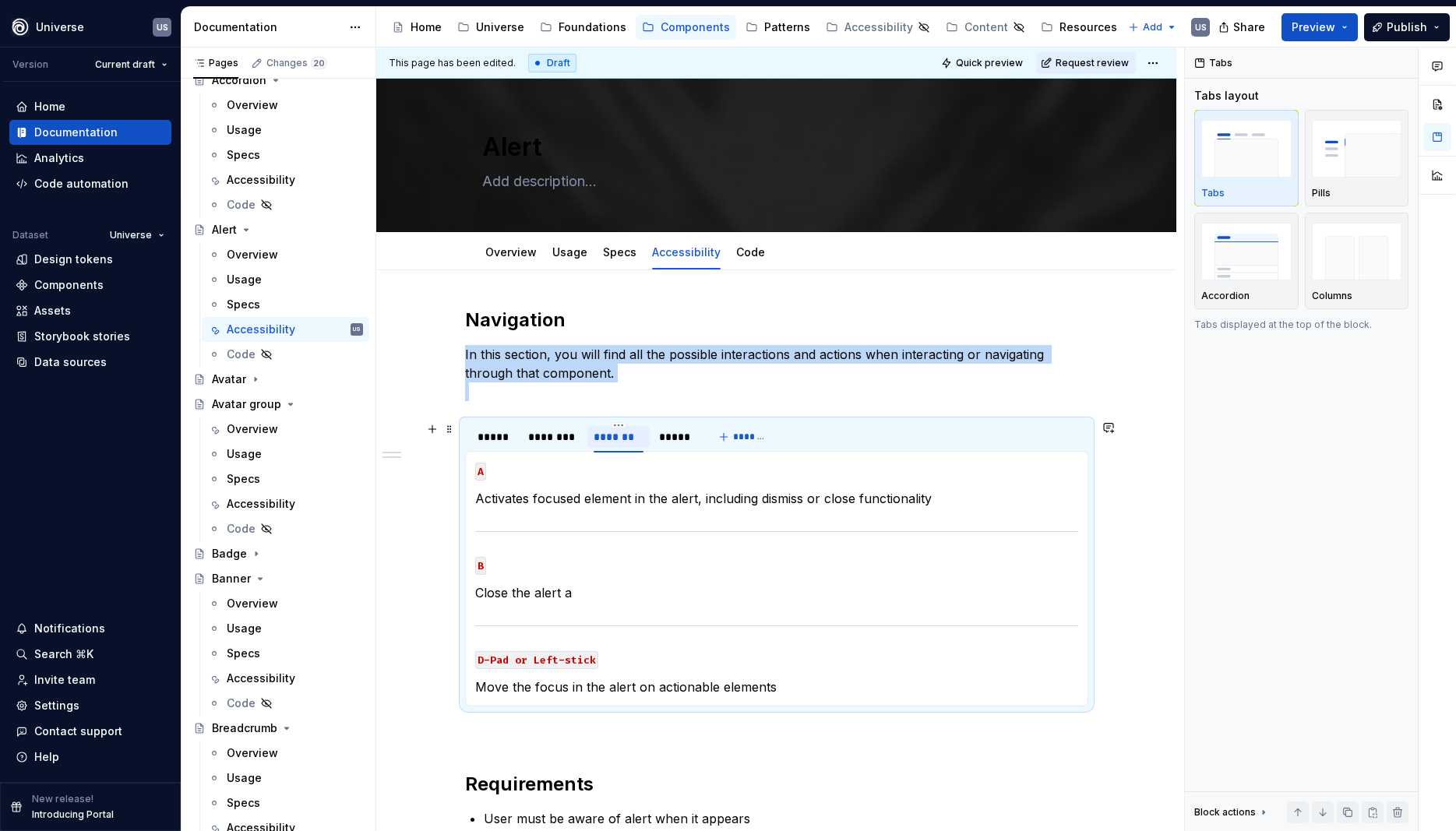
scroll to position [0, 0]
click at [803, 675] on section-item-column "A Activates focused element in the alert, including dismiss or close functional…" at bounding box center [776, 579] width 603 height 236
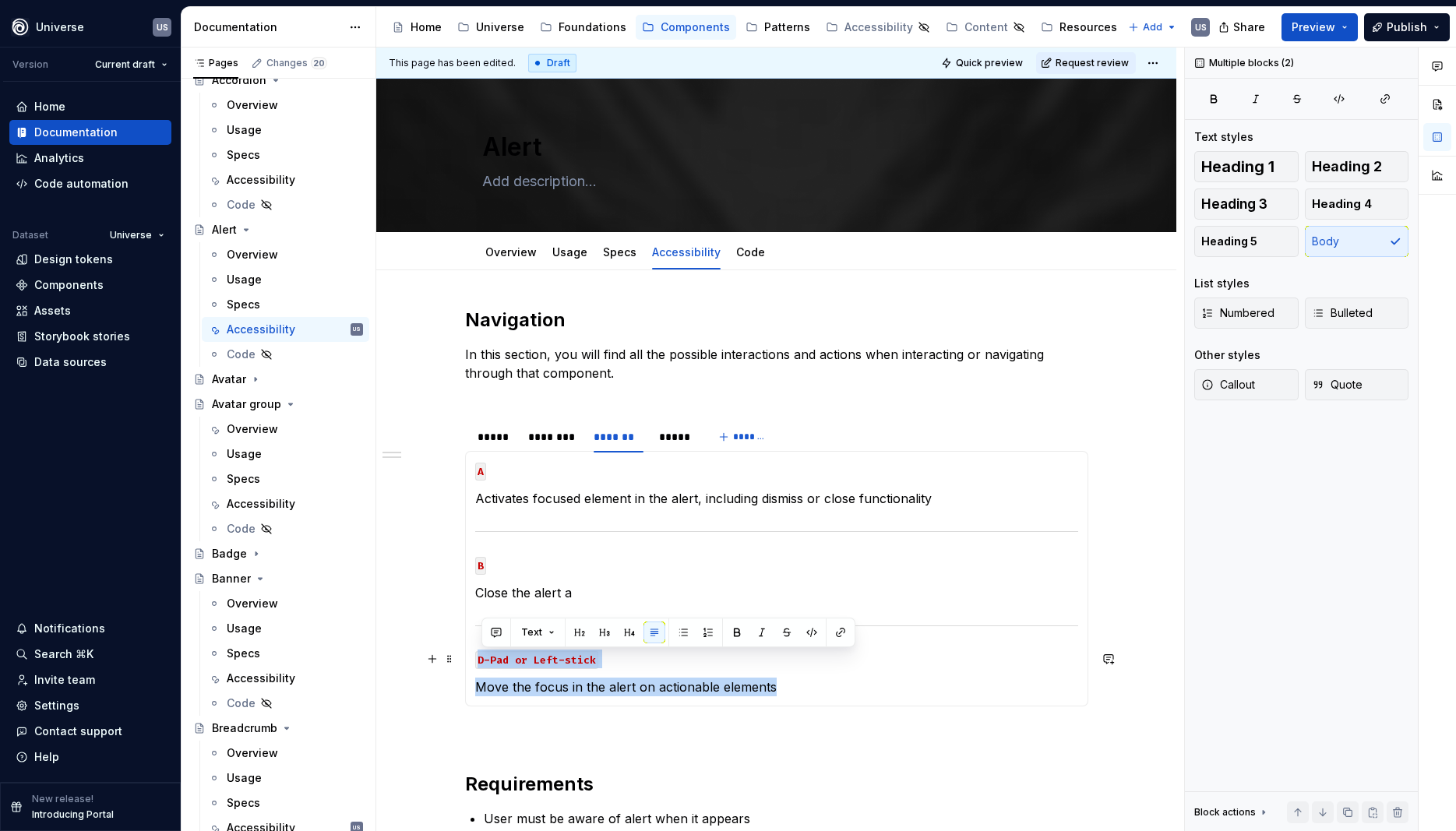
drag, startPoint x: 797, startPoint y: 687, endPoint x: 474, endPoint y: 647, distance: 325.5
click at [474, 647] on div "MOUSE CLICK If on a button, triggers that button. Otherwise NA on background. M…" at bounding box center [776, 578] width 623 height 255
copy section-item-column "D-Pad or Left-stick Move the focus in the alert on actionable elements"
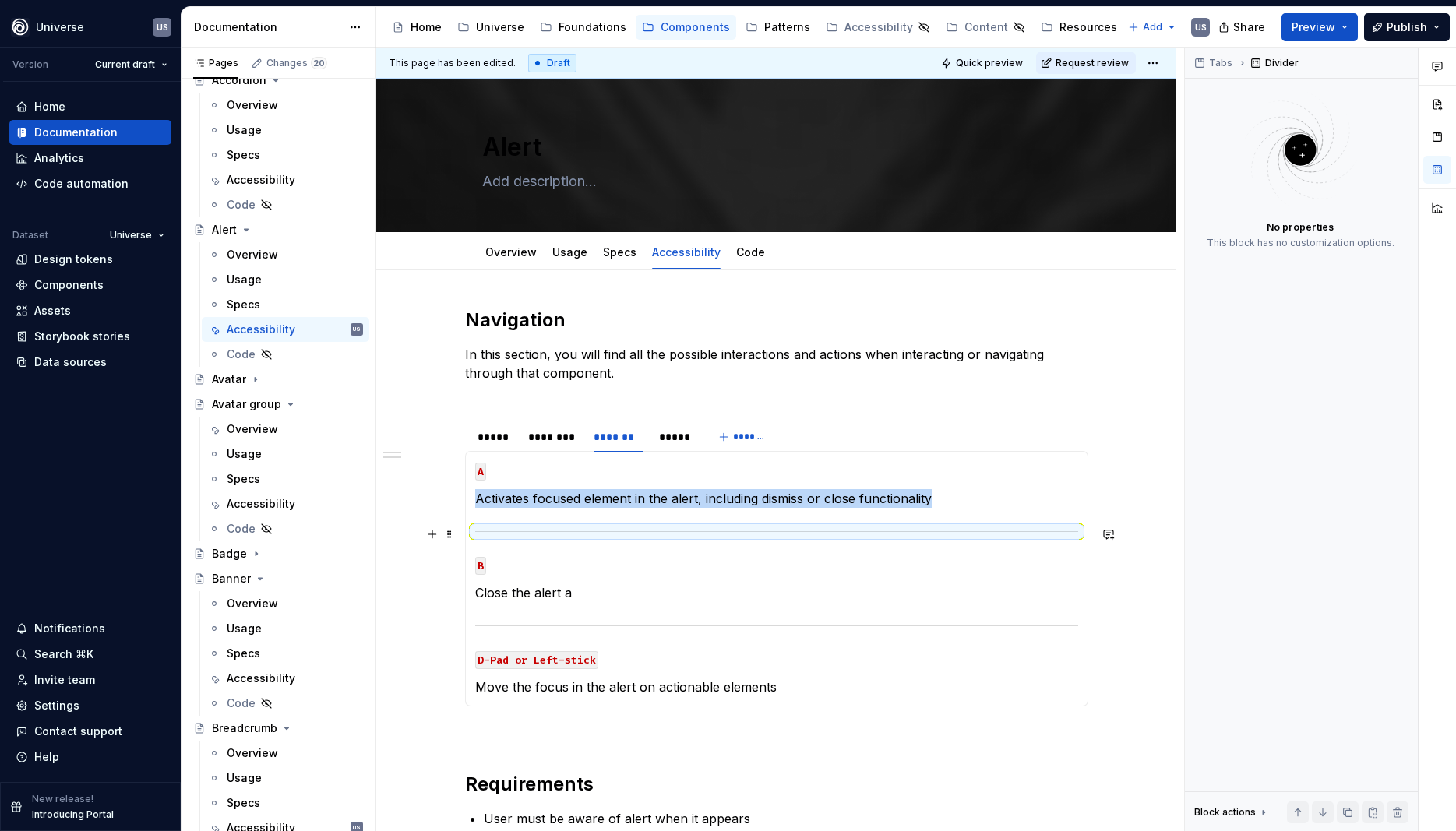
click at [610, 531] on hr at bounding box center [776, 531] width 603 height 1
copy p "Activates focused element in the alert, including dismiss or close functionality"
type textarea "*"
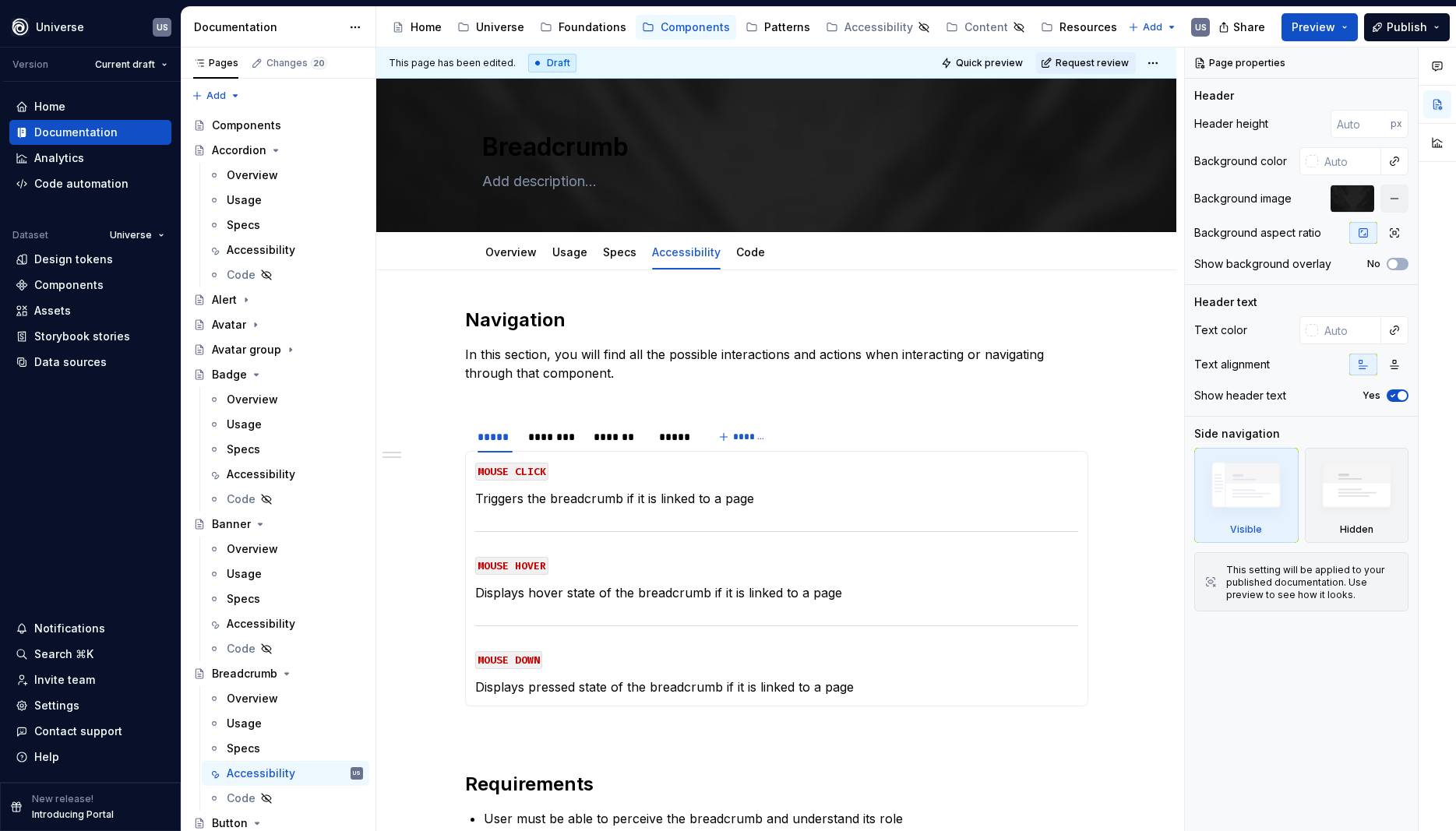
type textarea "*"
